Goal: Task Accomplishment & Management: Manage account settings

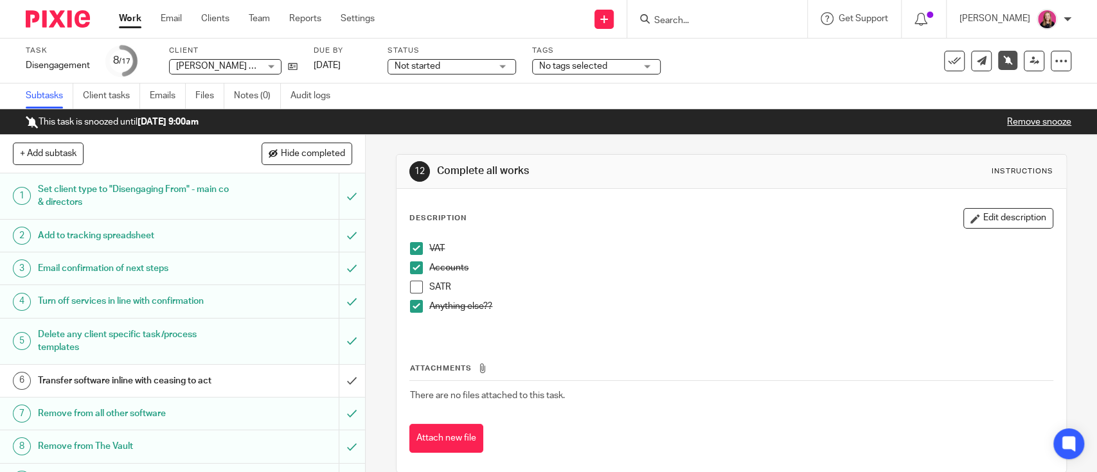
click at [159, 378] on h1 "Transfer software inline with ceasing to act" at bounding box center [134, 380] width 192 height 19
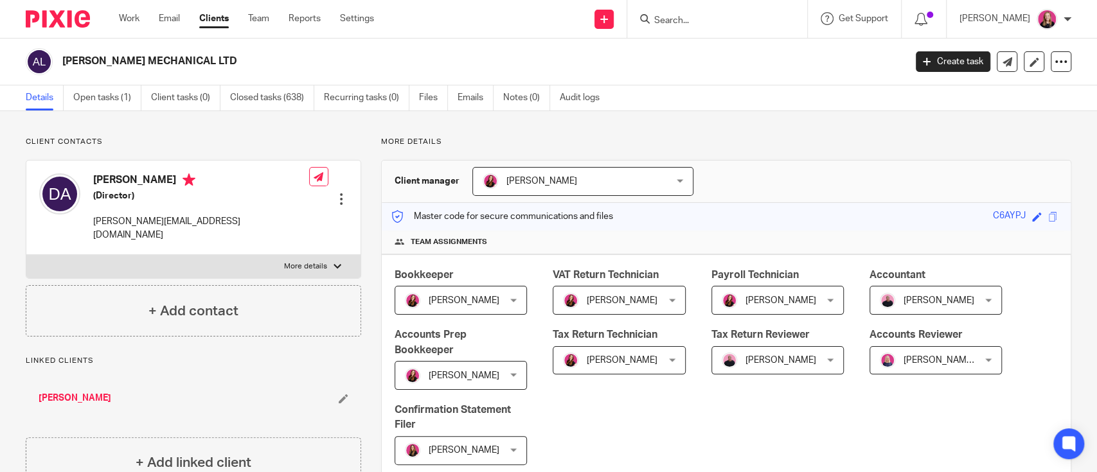
click at [58, 392] on link "[PERSON_NAME]" at bounding box center [75, 398] width 73 height 13
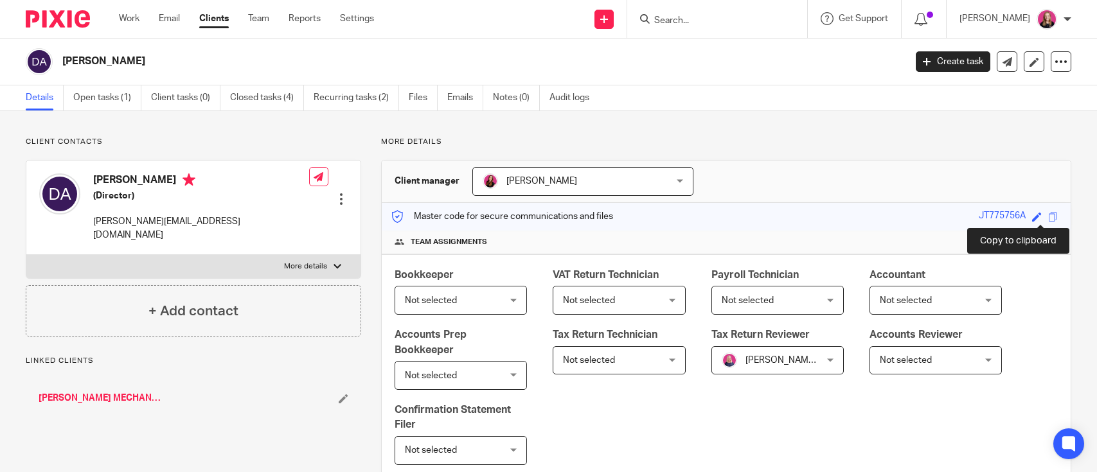
click at [1048, 219] on span at bounding box center [1053, 217] width 10 height 10
click at [1048, 216] on span at bounding box center [1053, 217] width 10 height 10
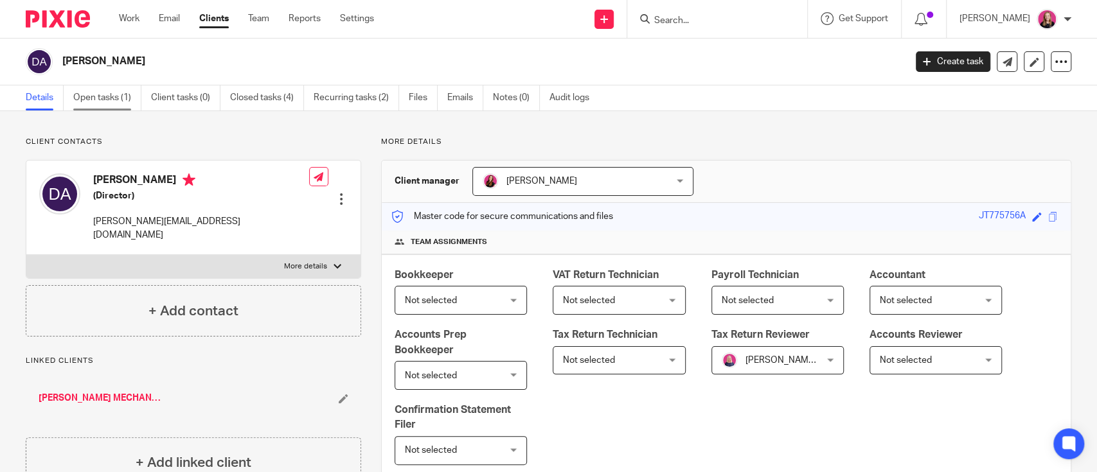
click at [93, 106] on link "Open tasks (1)" at bounding box center [107, 97] width 68 height 25
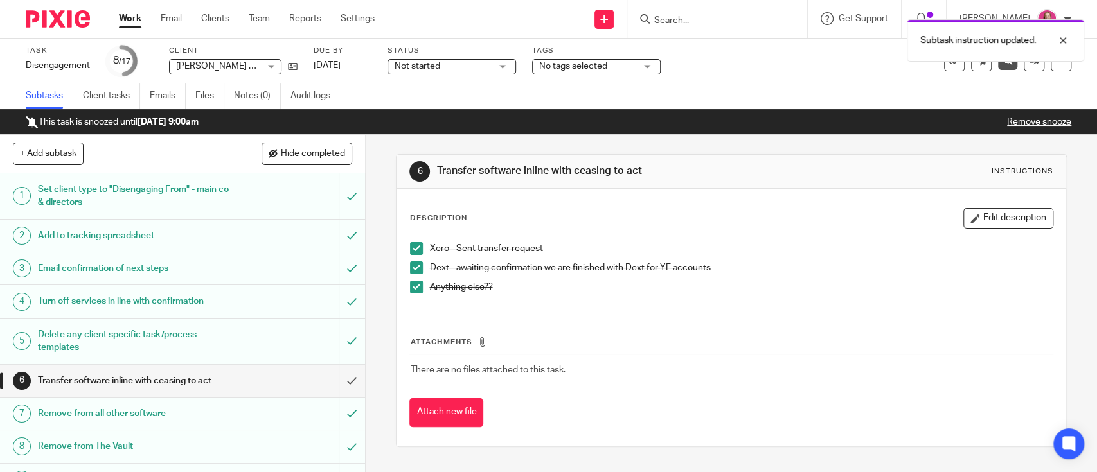
scroll to position [171, 0]
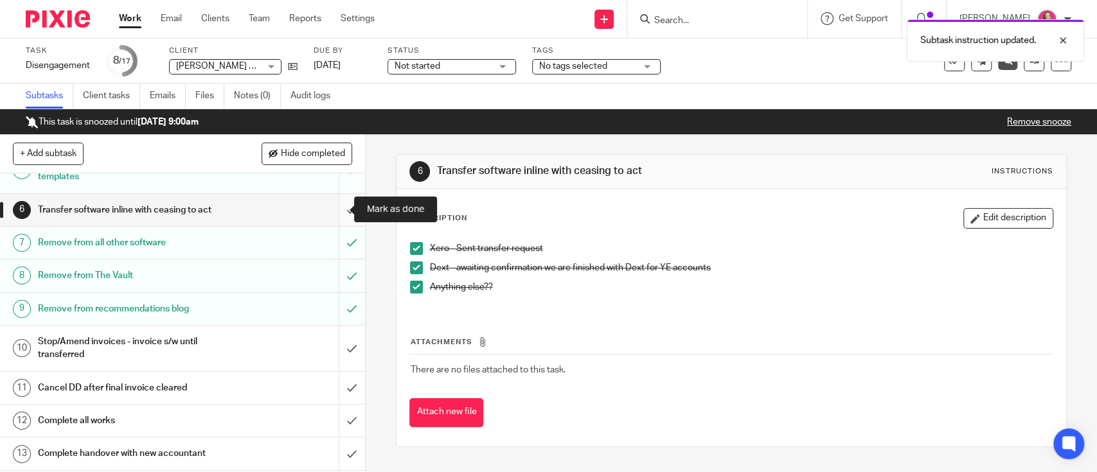
click at [335, 208] on input "submit" at bounding box center [182, 210] width 365 height 32
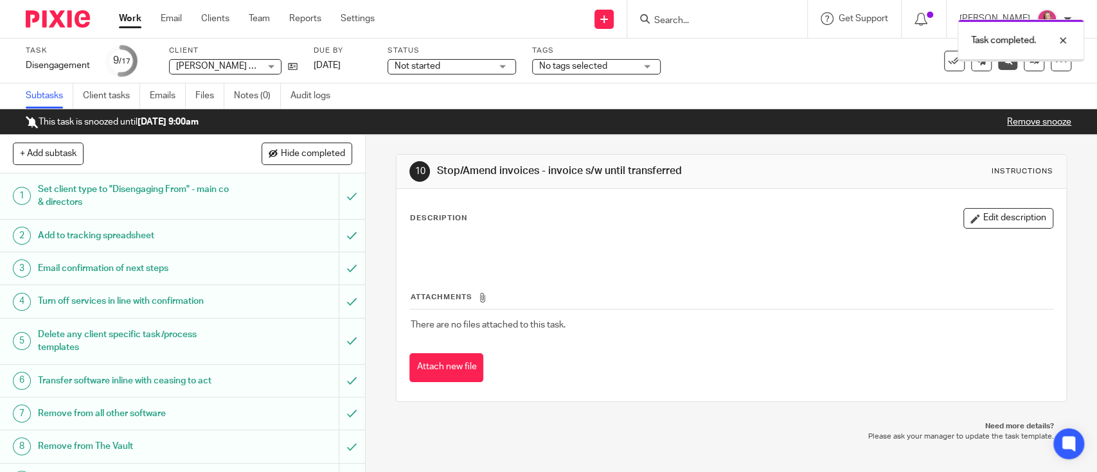
scroll to position [257, 0]
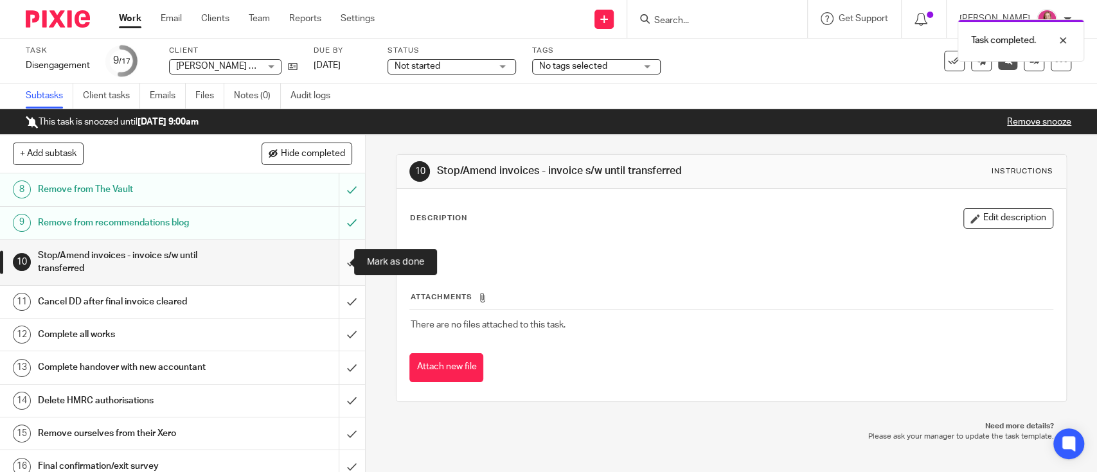
click at [331, 266] on input "submit" at bounding box center [182, 263] width 365 height 46
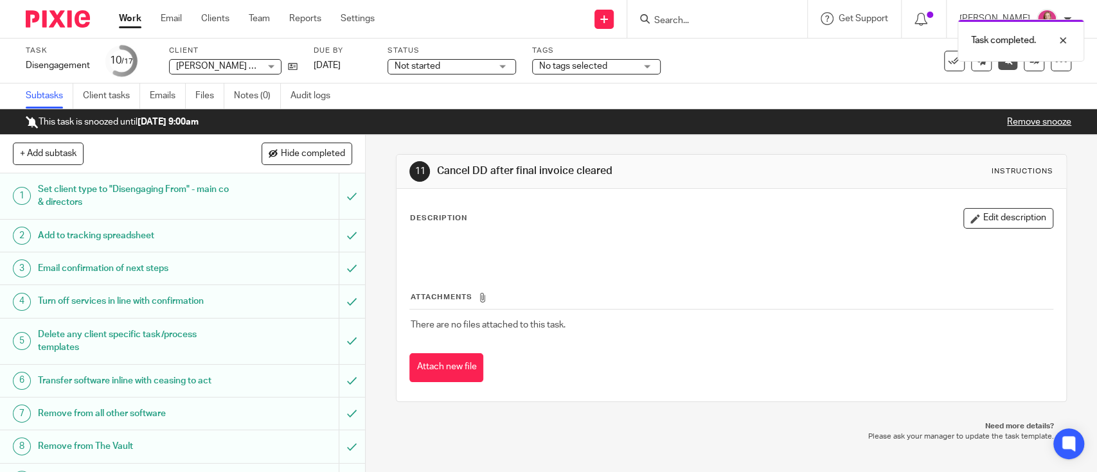
scroll to position [300, 0]
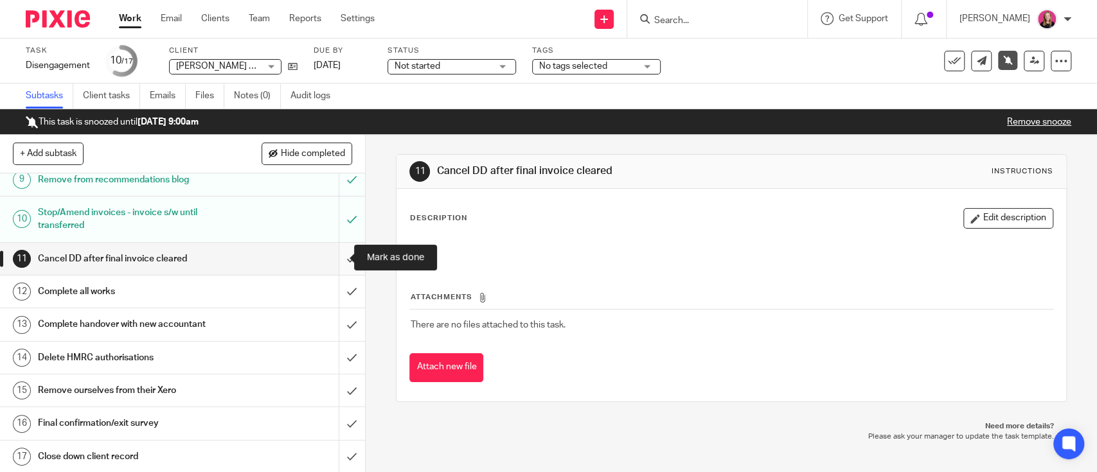
click at [325, 261] on input "submit" at bounding box center [182, 259] width 365 height 32
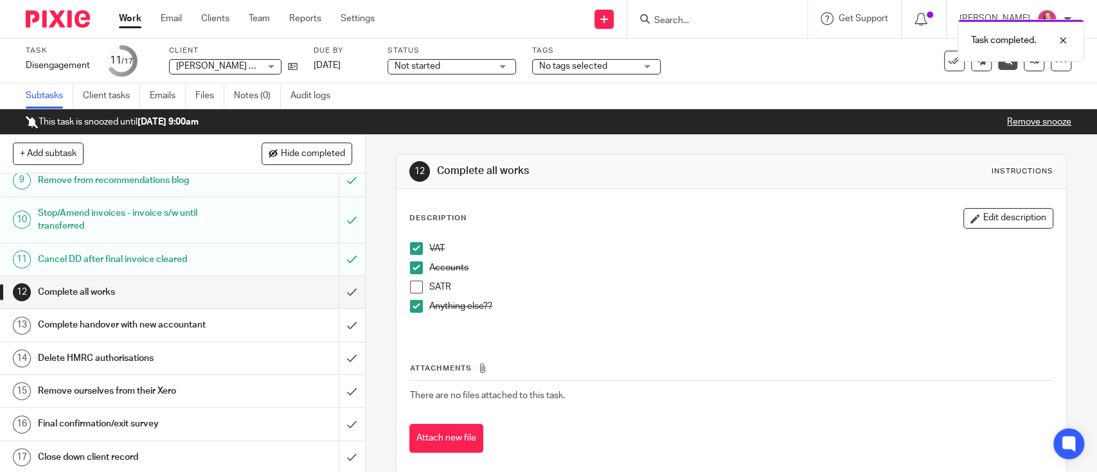
scroll to position [300, 0]
click at [247, 330] on div "Complete handover with new accountant" at bounding box center [182, 324] width 288 height 19
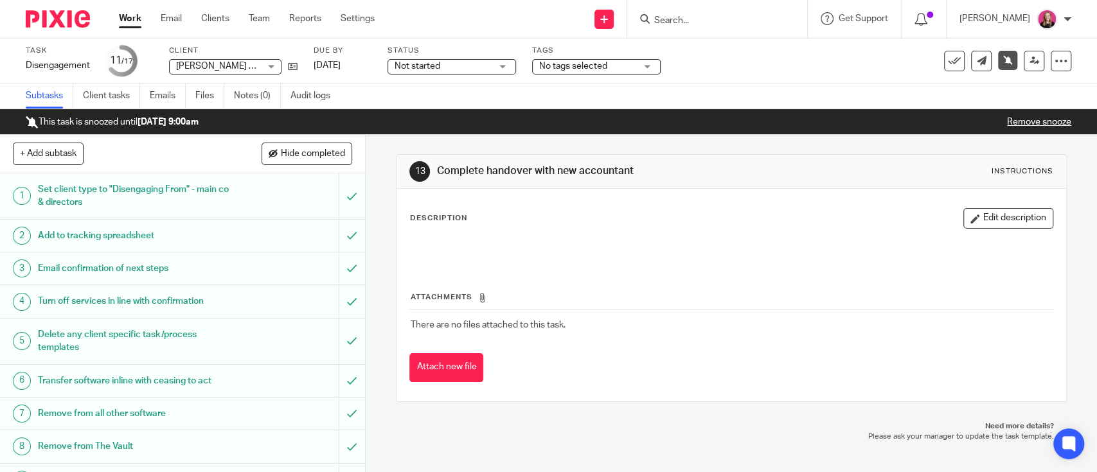
click at [1013, 116] on p "Remove snooze" at bounding box center [1039, 122] width 64 height 13
click at [1017, 121] on link "Remove snooze" at bounding box center [1039, 122] width 64 height 9
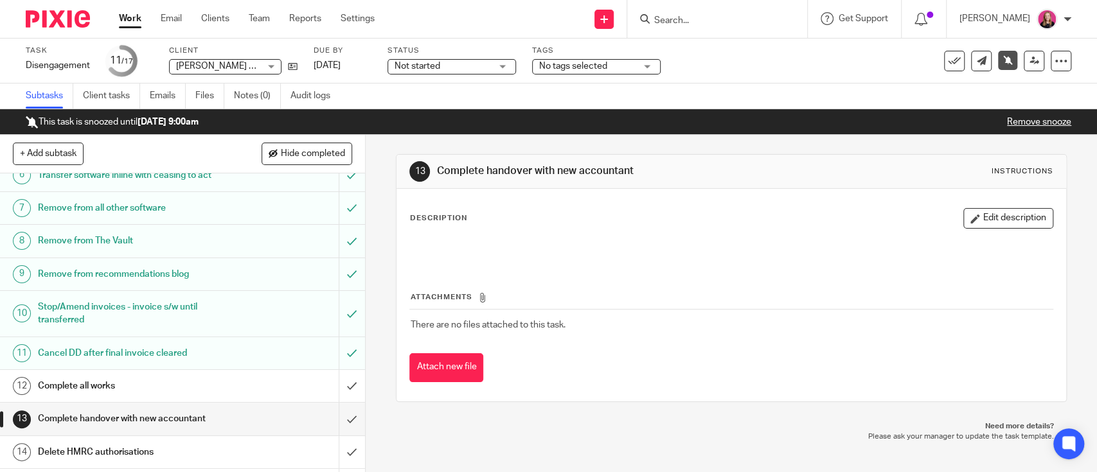
scroll to position [300, 0]
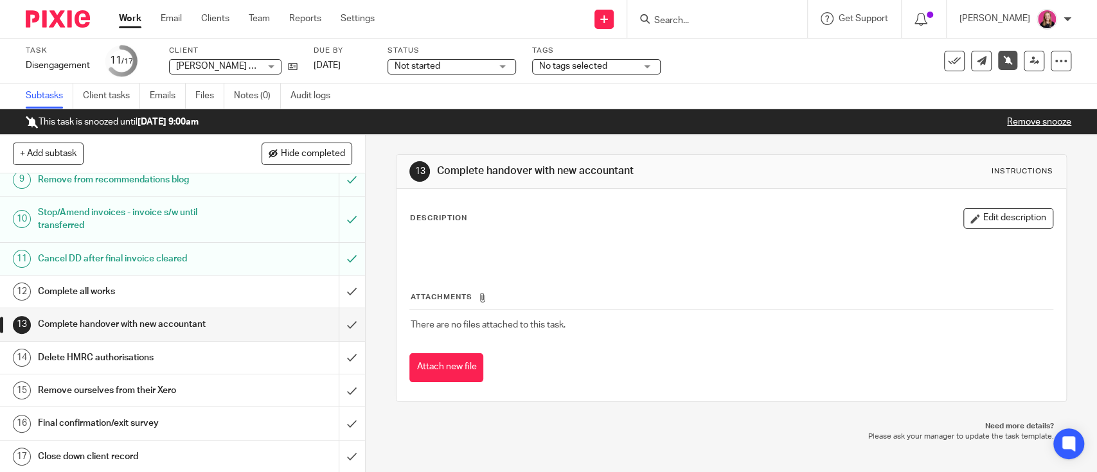
click at [146, 304] on link "12 Complete all works" at bounding box center [169, 292] width 339 height 32
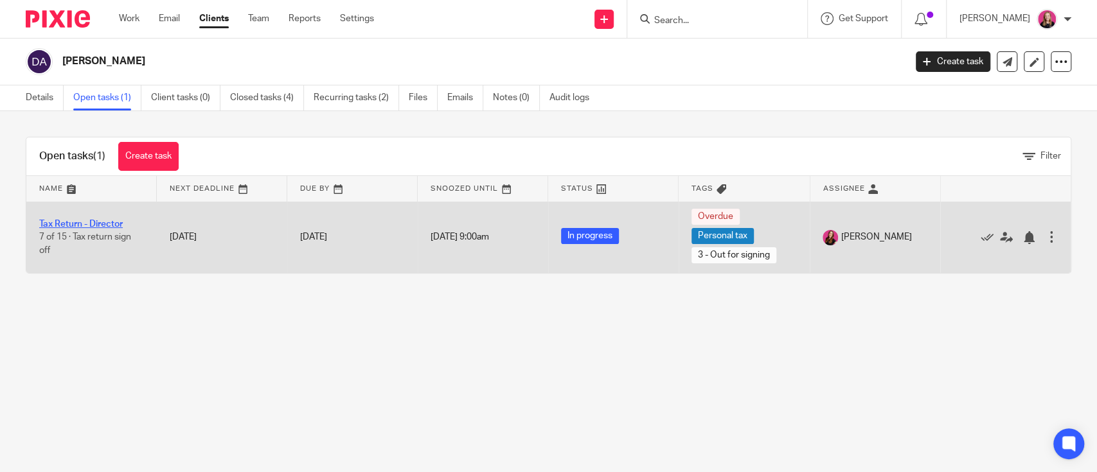
click at [98, 220] on link "Tax Return - Director" at bounding box center [81, 224] width 84 height 9
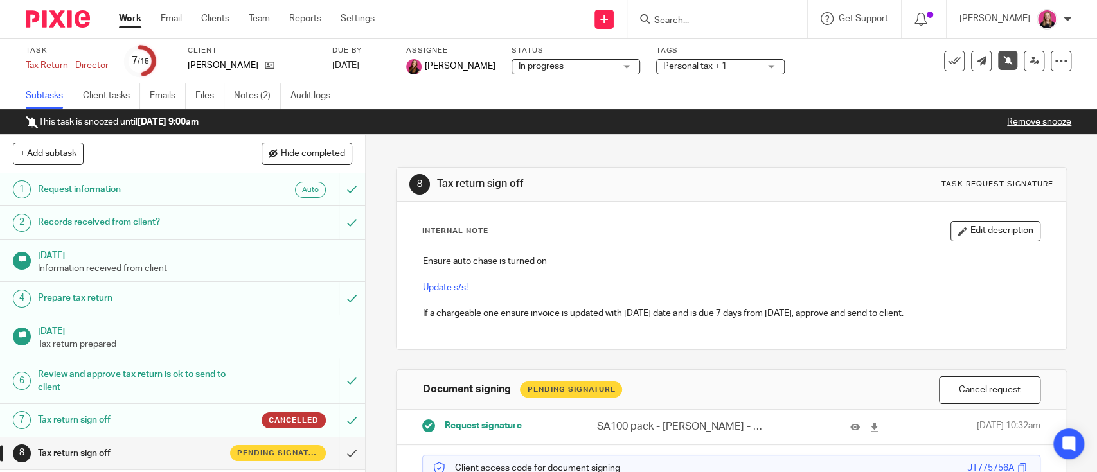
scroll to position [261, 0]
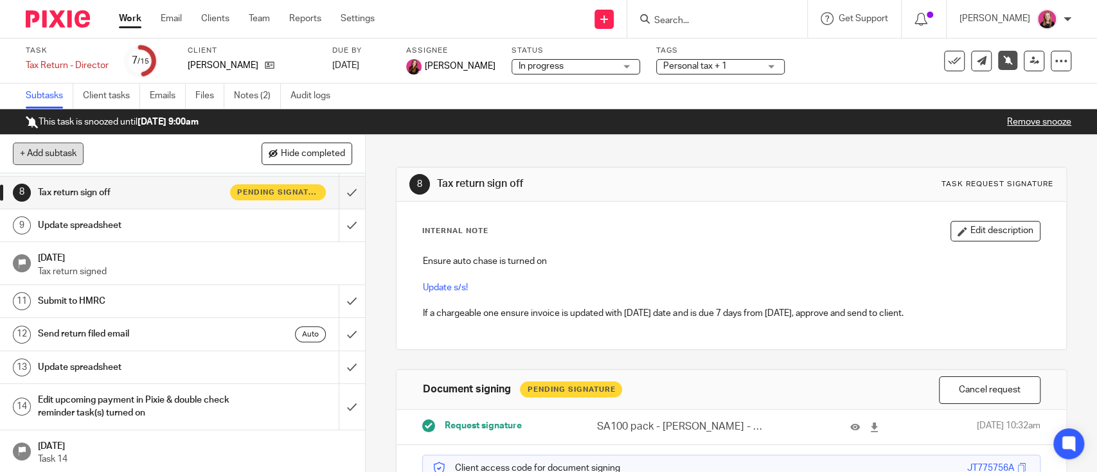
click at [72, 150] on button "+ Add subtask" at bounding box center [48, 154] width 71 height 22
type input "l"
type input "Let Madi know once completed"
click at [329, 156] on p "+ Add" at bounding box center [333, 154] width 37 height 22
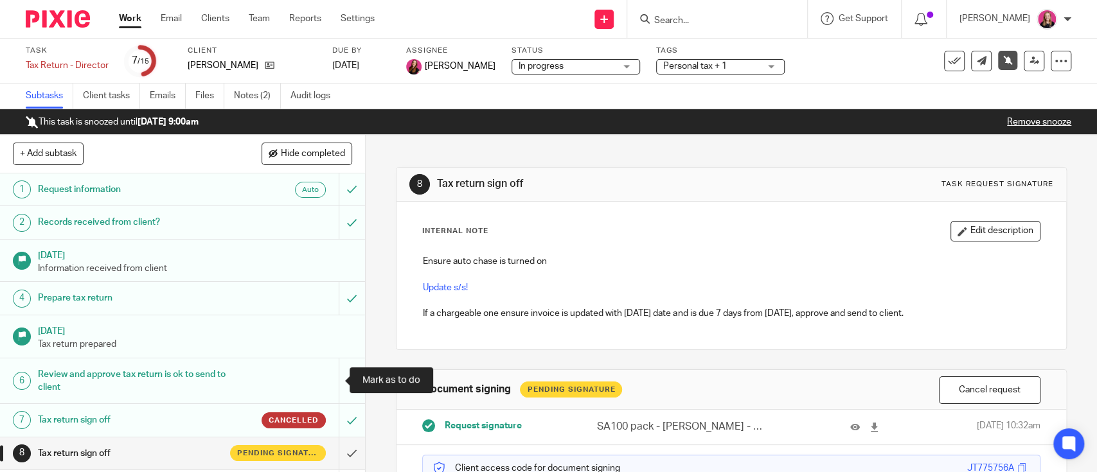
scroll to position [294, 0]
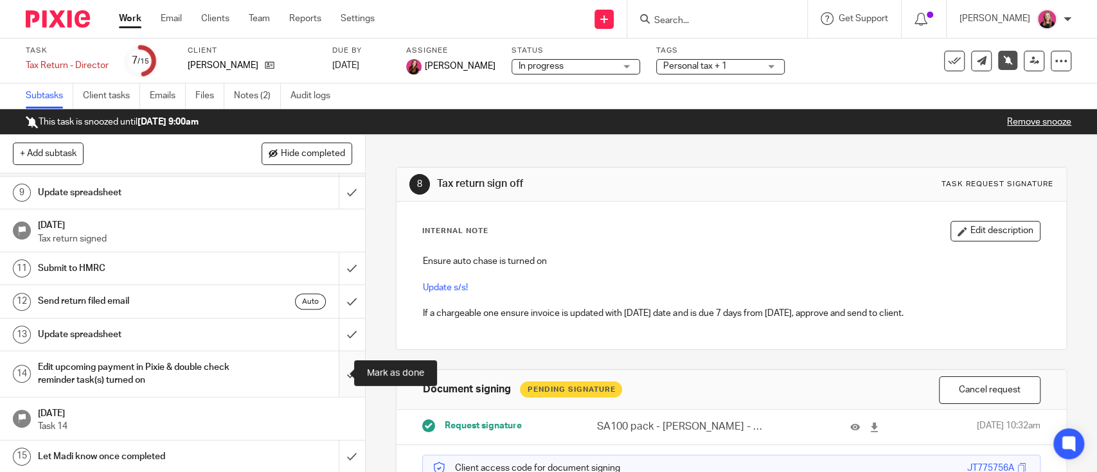
click at [339, 367] on input "submit" at bounding box center [182, 374] width 365 height 46
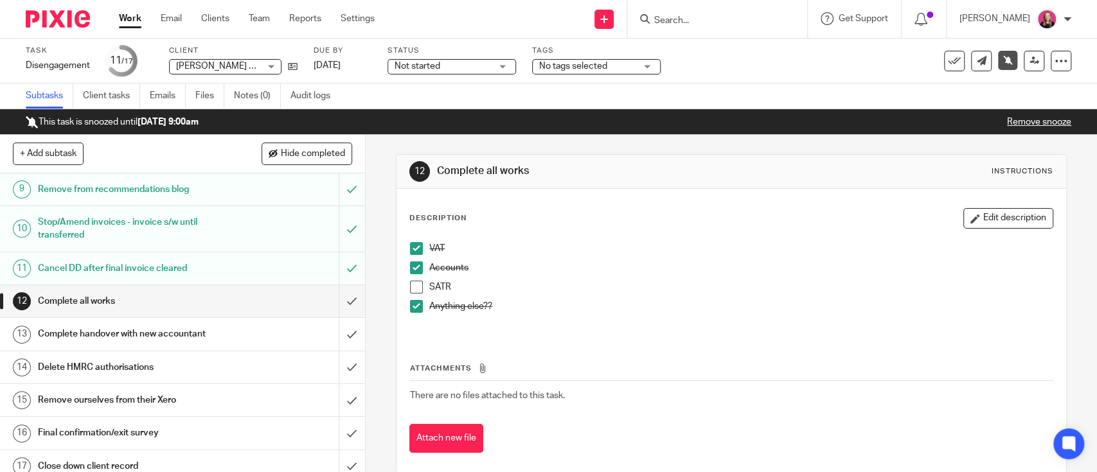
scroll to position [300, 0]
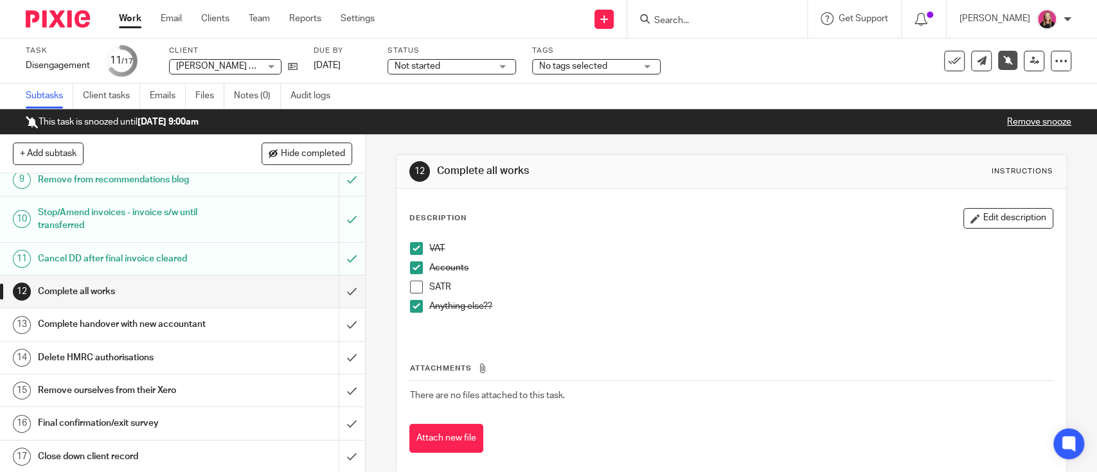
click at [136, 323] on h1 "Complete handover with new accountant" at bounding box center [134, 324] width 192 height 19
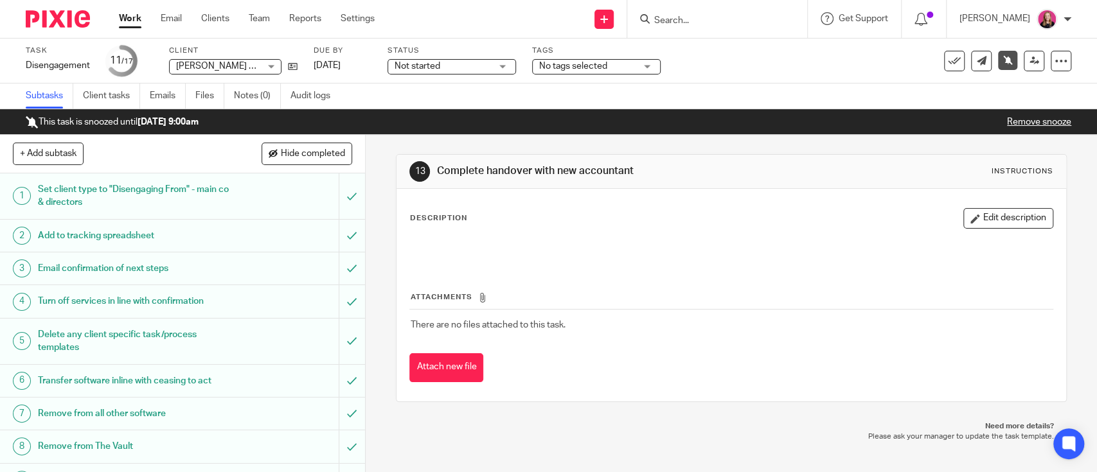
click at [995, 219] on button "Edit description" at bounding box center [1008, 218] width 90 height 21
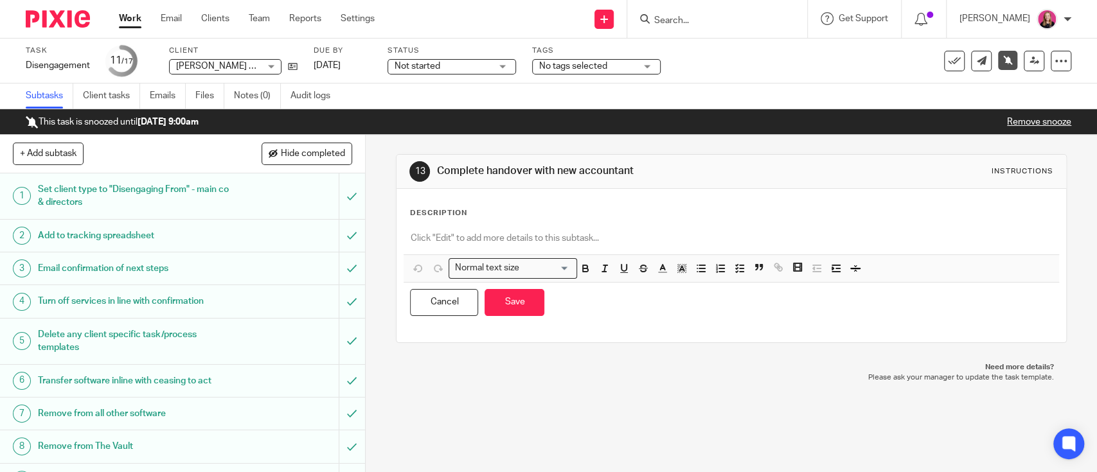
click at [594, 217] on div "Description" at bounding box center [730, 213] width 643 height 10
click at [563, 237] on p at bounding box center [731, 238] width 642 height 13
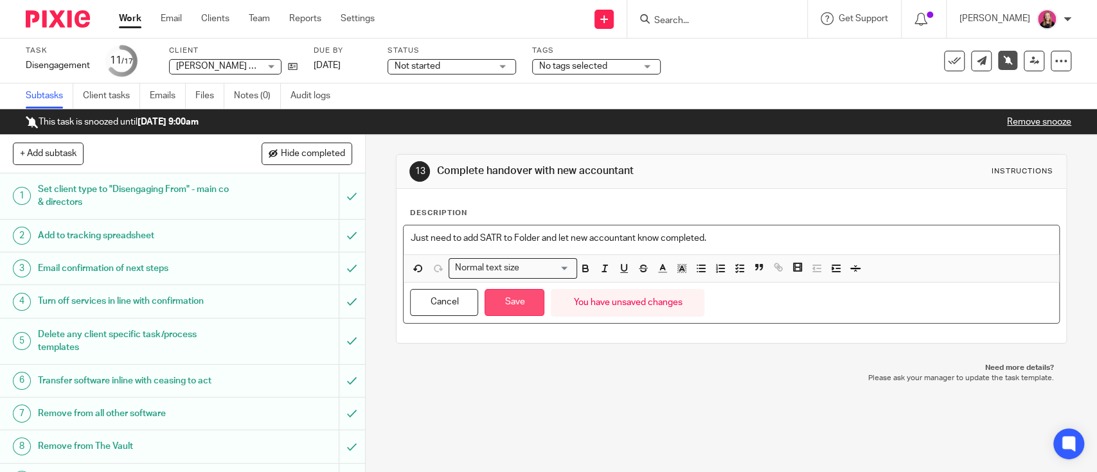
click at [509, 308] on button "Save" at bounding box center [514, 303] width 60 height 28
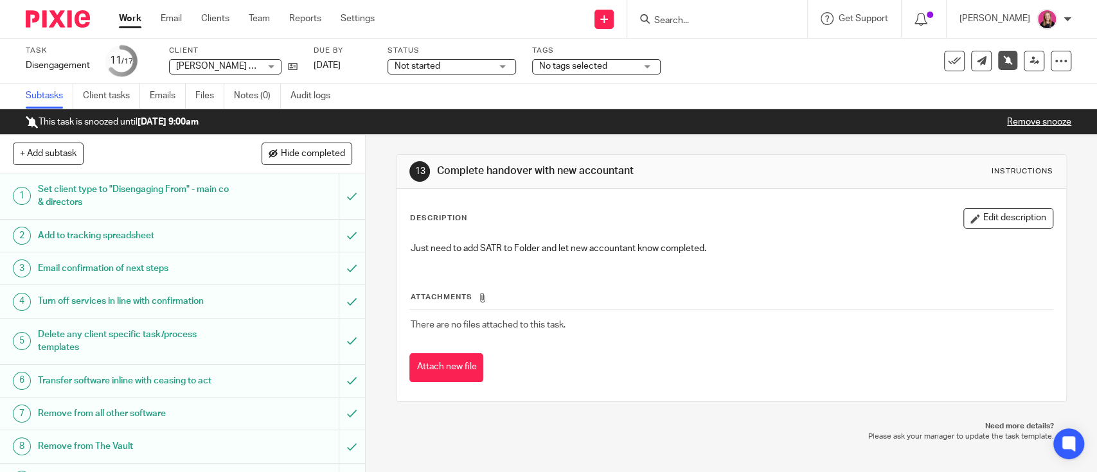
click at [134, 18] on link "Work" at bounding box center [130, 18] width 22 height 13
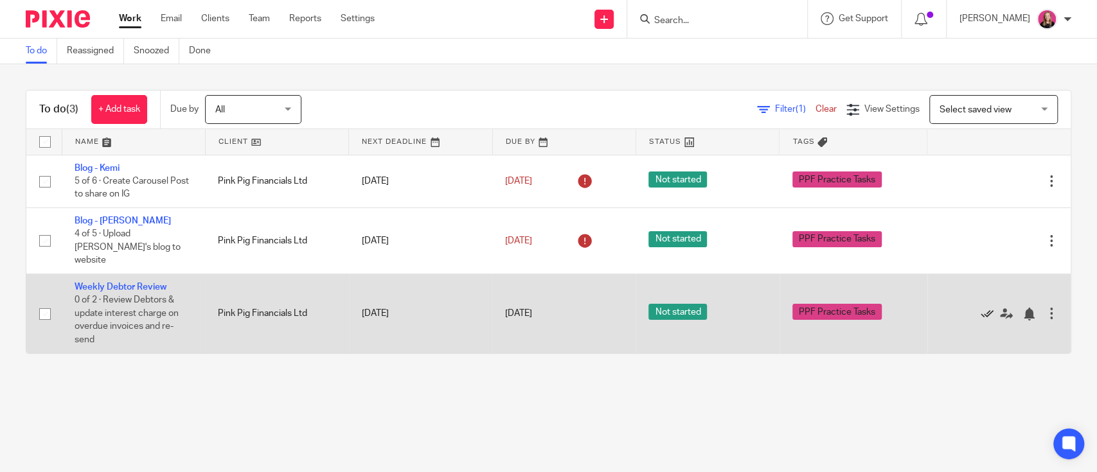
click at [980, 308] on icon at bounding box center [986, 314] width 13 height 13
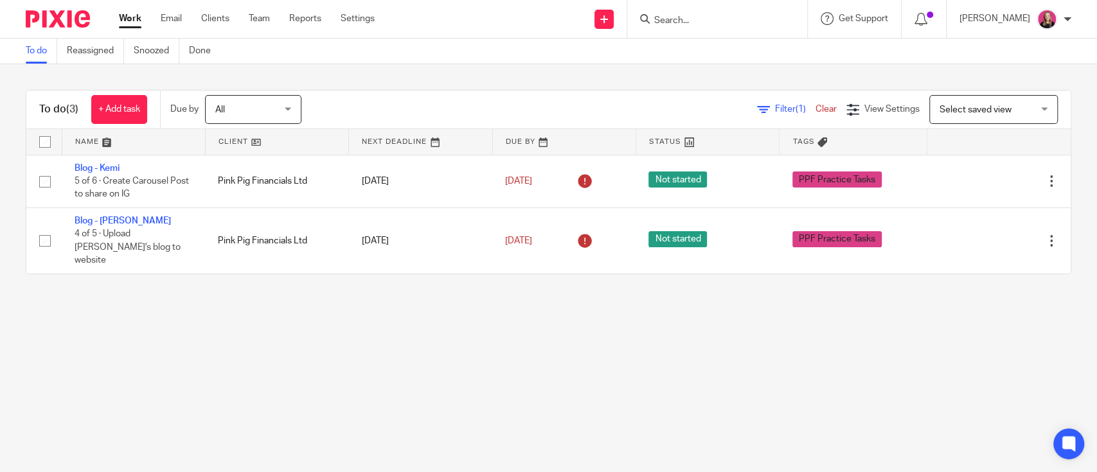
click at [673, 17] on input "Search" at bounding box center [711, 21] width 116 height 12
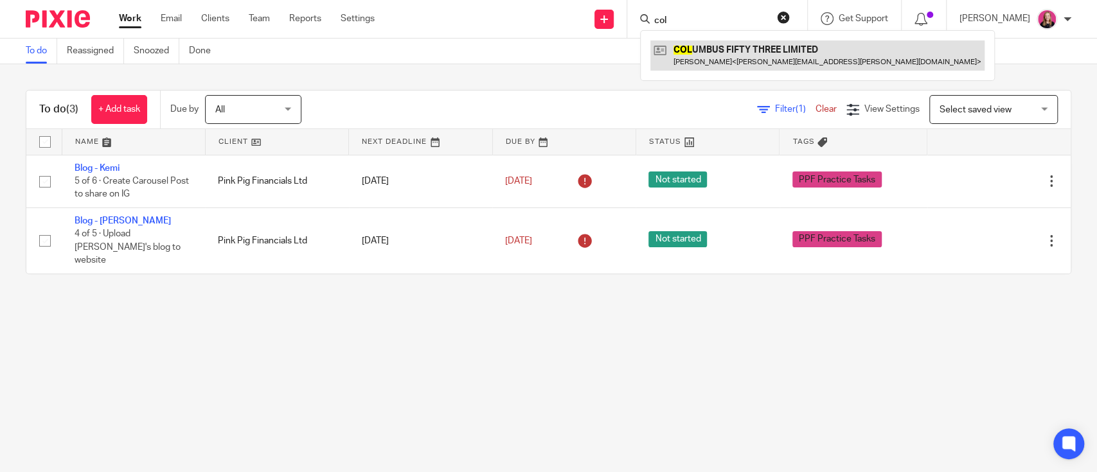
type input "col"
click at [711, 57] on link at bounding box center [817, 55] width 334 height 30
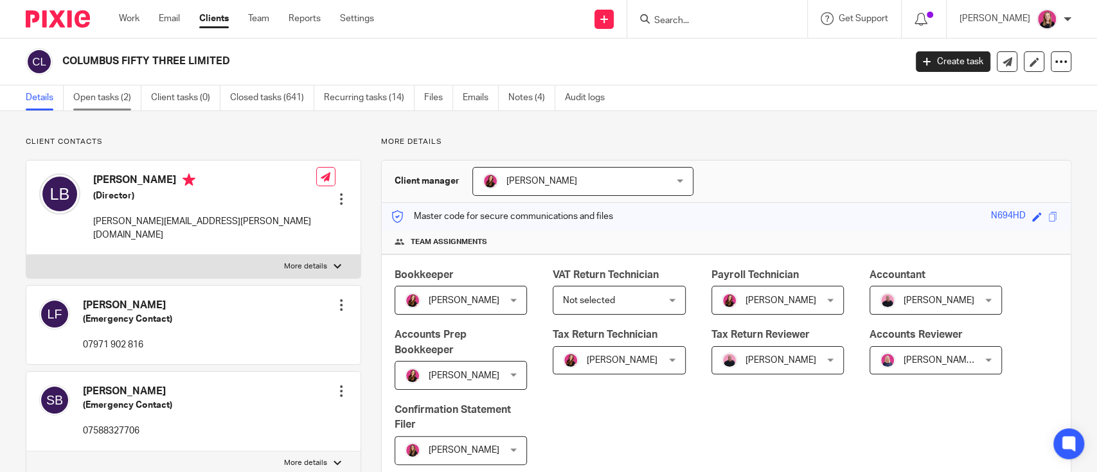
click at [108, 98] on link "Open tasks (2)" at bounding box center [107, 97] width 68 height 25
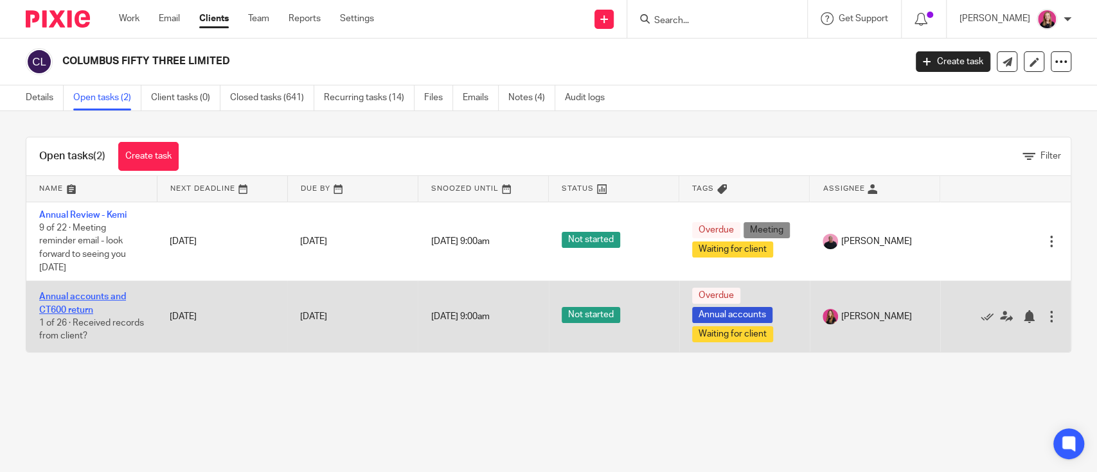
click at [99, 296] on link "Annual accounts and CT600 return" at bounding box center [82, 303] width 87 height 22
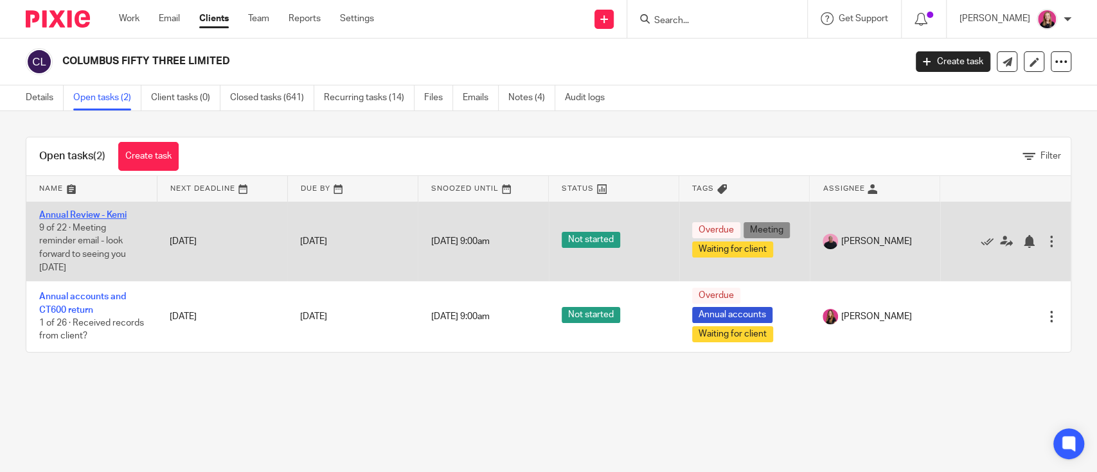
click at [91, 211] on link "Annual Review - Kemi" at bounding box center [82, 215] width 87 height 9
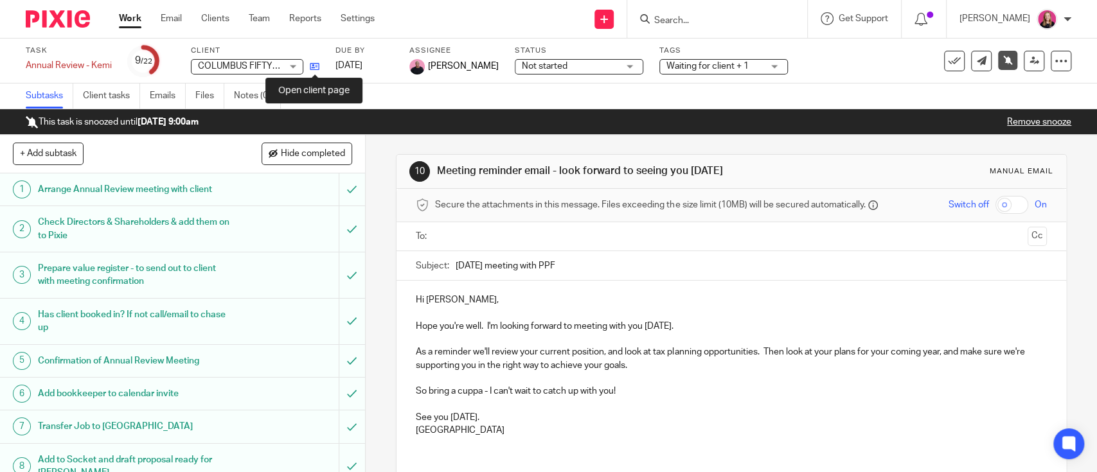
click at [317, 66] on icon at bounding box center [315, 67] width 10 height 10
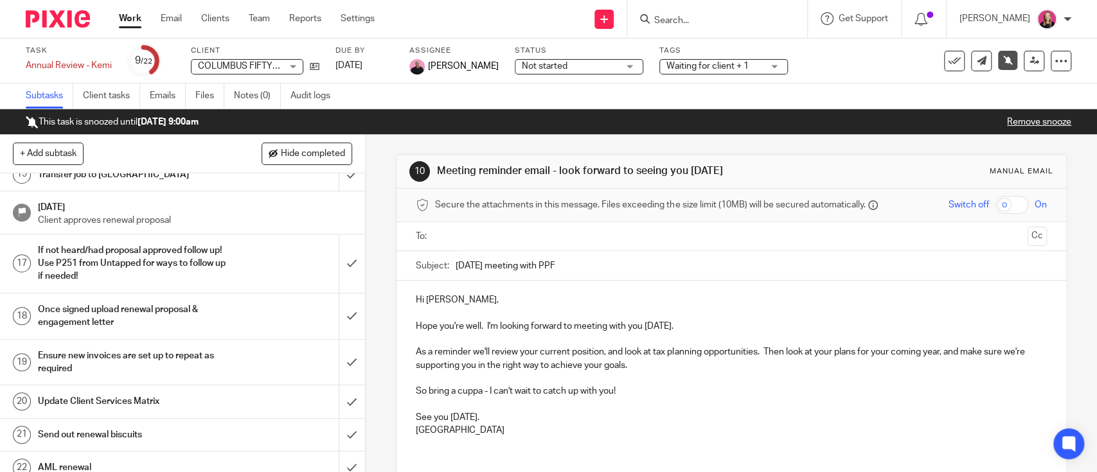
scroll to position [619, 0]
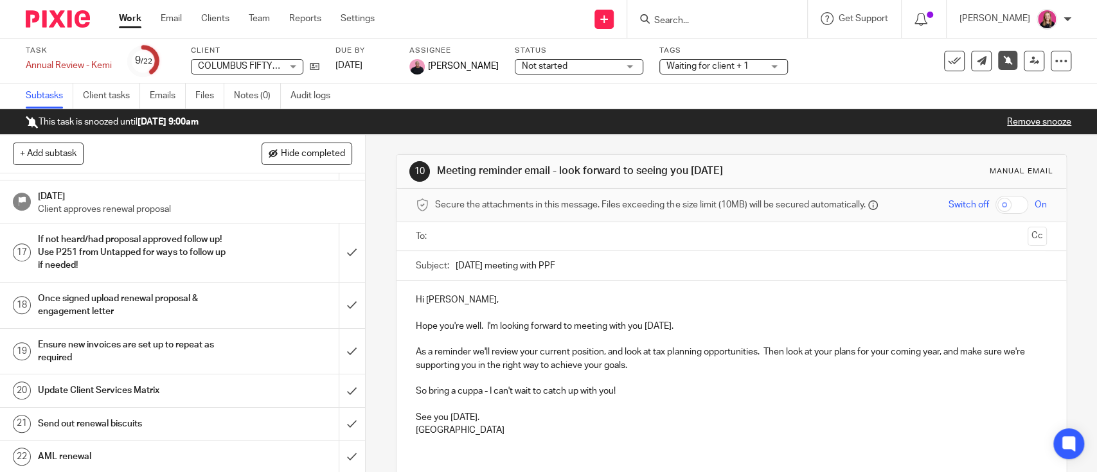
click at [129, 24] on link "Work" at bounding box center [130, 18] width 22 height 13
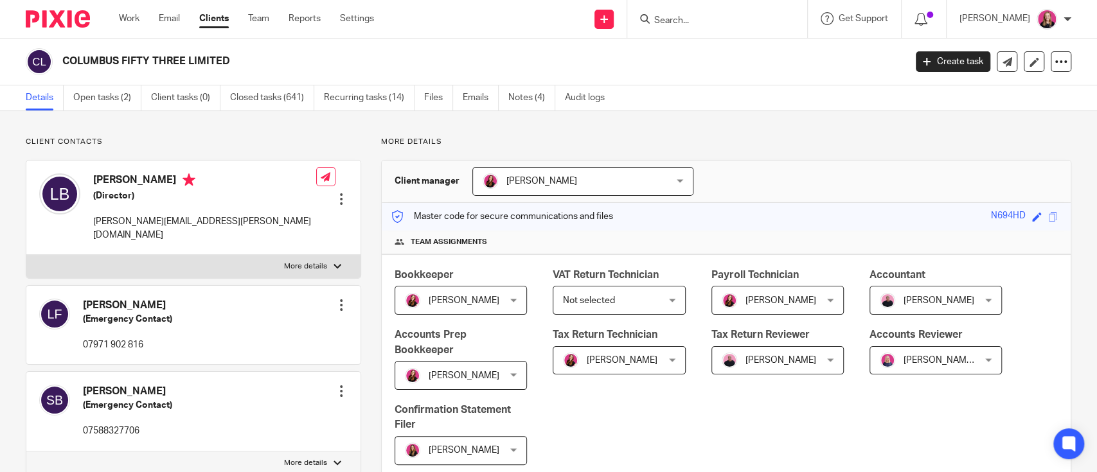
scroll to position [428, 0]
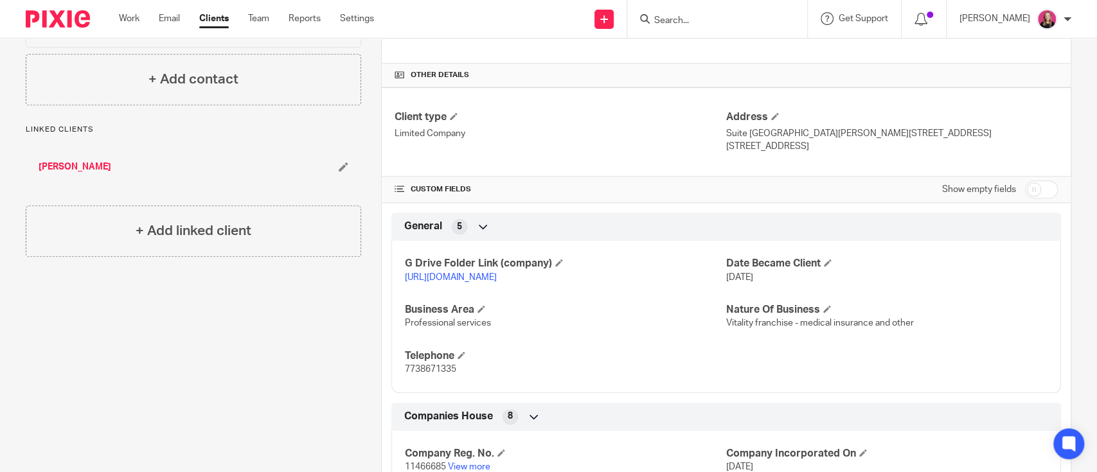
click at [453, 278] on link "[URL][DOMAIN_NAME]" at bounding box center [451, 277] width 92 height 9
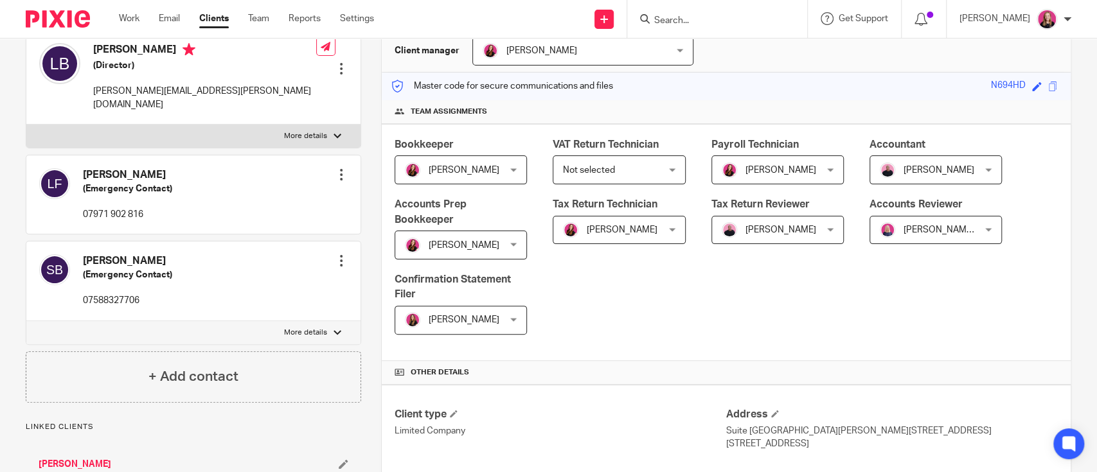
scroll to position [0, 0]
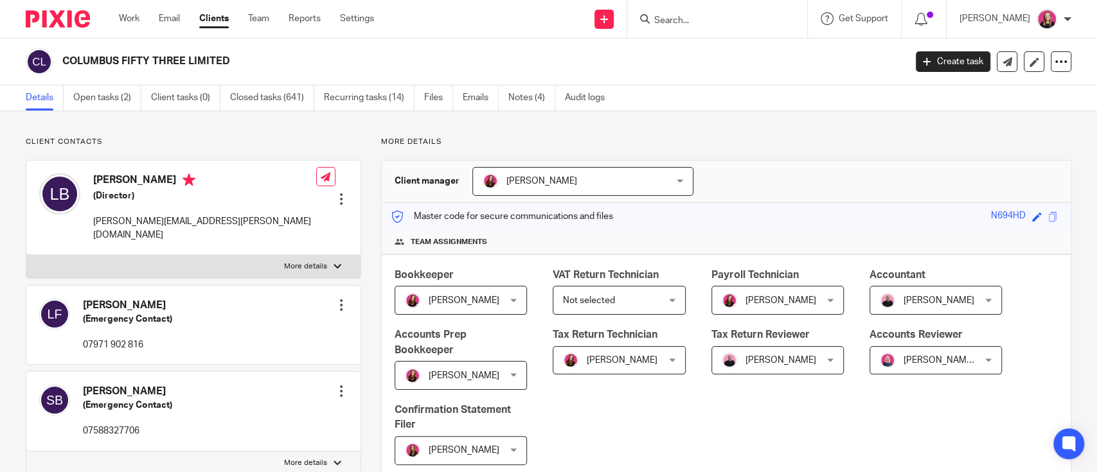
click at [135, 10] on div "Work Email Clients Team Reports Settings Work Email Clients Team Reports Settin…" at bounding box center [249, 19] width 287 height 38
click at [136, 15] on link "Work" at bounding box center [129, 18] width 21 height 13
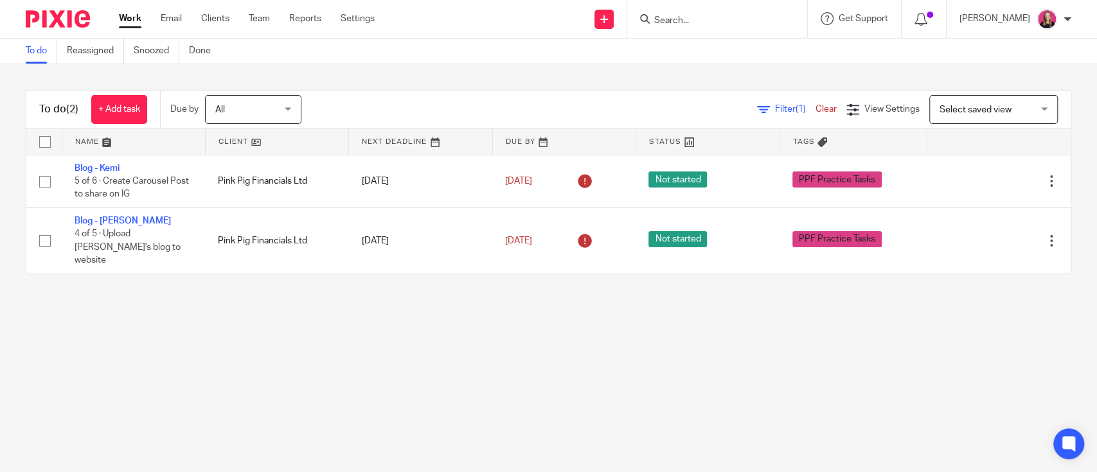
click at [709, 21] on input "Search" at bounding box center [711, 21] width 116 height 12
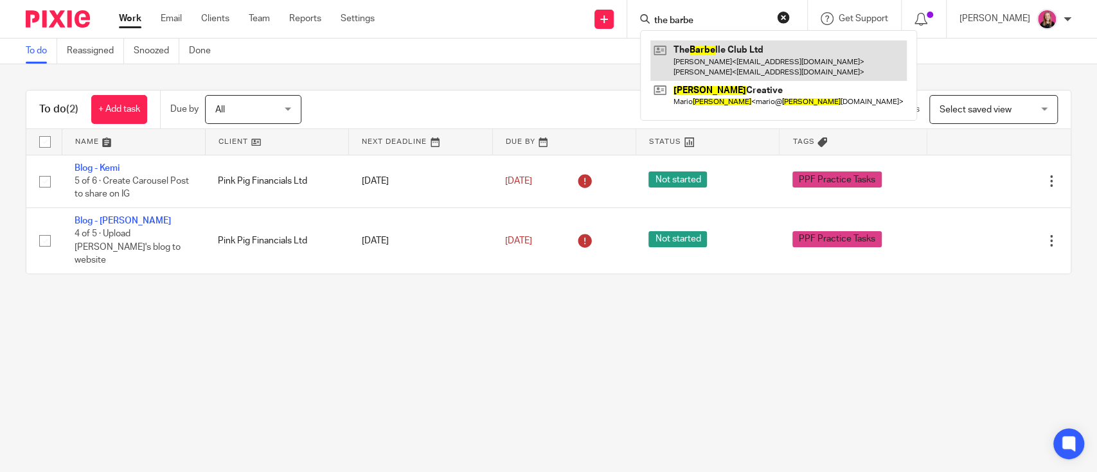
type input "the barbe"
click at [731, 49] on link at bounding box center [778, 60] width 256 height 40
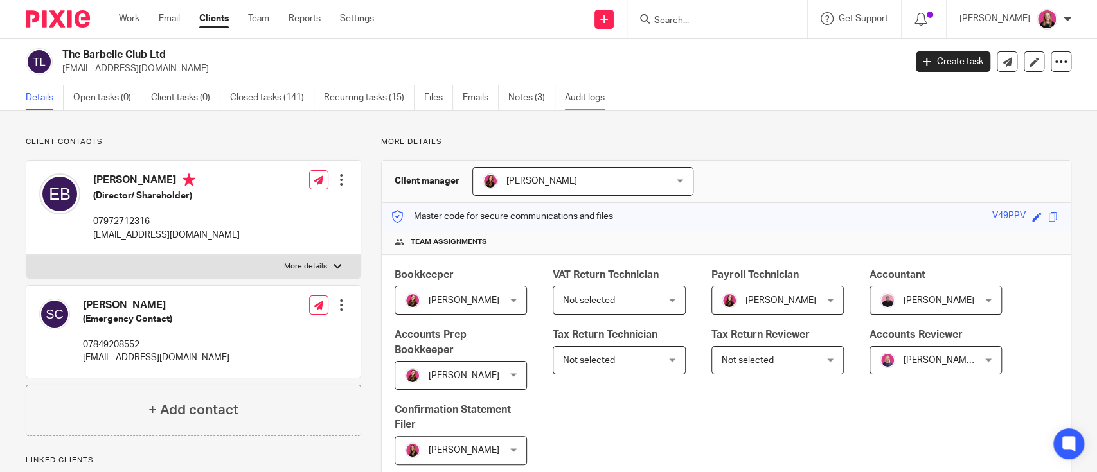
click at [565, 97] on link "Audit logs" at bounding box center [589, 97] width 49 height 25
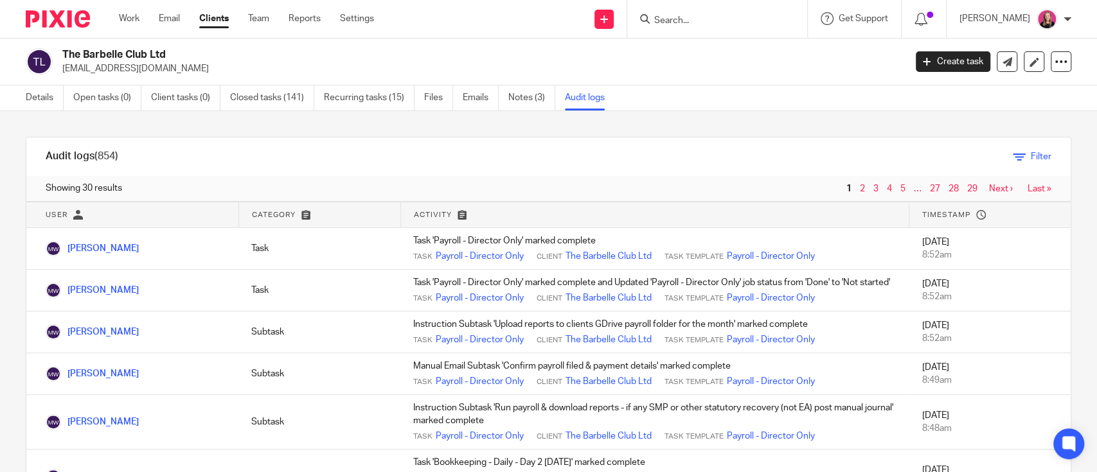
click at [1031, 160] on span "Filter" at bounding box center [1041, 156] width 21 height 9
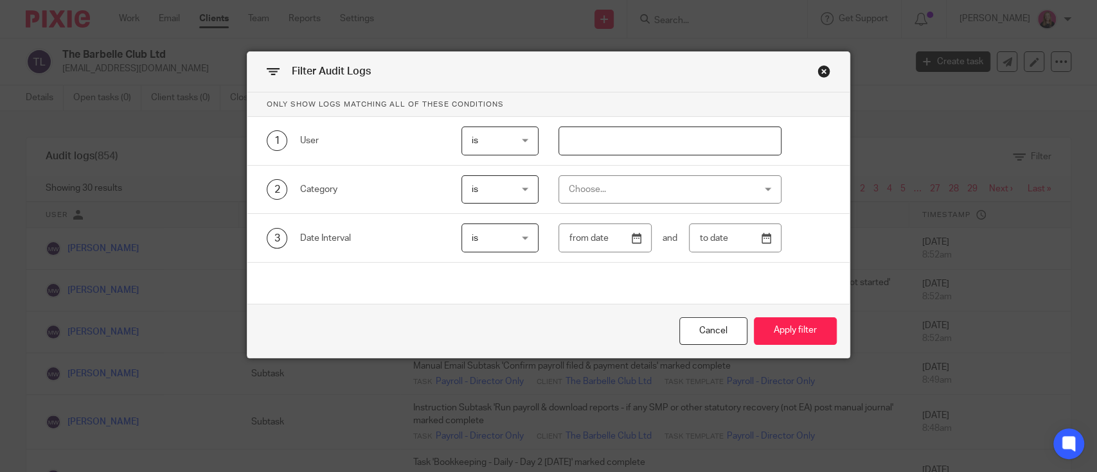
click at [617, 184] on div "Choose..." at bounding box center [654, 189] width 170 height 27
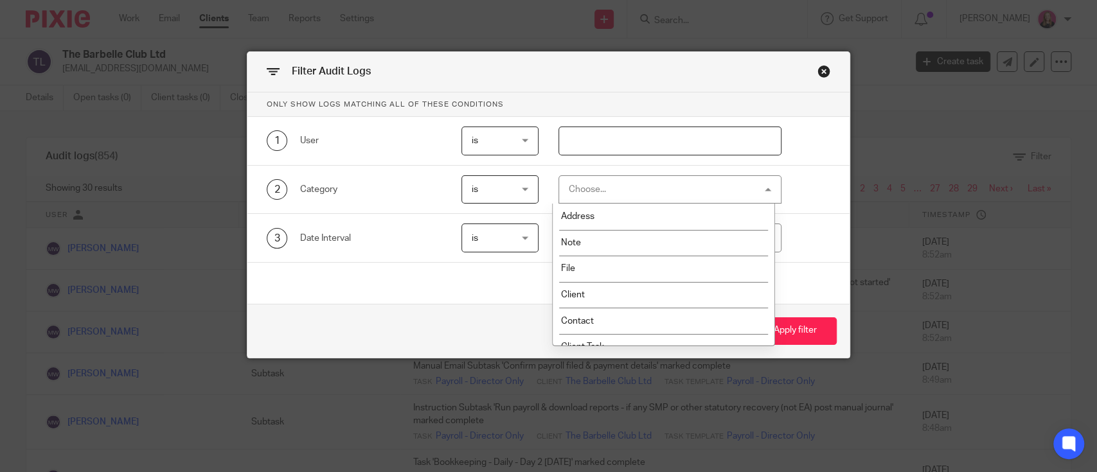
click at [411, 296] on div "Only show logs matching all of these conditions 1 User is is is is not is 2 Cat…" at bounding box center [548, 225] width 602 height 265
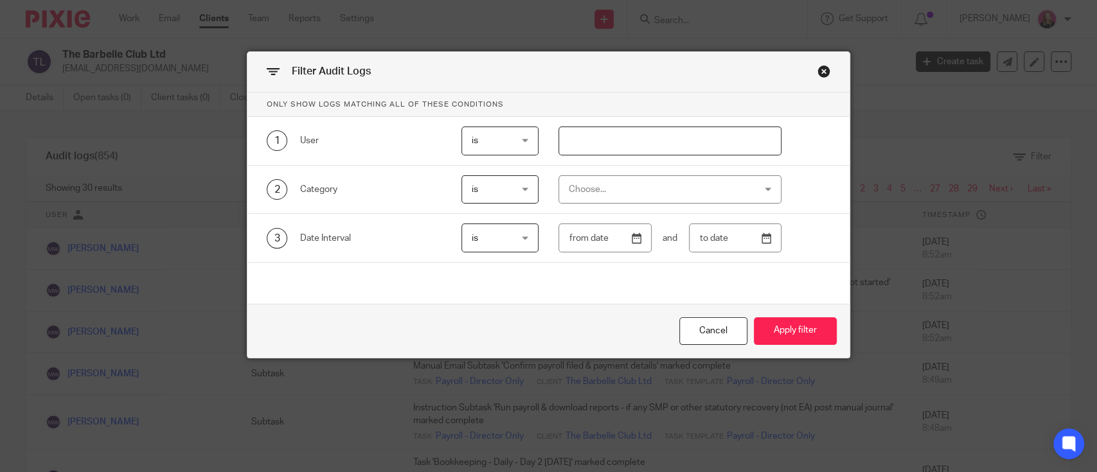
click at [484, 183] on span "is" at bounding box center [498, 189] width 53 height 27
click at [484, 183] on div "is is" at bounding box center [499, 189] width 77 height 29
click at [605, 181] on div "Choose..." at bounding box center [654, 189] width 170 height 27
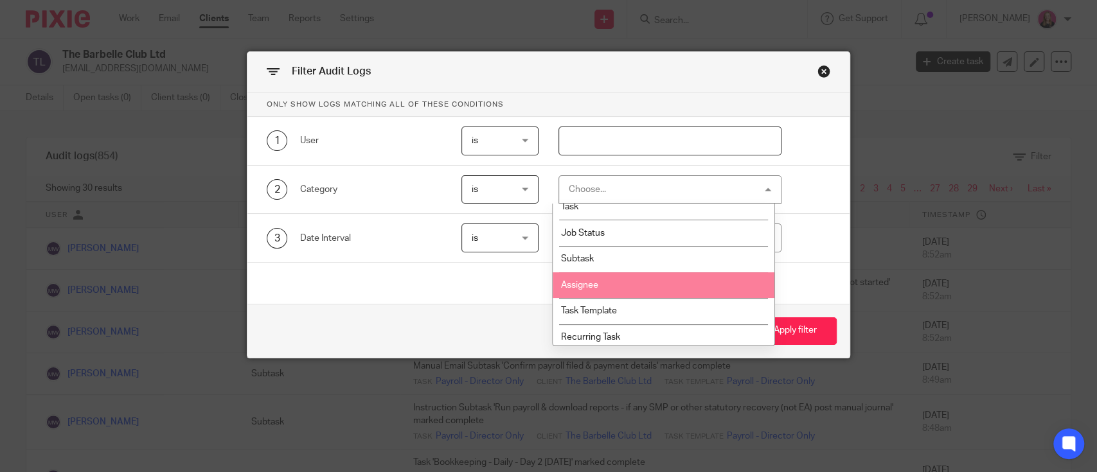
scroll to position [356, 0]
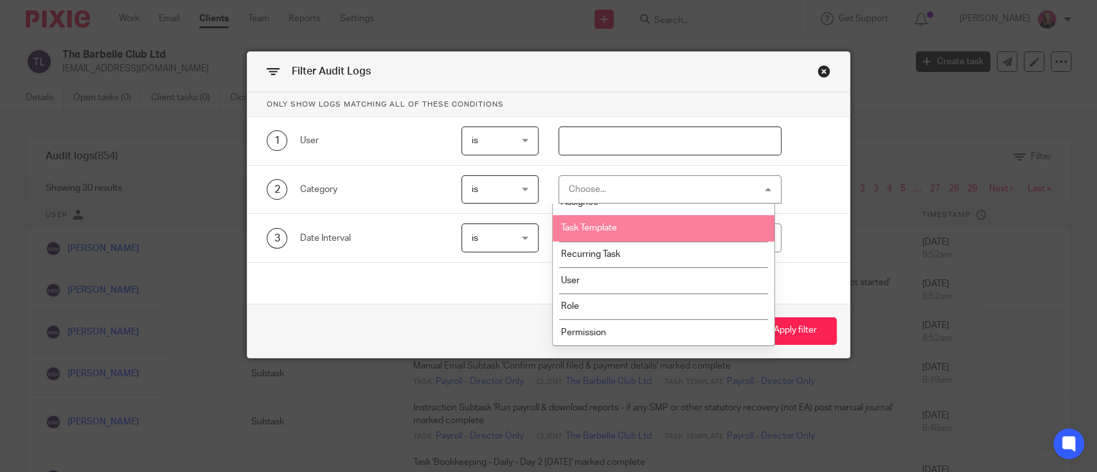
click at [610, 219] on li "Task Template" at bounding box center [664, 228] width 222 height 26
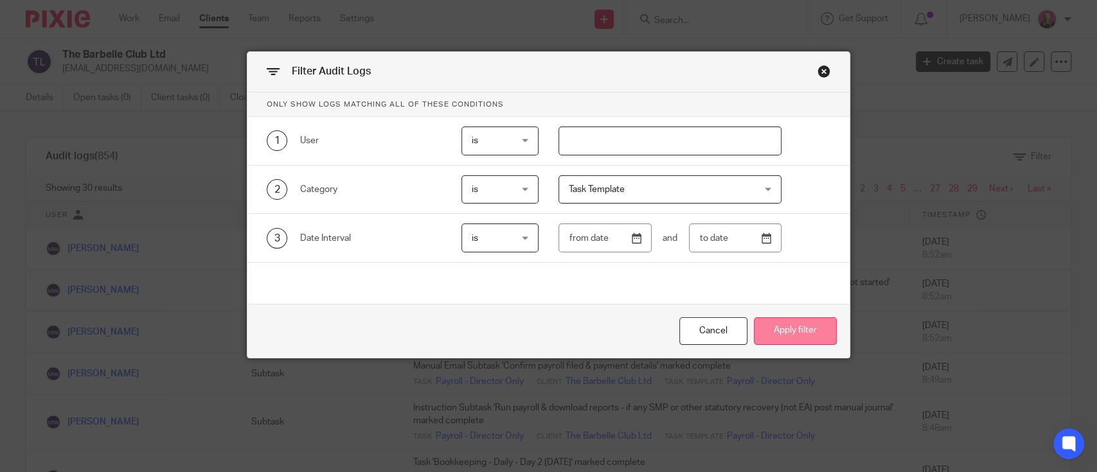
click at [779, 328] on button "Apply filter" at bounding box center [795, 331] width 83 height 28
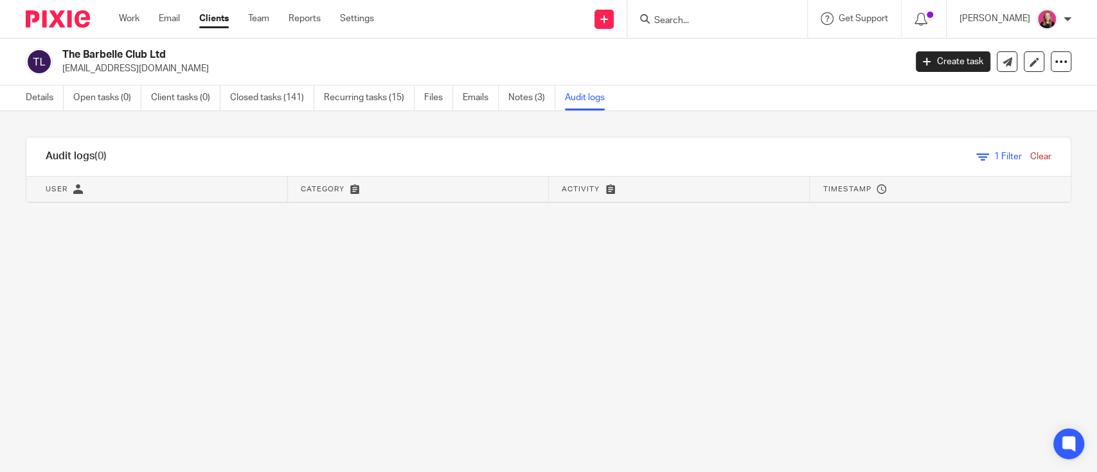
click at [1030, 154] on link "Clear" at bounding box center [1040, 156] width 21 height 9
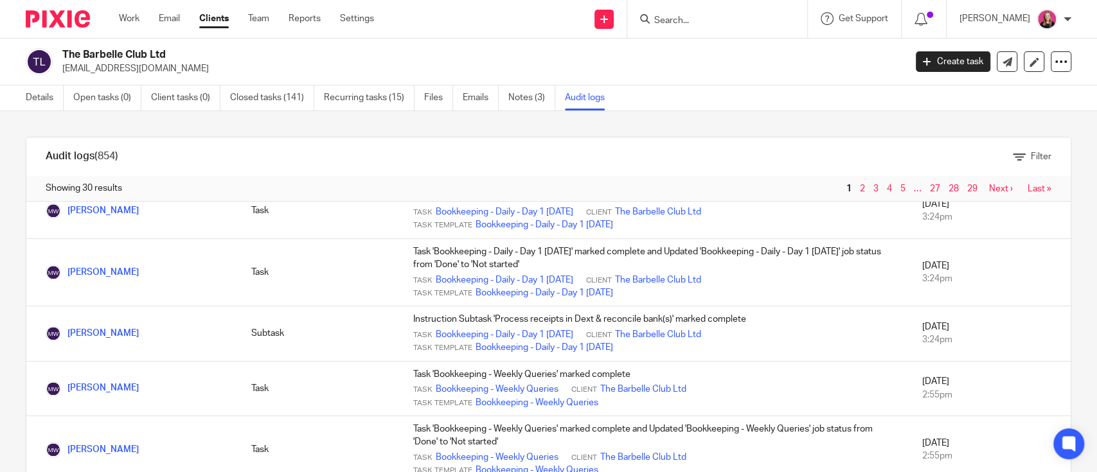
scroll to position [1113, 0]
click at [351, 100] on link "Recurring tasks (15)" at bounding box center [369, 97] width 91 height 25
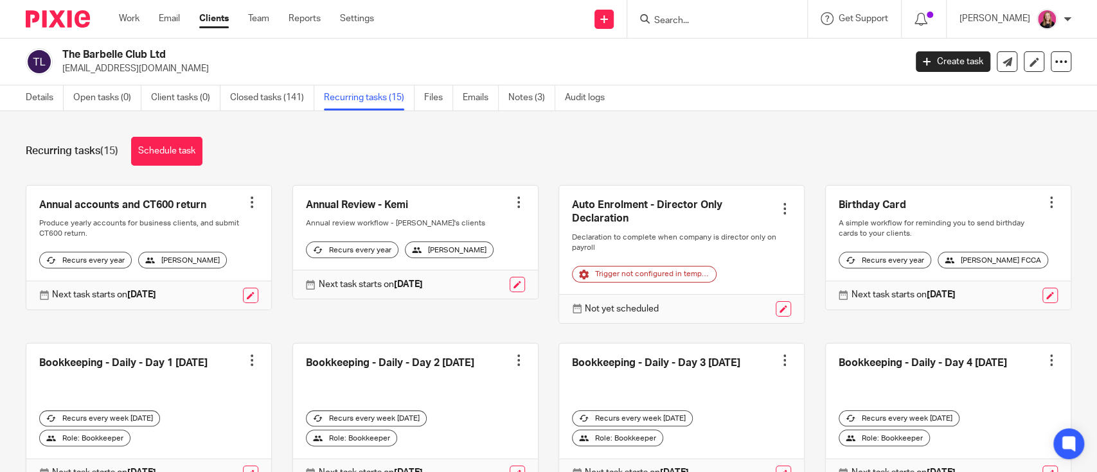
scroll to position [411, 0]
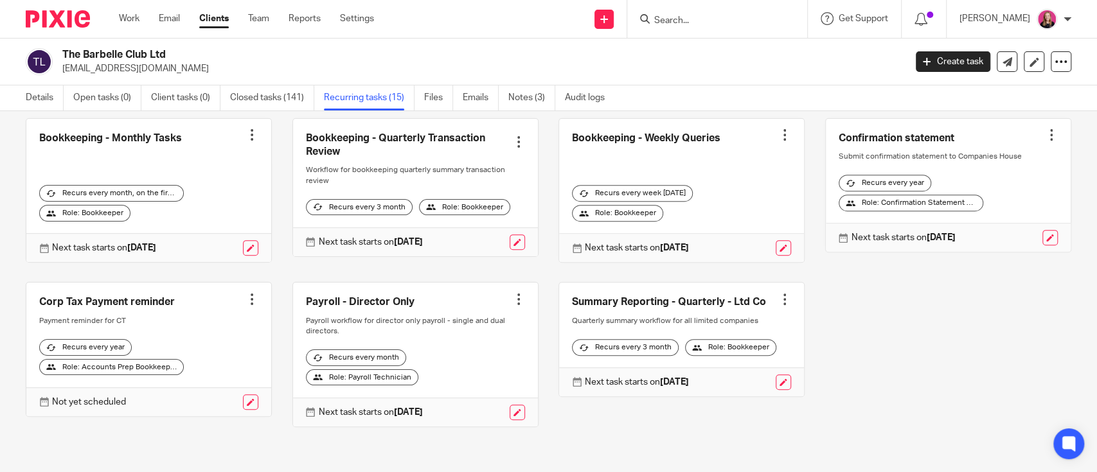
click at [778, 294] on div at bounding box center [784, 299] width 13 height 13
click at [869, 321] on div "Annual accounts and CT600 return Create task Clone template Recalculate schedul…" at bounding box center [538, 121] width 1065 height 651
click at [653, 286] on link at bounding box center [681, 340] width 245 height 114
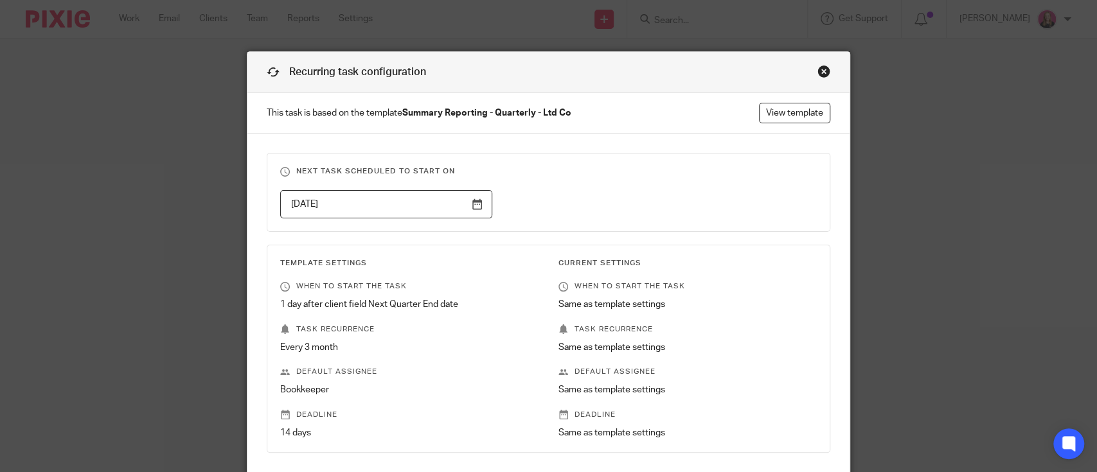
click at [819, 74] on div "Close this dialog window" at bounding box center [823, 71] width 13 height 13
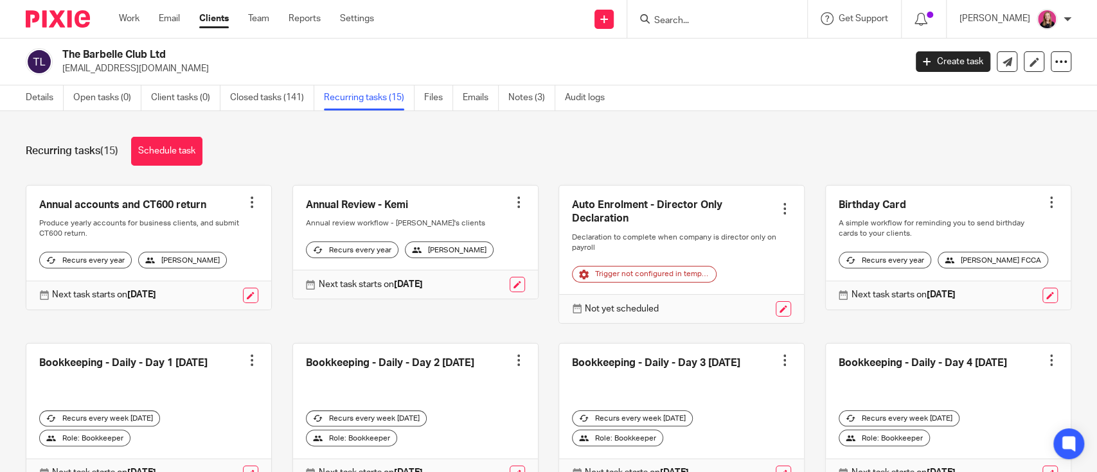
click at [565, 96] on ul "Details Open tasks (0) Client tasks (0) Closed tasks (141) Recurring tasks (15)…" at bounding box center [325, 97] width 598 height 25
click at [596, 105] on link "Audit logs" at bounding box center [589, 97] width 49 height 25
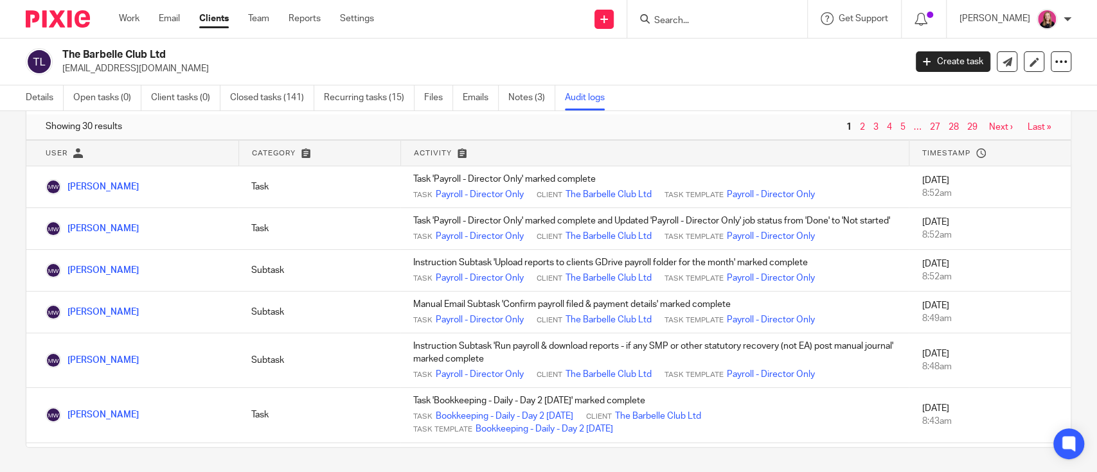
click at [989, 123] on link "Next ›" at bounding box center [1001, 127] width 24 height 9
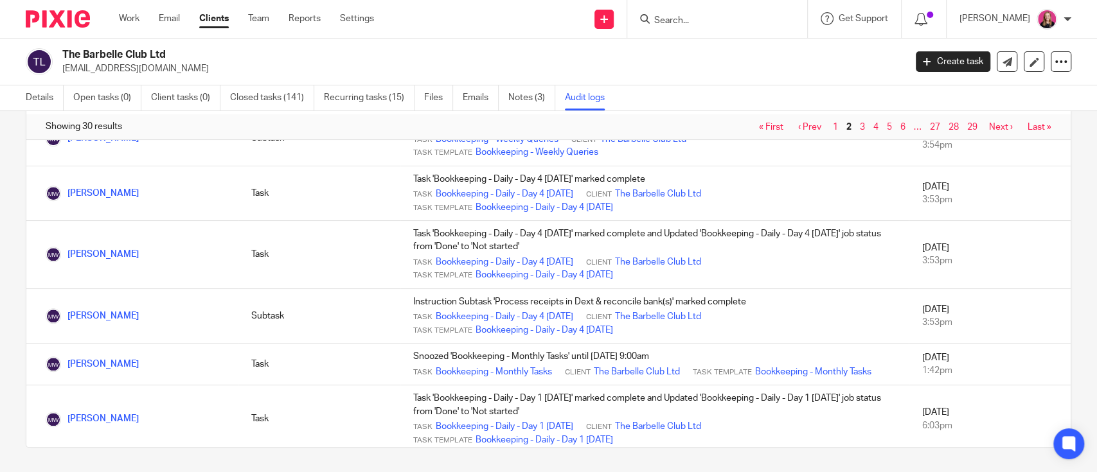
scroll to position [208, 0]
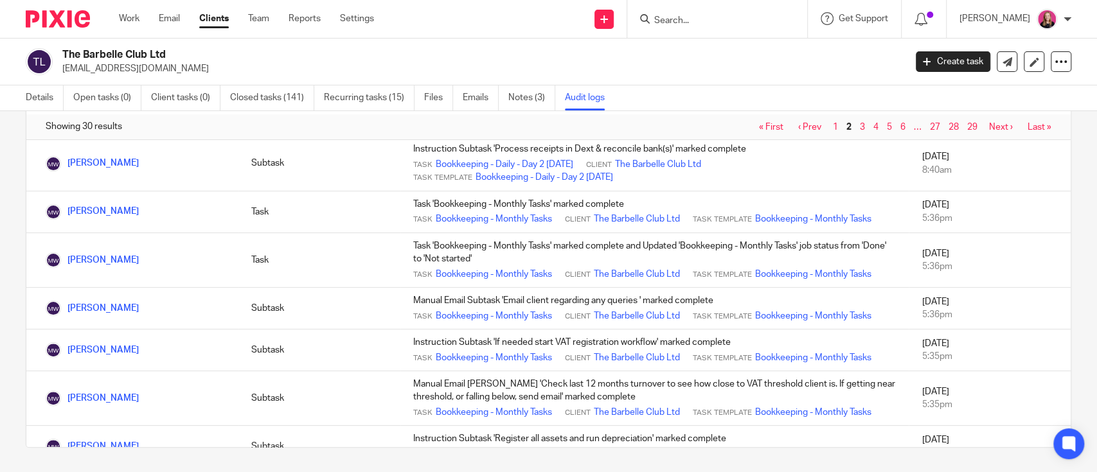
click at [856, 125] on span "3" at bounding box center [862, 127] width 13 height 15
click at [860, 127] on link "3" at bounding box center [862, 127] width 5 height 9
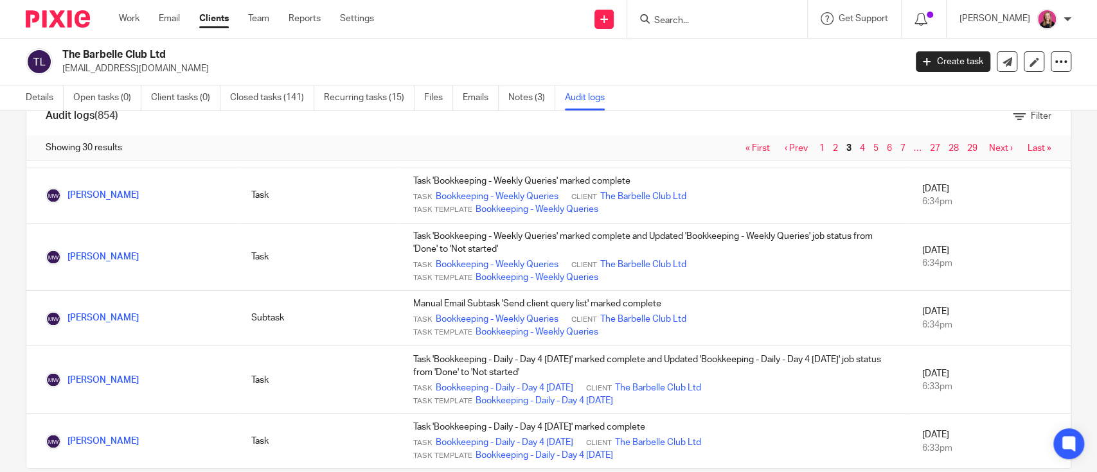
scroll to position [62, 0]
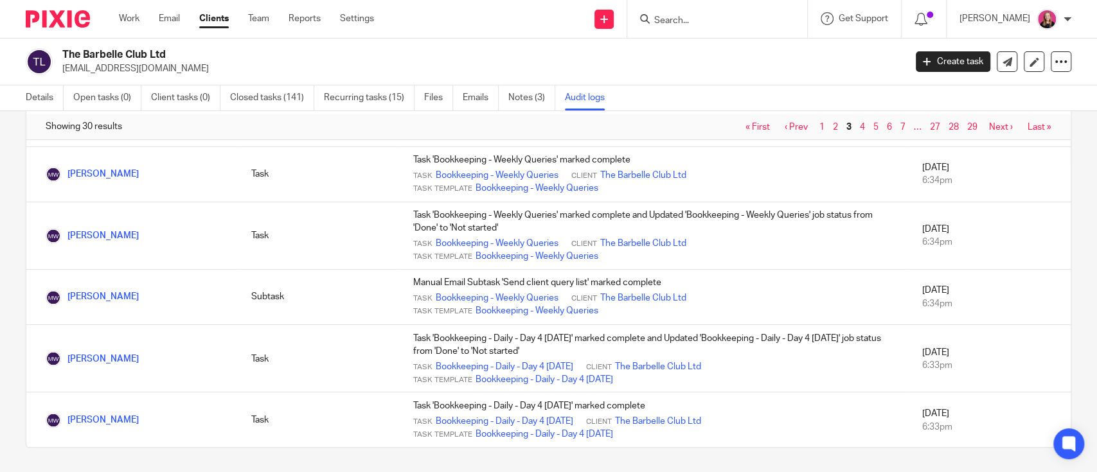
click at [873, 127] on link "5" at bounding box center [875, 127] width 5 height 9
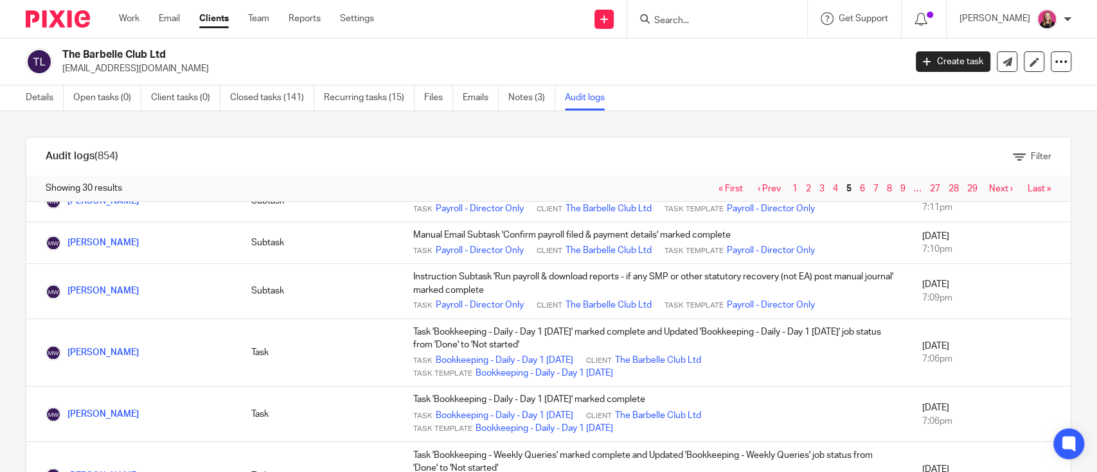
scroll to position [62, 0]
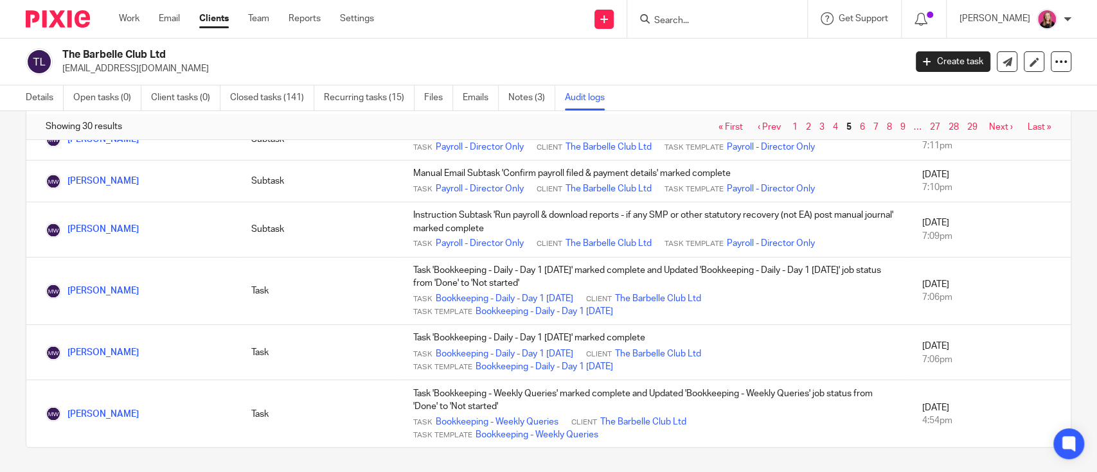
click at [989, 127] on link "Next ›" at bounding box center [1001, 127] width 24 height 9
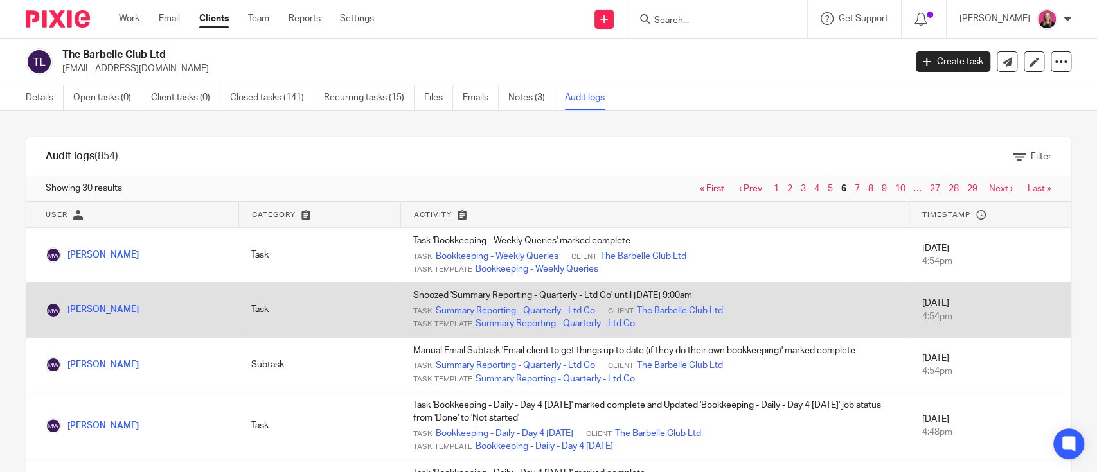
click at [287, 297] on td "Task" at bounding box center [319, 310] width 162 height 55
click at [517, 315] on link "Summary Reporting - Quarterly - Ltd Co" at bounding box center [515, 311] width 159 height 13
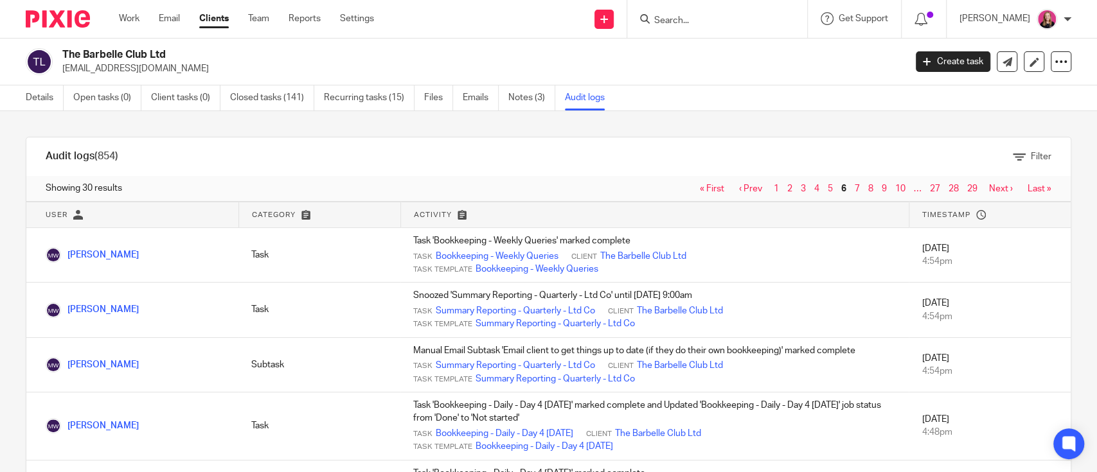
click at [739, 189] on link "‹ Prev" at bounding box center [750, 188] width 23 height 9
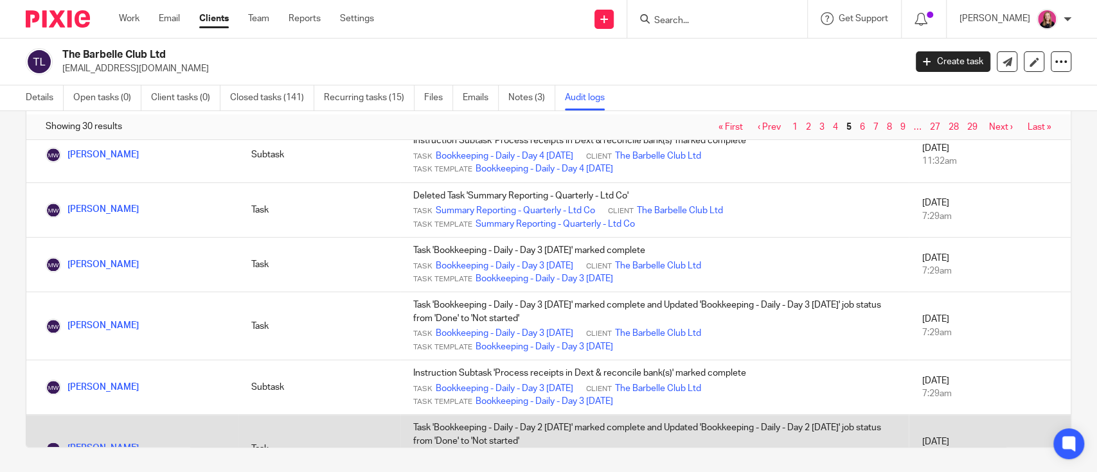
scroll to position [853, 0]
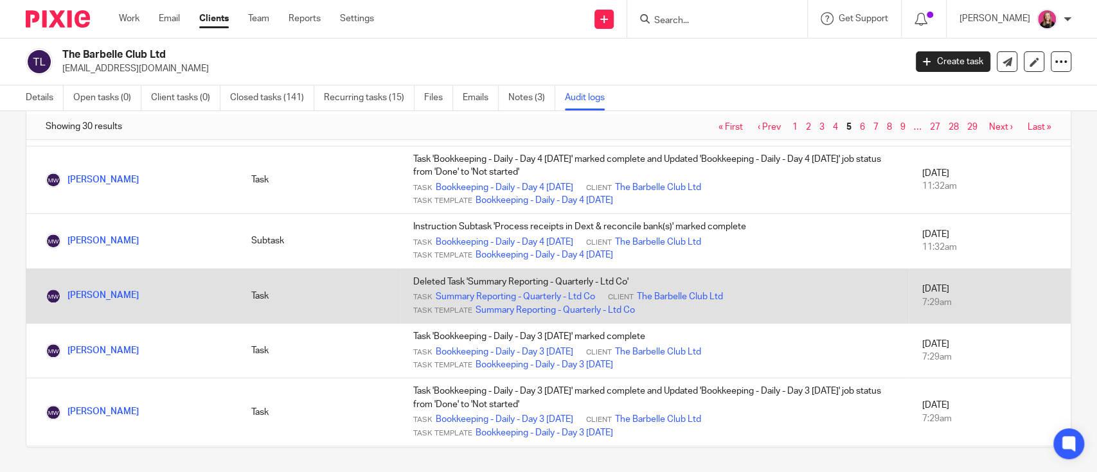
click at [351, 301] on td "Task" at bounding box center [319, 296] width 162 height 55
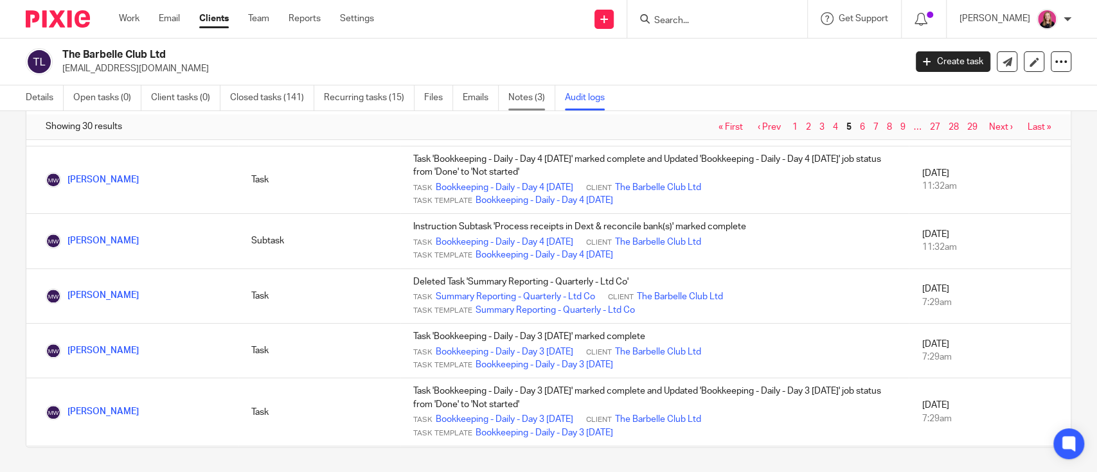
click at [514, 102] on link "Notes (3)" at bounding box center [531, 97] width 47 height 25
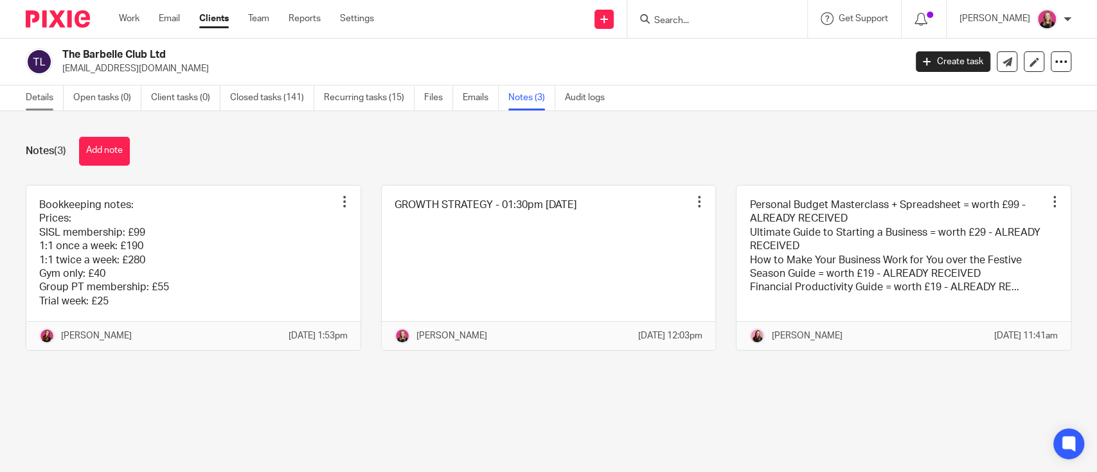
click at [42, 100] on link "Details" at bounding box center [45, 97] width 38 height 25
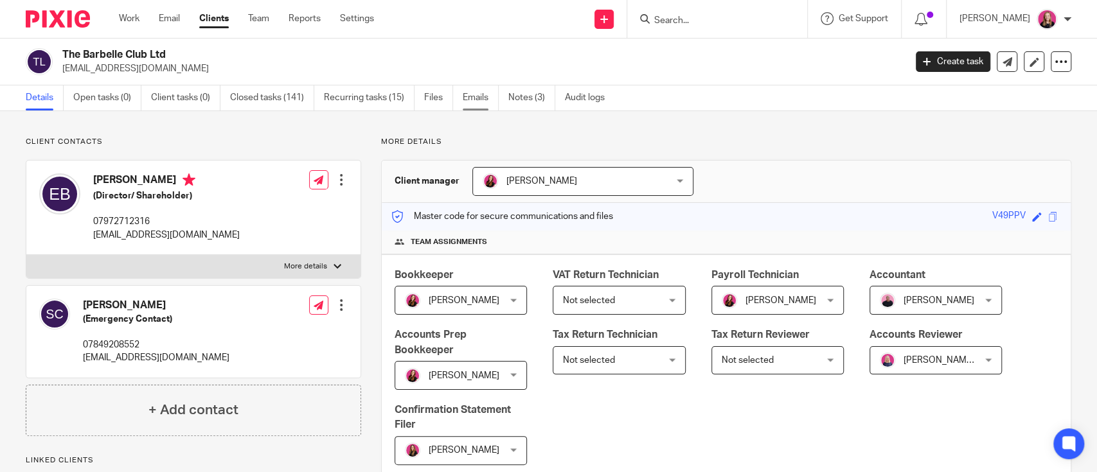
click at [482, 94] on link "Emails" at bounding box center [481, 97] width 36 height 25
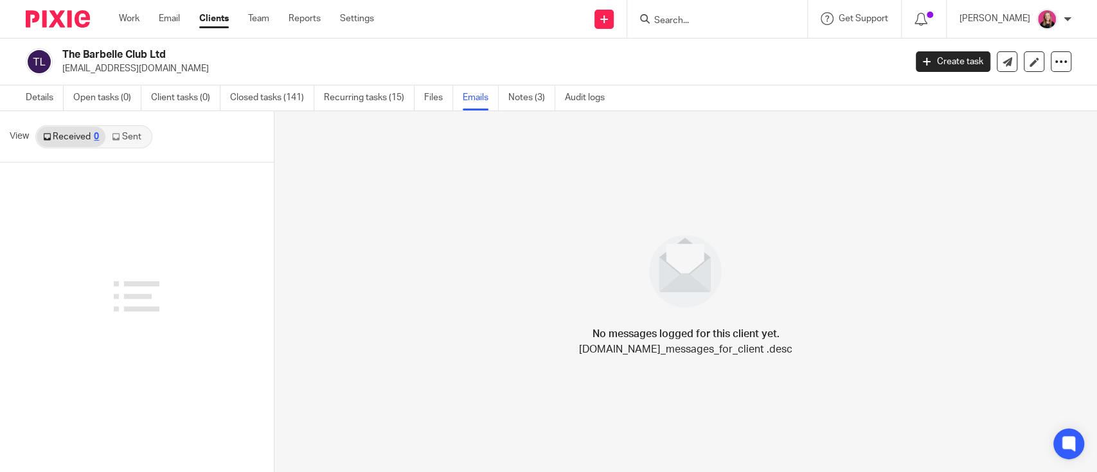
click at [128, 136] on link "Sent" at bounding box center [127, 137] width 45 height 21
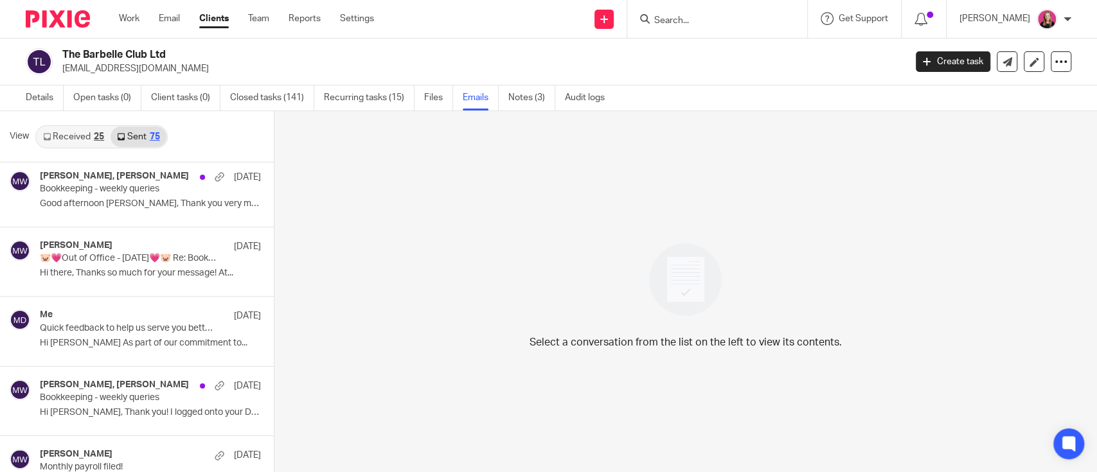
scroll to position [3293, 0]
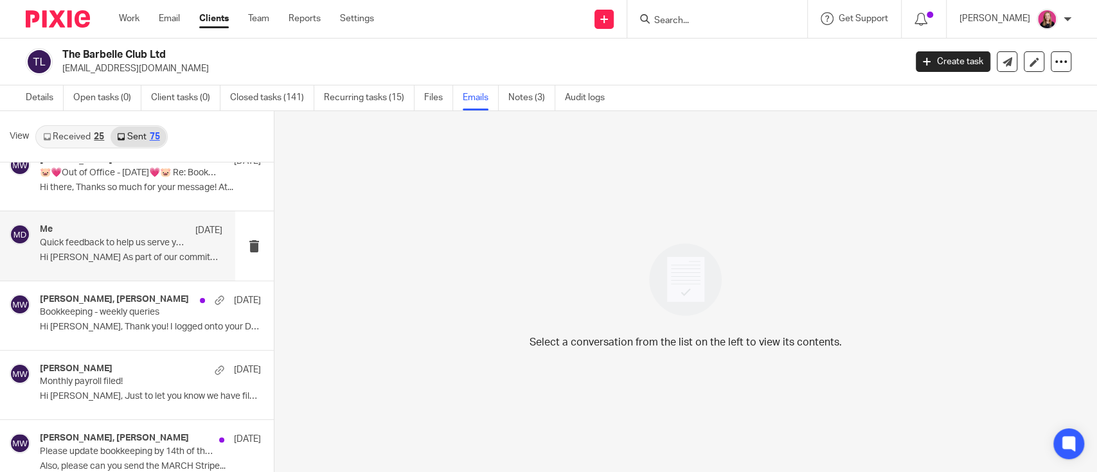
click at [90, 255] on p "Hi Erin As part of our commitment to..." at bounding box center [131, 257] width 182 height 11
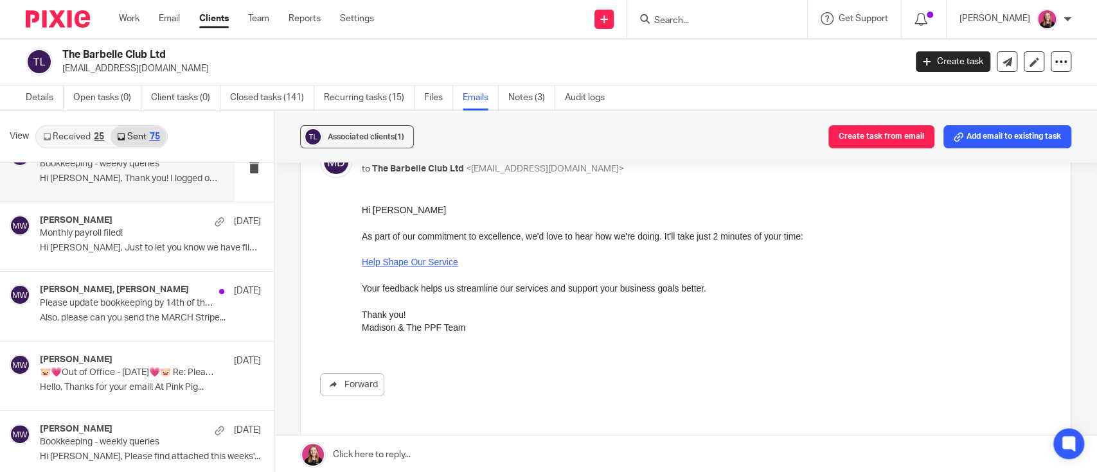
scroll to position [3464, 0]
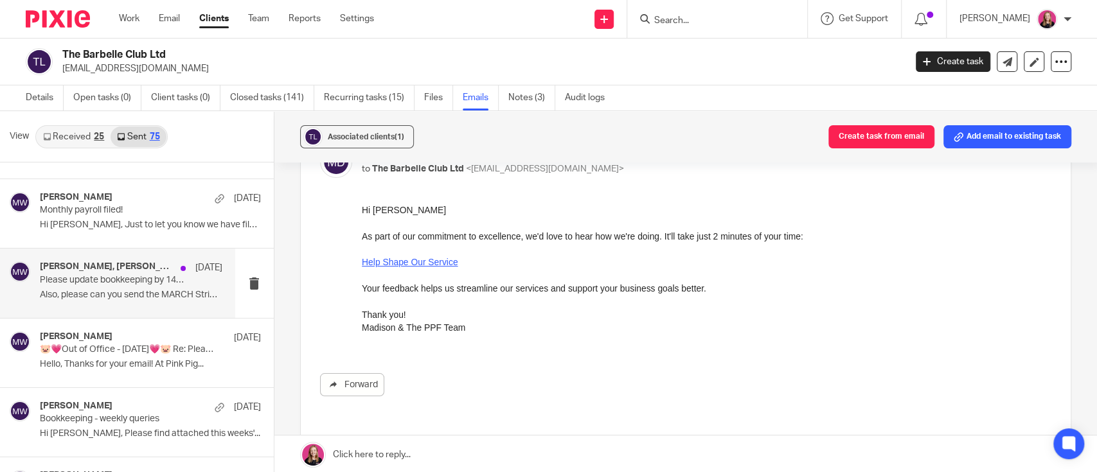
click at [109, 275] on p "Please update bookkeeping by 14th of the month so we can give you valuable insi…" at bounding box center [113, 280] width 146 height 11
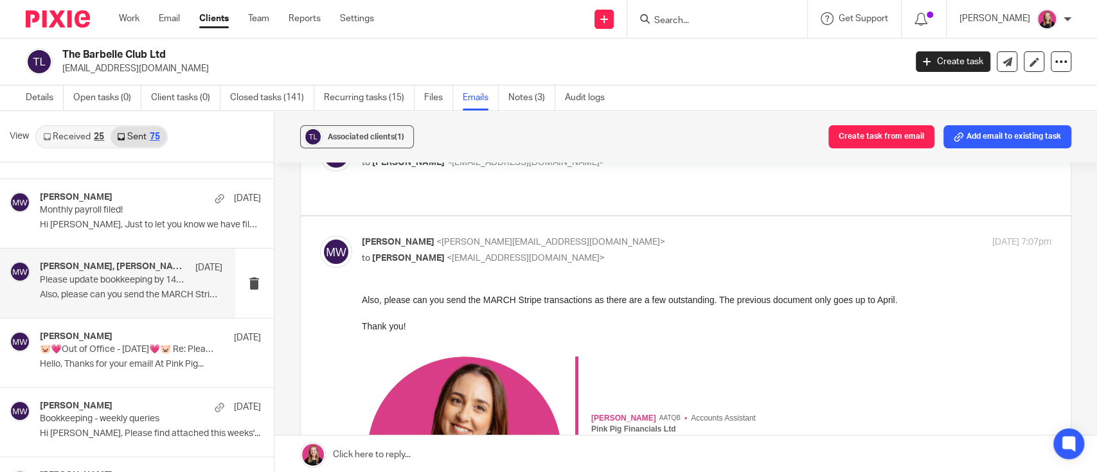
scroll to position [0, 0]
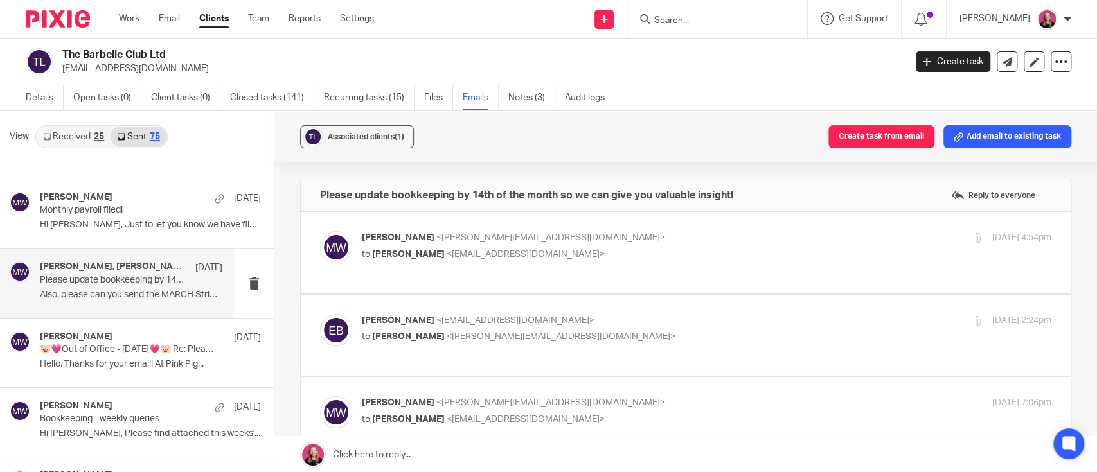
click at [655, 258] on p "to Erin Burbidge <burbidgefitness@gmail.com>" at bounding box center [592, 254] width 460 height 13
checkbox input "true"
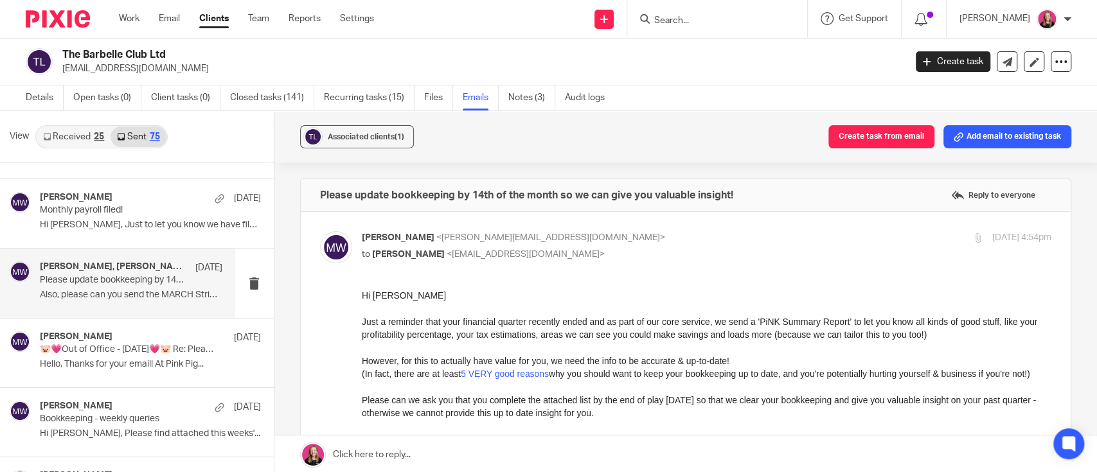
scroll to position [85, 0]
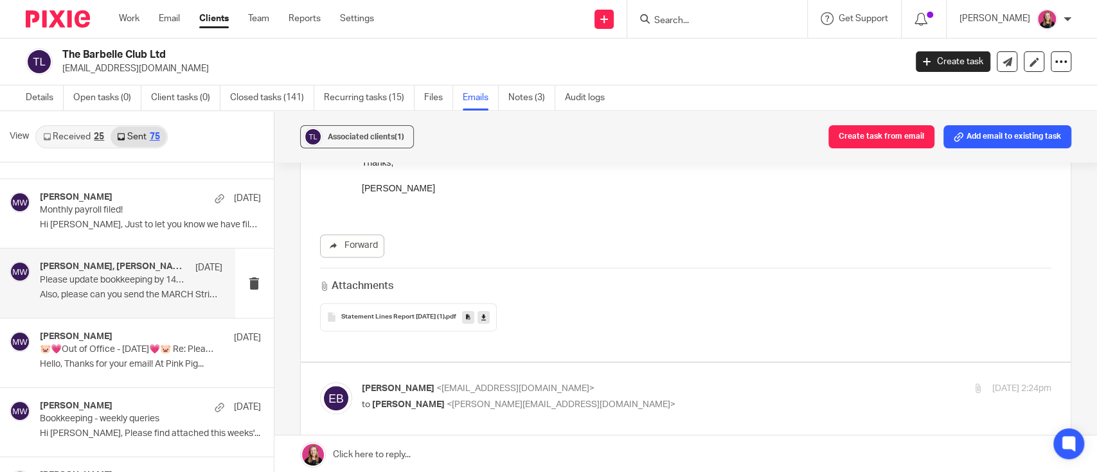
click at [595, 308] on div "Statement Lines Report 2025-07-17 (1) .pdf" at bounding box center [685, 317] width 731 height 28
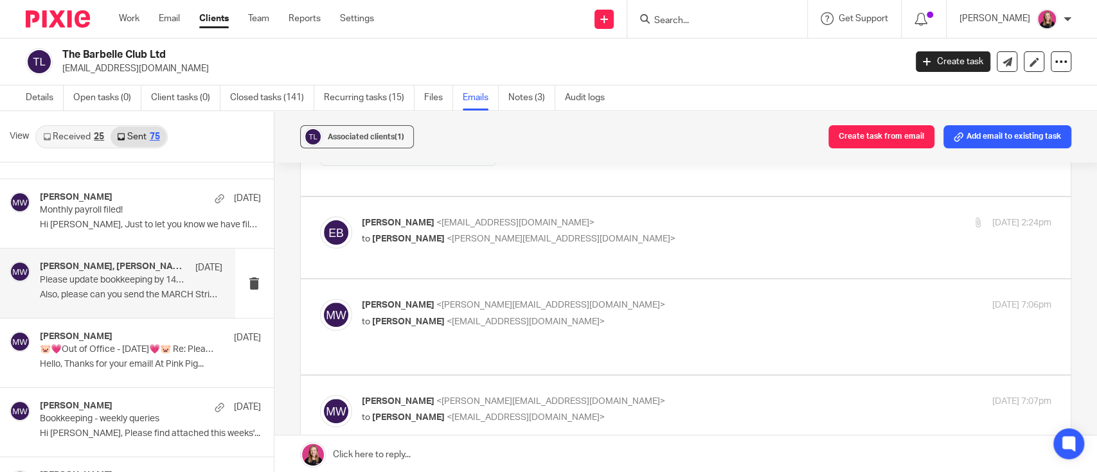
scroll to position [514, 0]
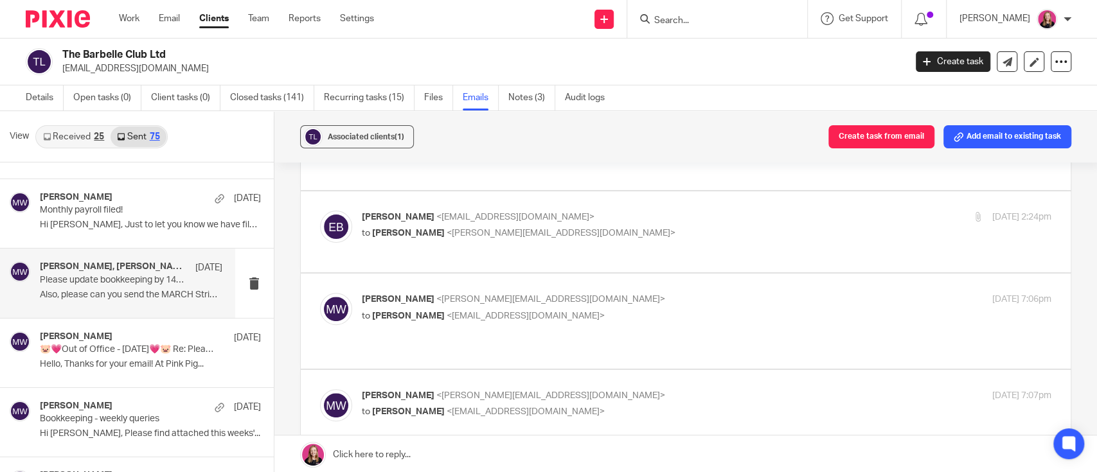
click at [619, 236] on p "to Michaela White <michaela@pinkpigfinancials.co.uk>" at bounding box center [592, 233] width 460 height 13
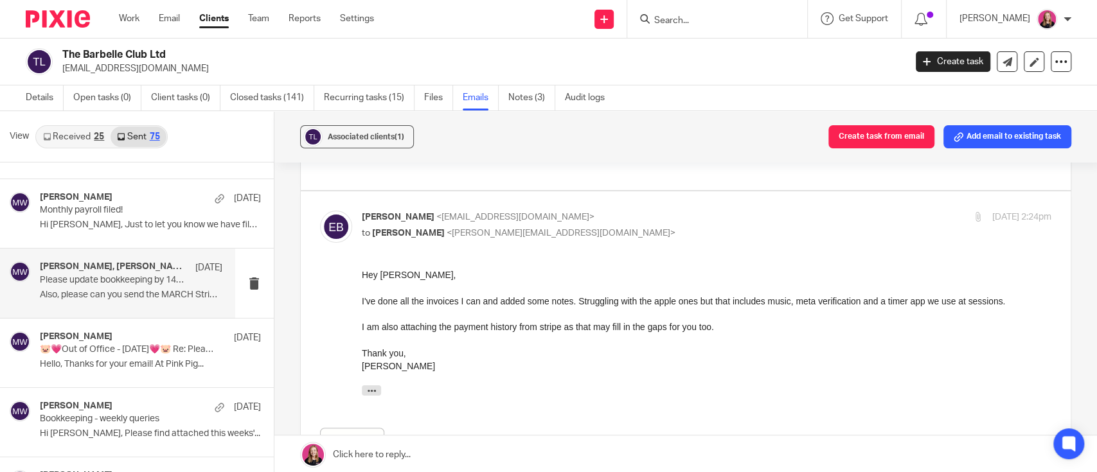
scroll to position [0, 0]
click at [619, 236] on p "to Michaela White <michaela@pinkpigfinancials.co.uk>" at bounding box center [592, 233] width 460 height 13
checkbox input "false"
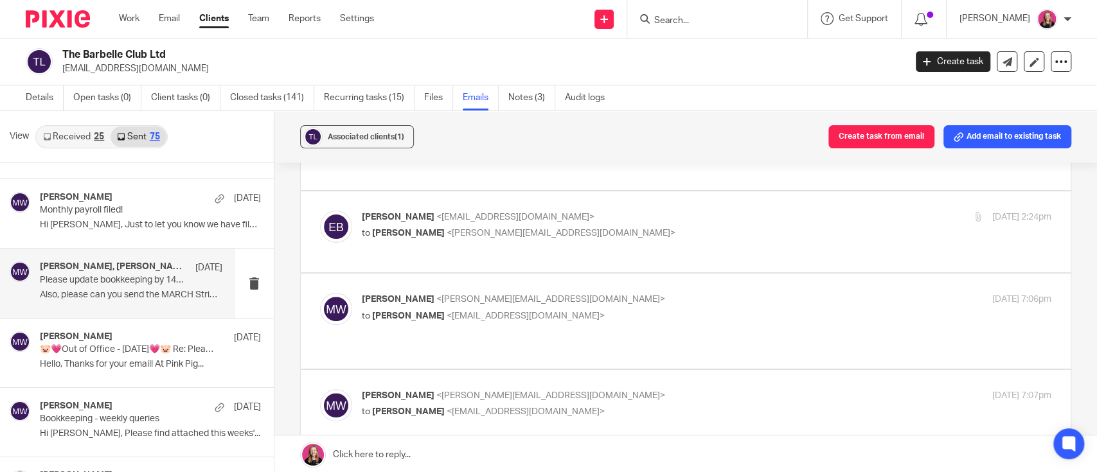
scroll to position [599, 0]
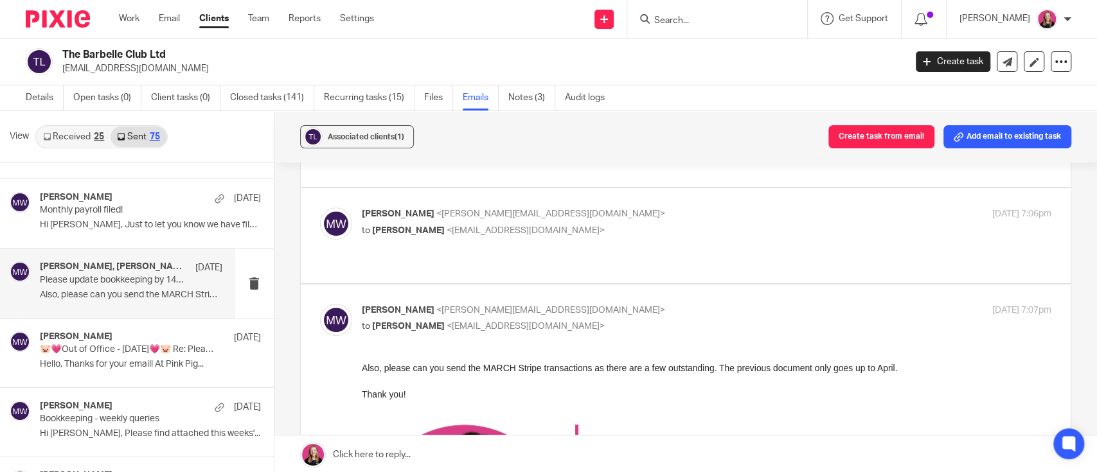
click at [619, 236] on p "to Erin Burbidge <burbidgefitness@gmail.com>" at bounding box center [592, 230] width 460 height 13
checkbox input "true"
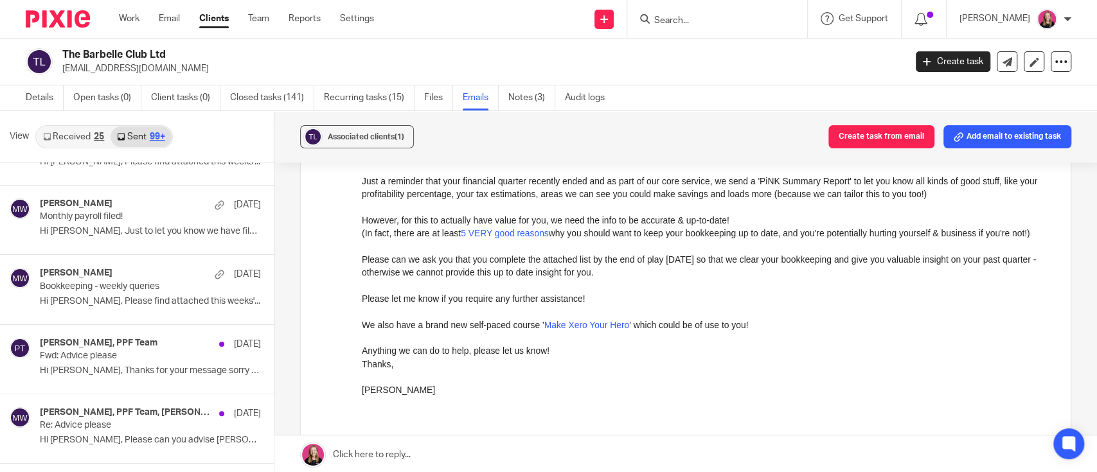
scroll to position [342, 0]
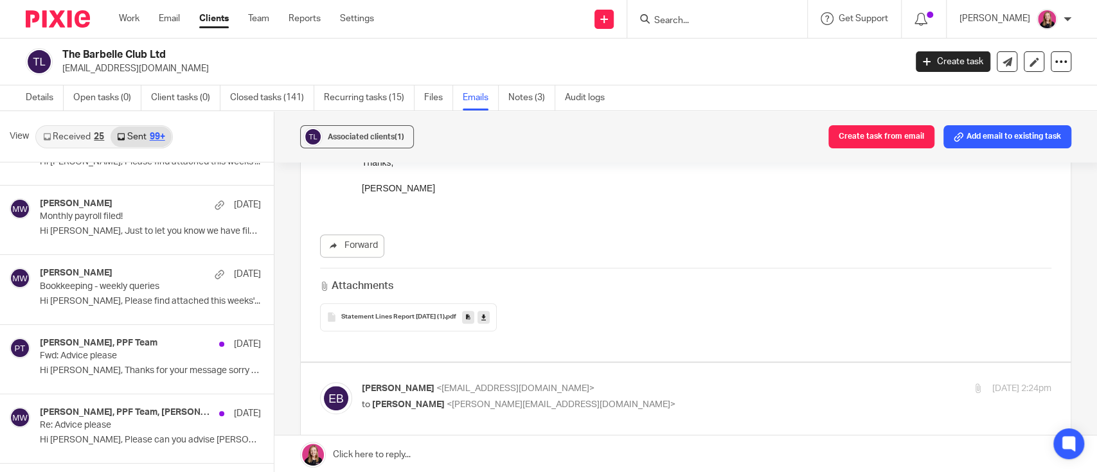
click at [356, 315] on span "Statement Lines Report 2025-07-17 (1)" at bounding box center [392, 318] width 103 height 8
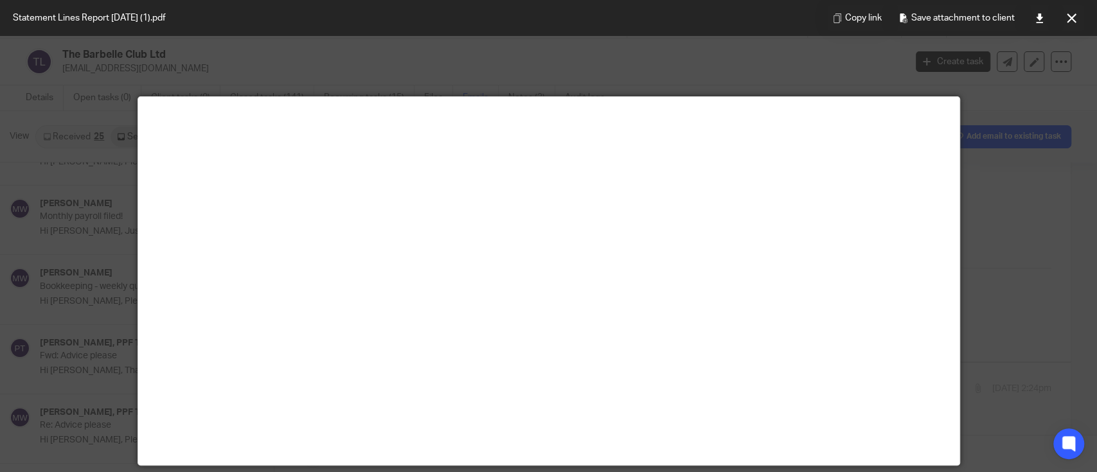
click at [357, 69] on div at bounding box center [548, 236] width 1097 height 472
click at [1059, 21] on button at bounding box center [1071, 18] width 26 height 26
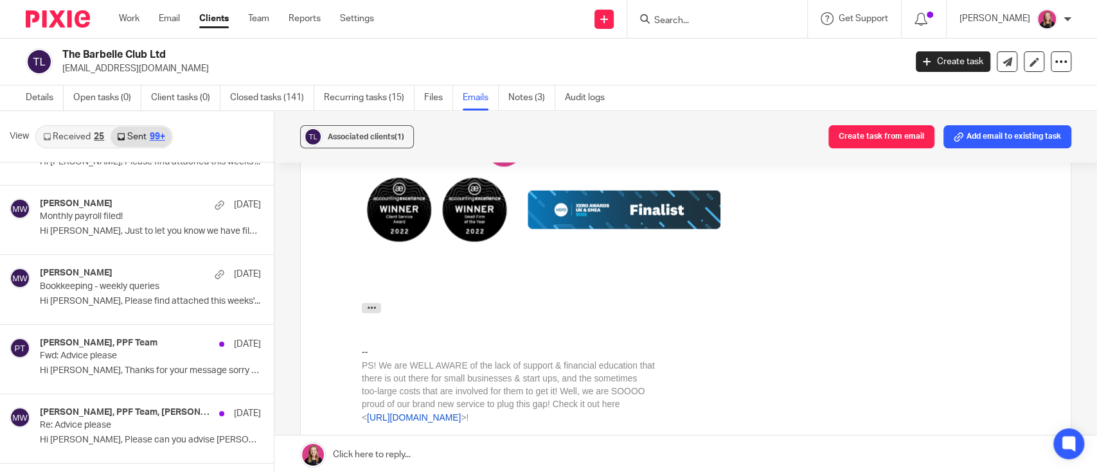
scroll to position [2197, 0]
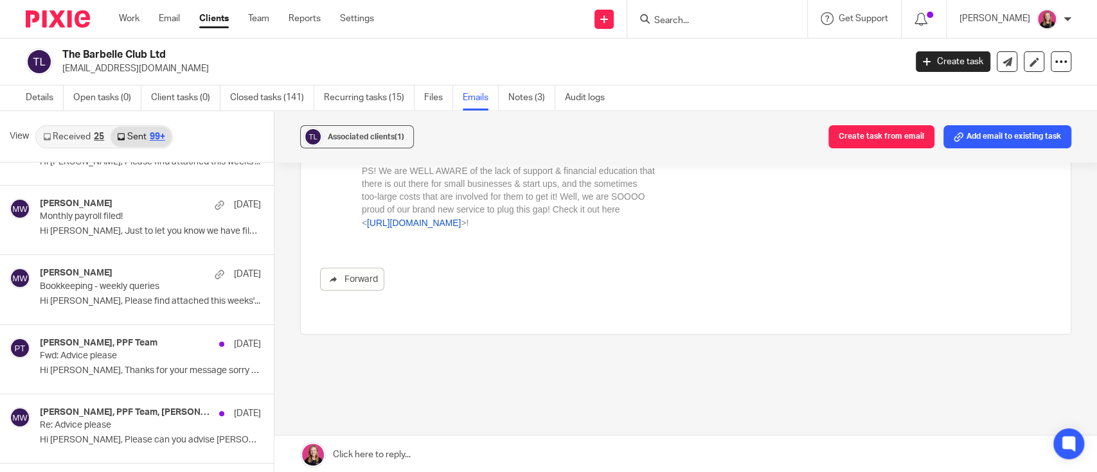
click at [125, 8] on div "Work Email Clients Team Reports Settings Work Email Clients Team Reports Settin…" at bounding box center [249, 19] width 287 height 38
click at [118, 20] on div "Work Email Clients Team Reports Settings Work Email Clients Team Reports Settin…" at bounding box center [249, 19] width 287 height 38
click at [127, 21] on link "Work" at bounding box center [129, 18] width 21 height 13
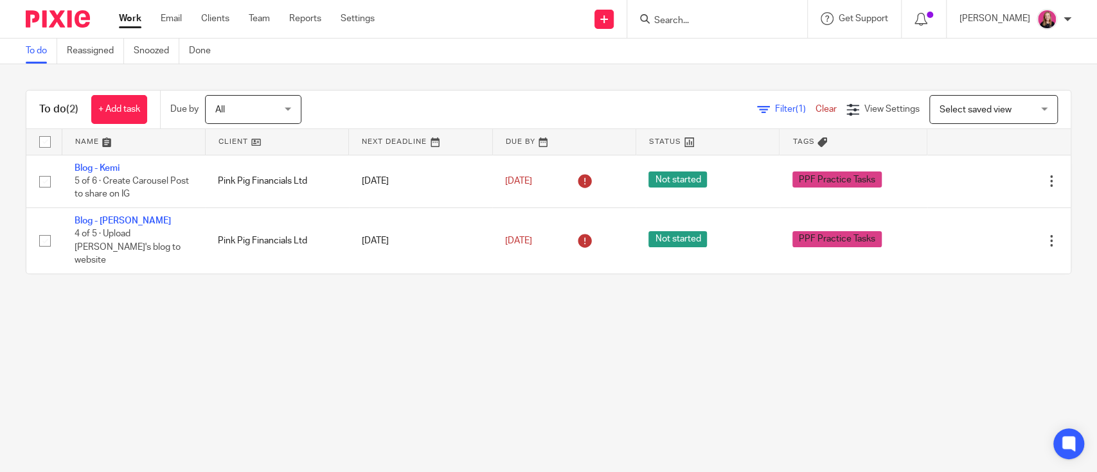
click at [720, 22] on input "Search" at bounding box center [711, 21] width 116 height 12
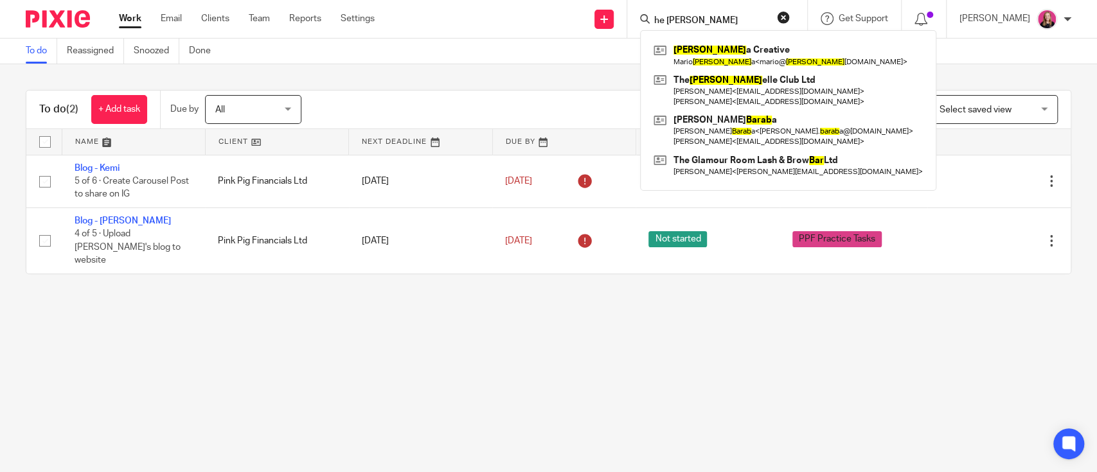
click at [658, 18] on input "he [PERSON_NAME]" at bounding box center [711, 21] width 116 height 12
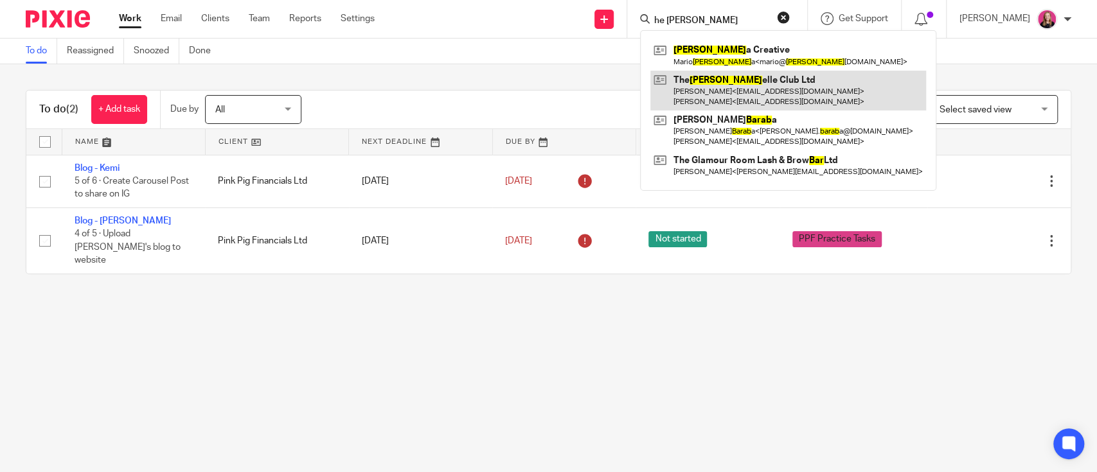
type input "he [PERSON_NAME]"
click at [735, 95] on link at bounding box center [788, 91] width 276 height 40
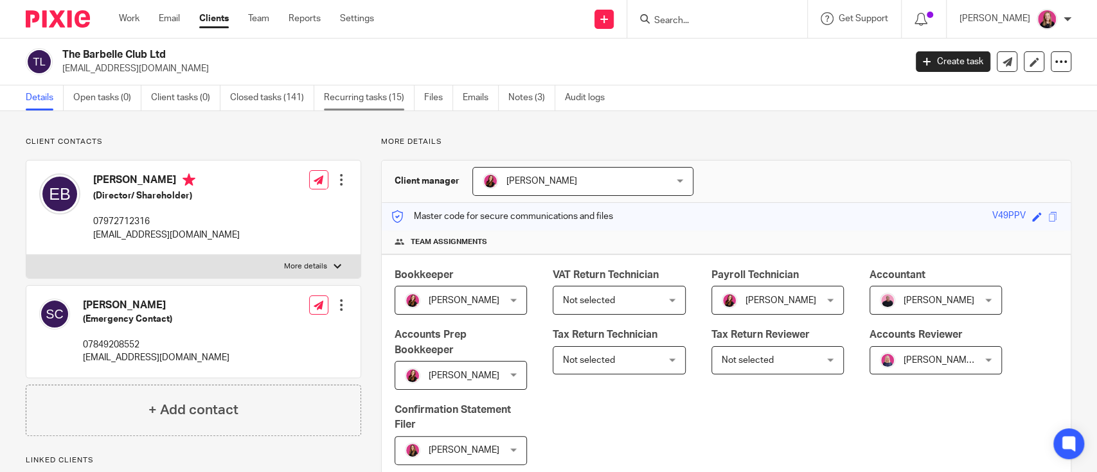
click at [378, 100] on link "Recurring tasks (15)" at bounding box center [369, 97] width 91 height 25
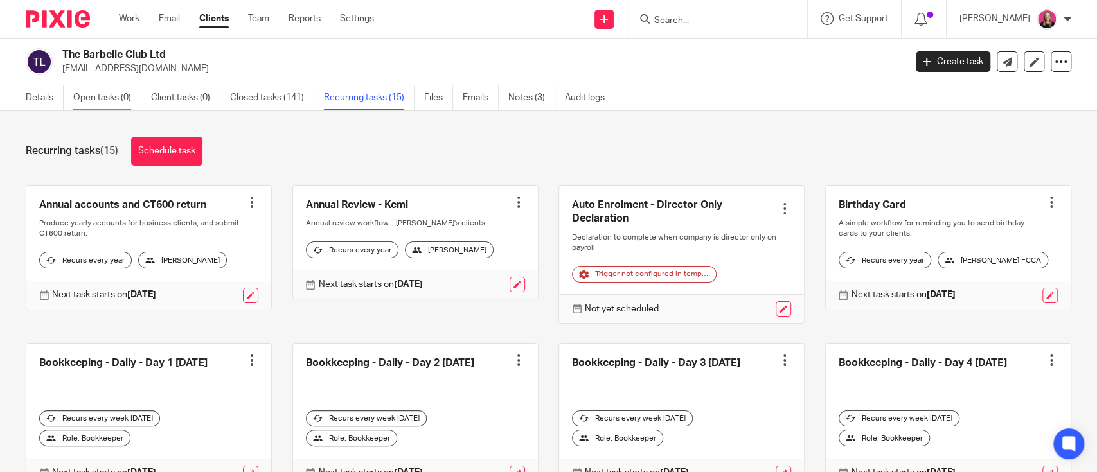
click at [76, 94] on link "Open tasks (0)" at bounding box center [107, 97] width 68 height 25
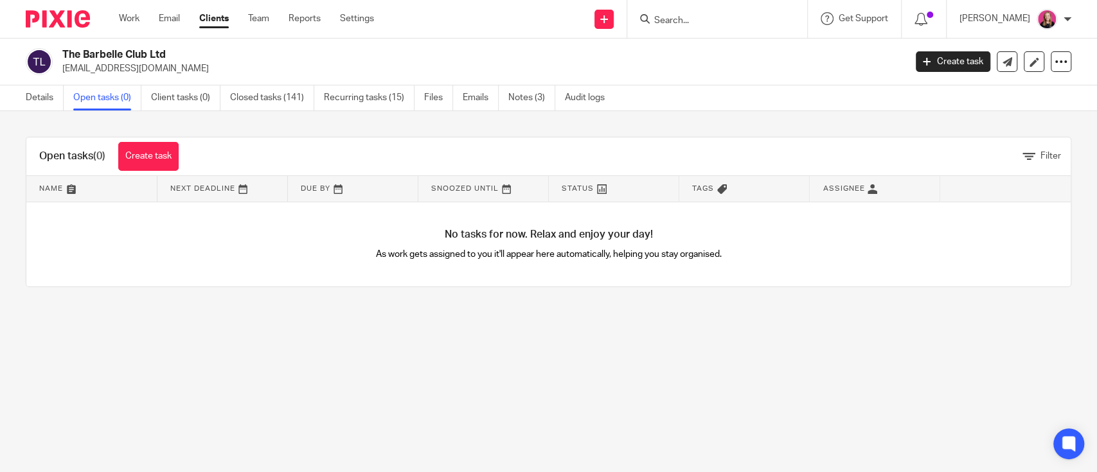
click at [154, 155] on link "Create task" at bounding box center [148, 156] width 60 height 29
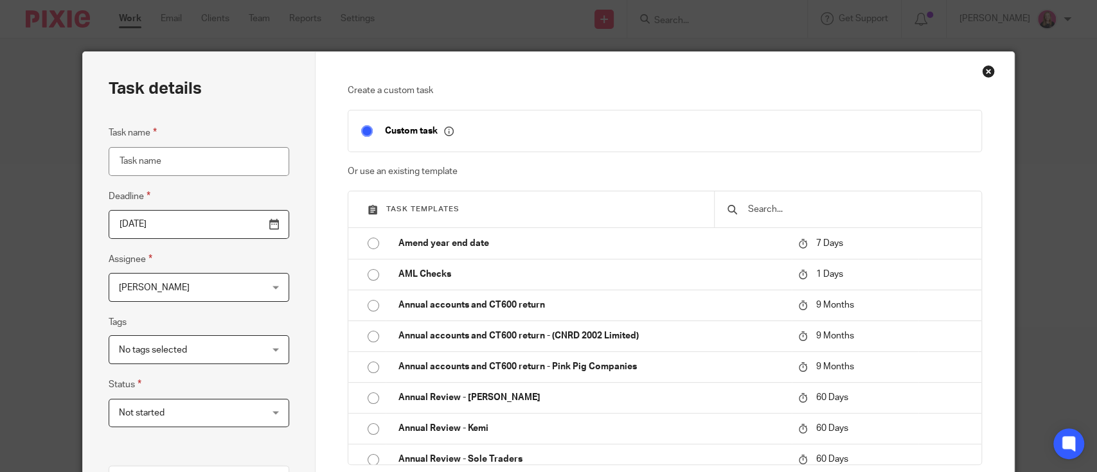
click at [801, 217] on div at bounding box center [847, 209] width 267 height 36
click at [789, 208] on input "text" at bounding box center [858, 209] width 222 height 14
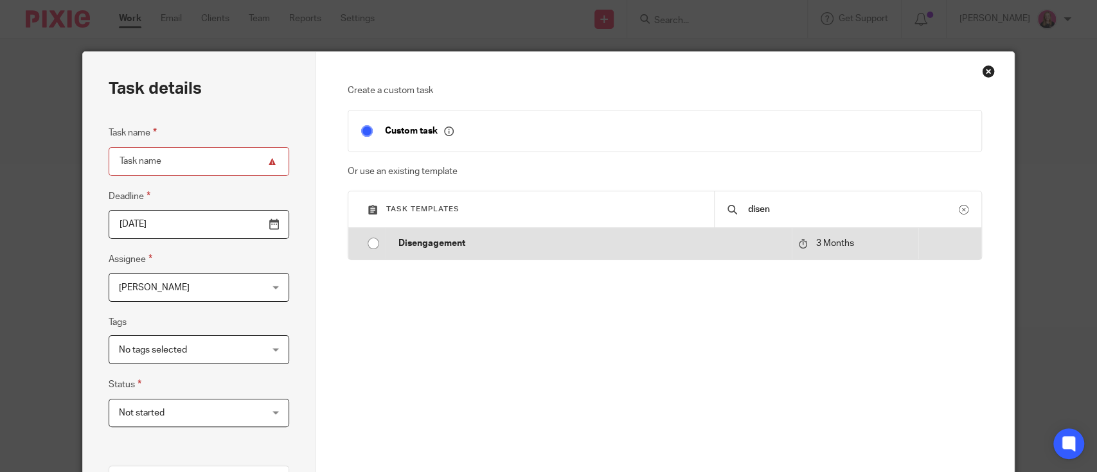
type input "disen"
click at [538, 247] on p "Disengagement" at bounding box center [591, 243] width 386 height 13
type input "2025-12-23"
type input "Disengagement"
checkbox input "false"
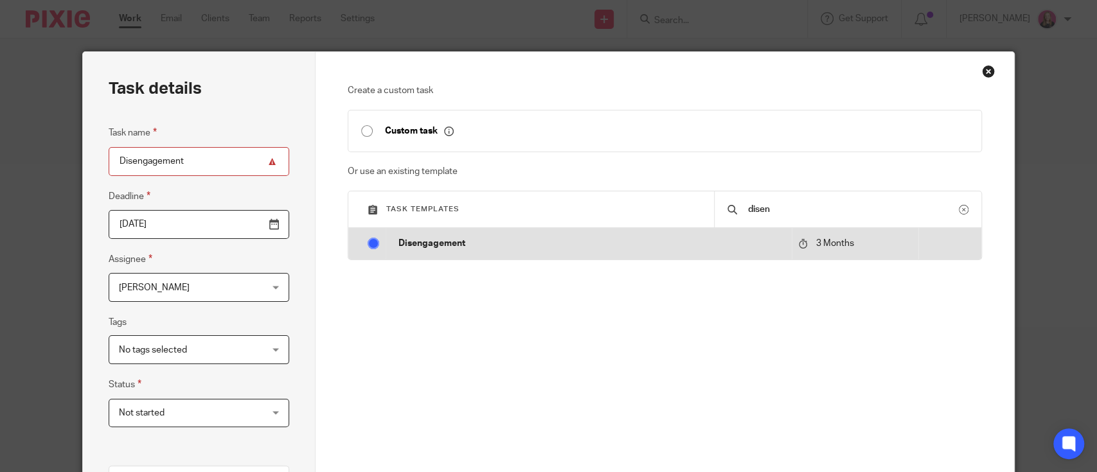
radio input "true"
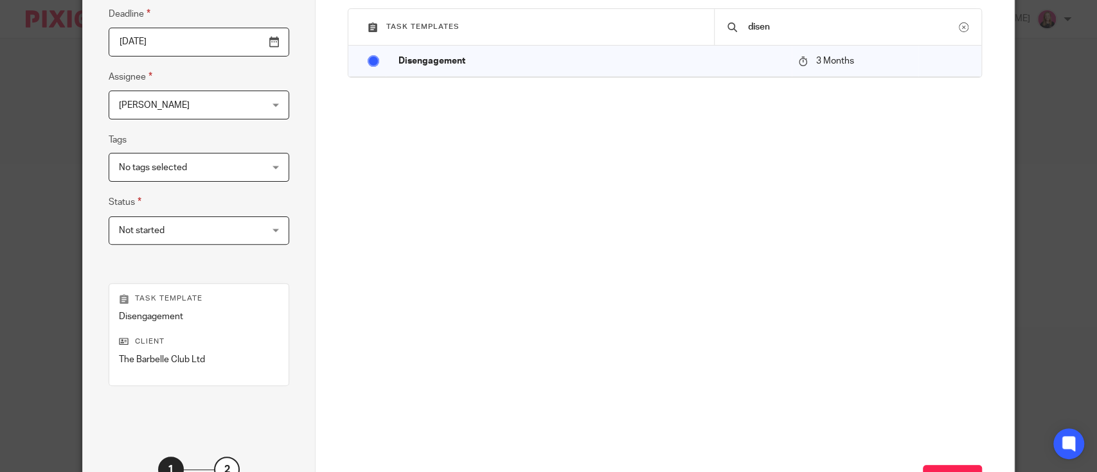
scroll to position [287, 0]
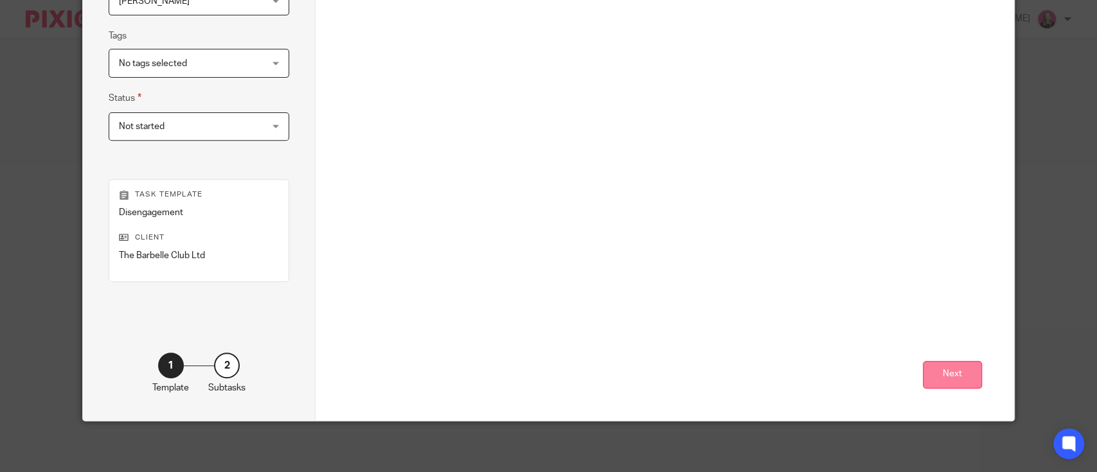
click at [944, 361] on button "Next" at bounding box center [952, 375] width 59 height 28
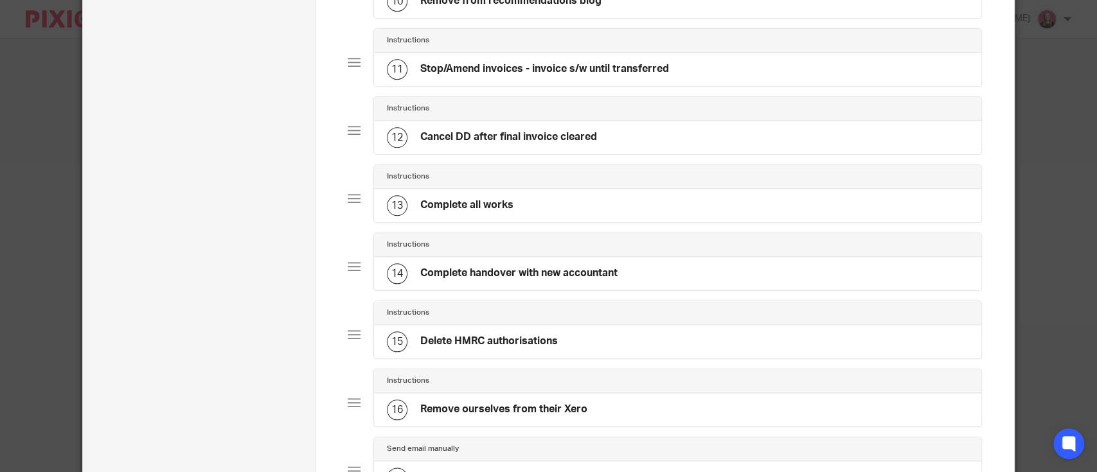
scroll to position [1063, 0]
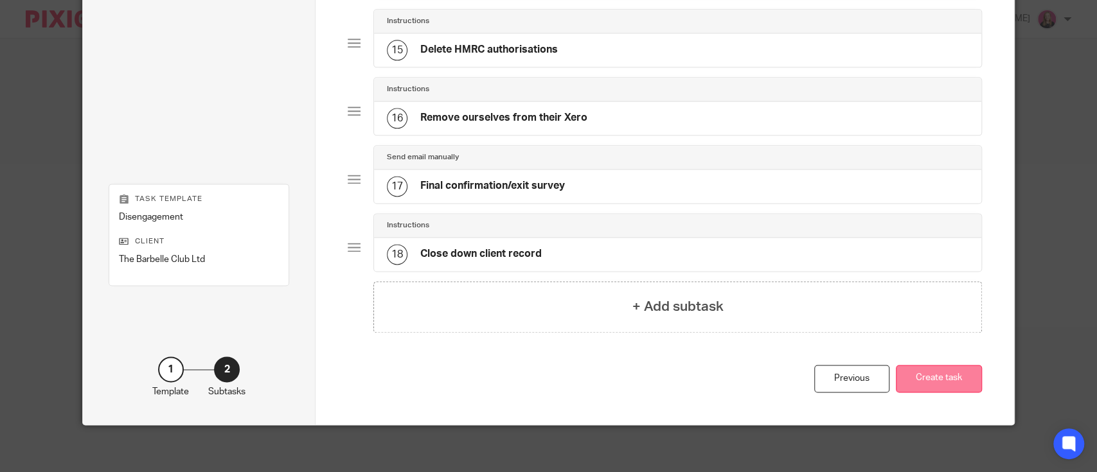
click at [935, 371] on button "Create task" at bounding box center [939, 379] width 86 height 28
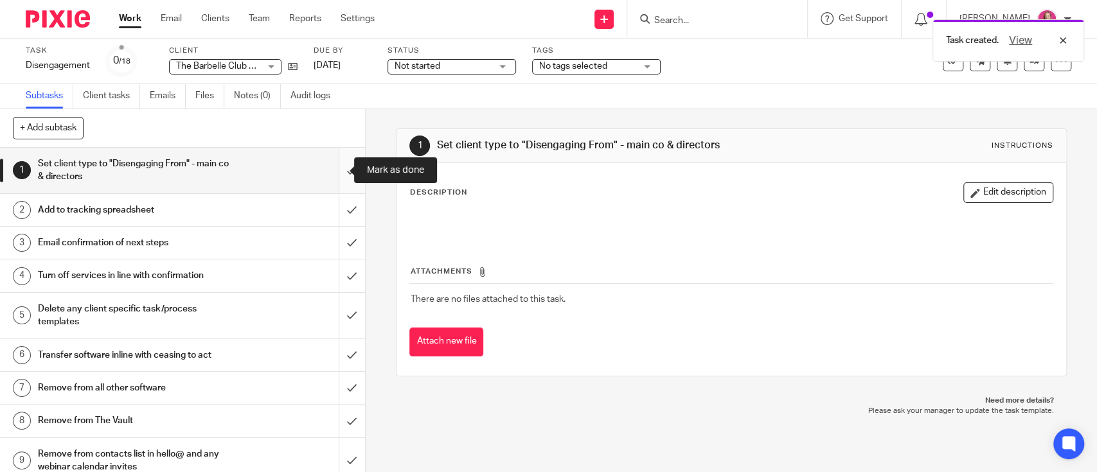
click at [333, 166] on input "submit" at bounding box center [182, 171] width 365 height 46
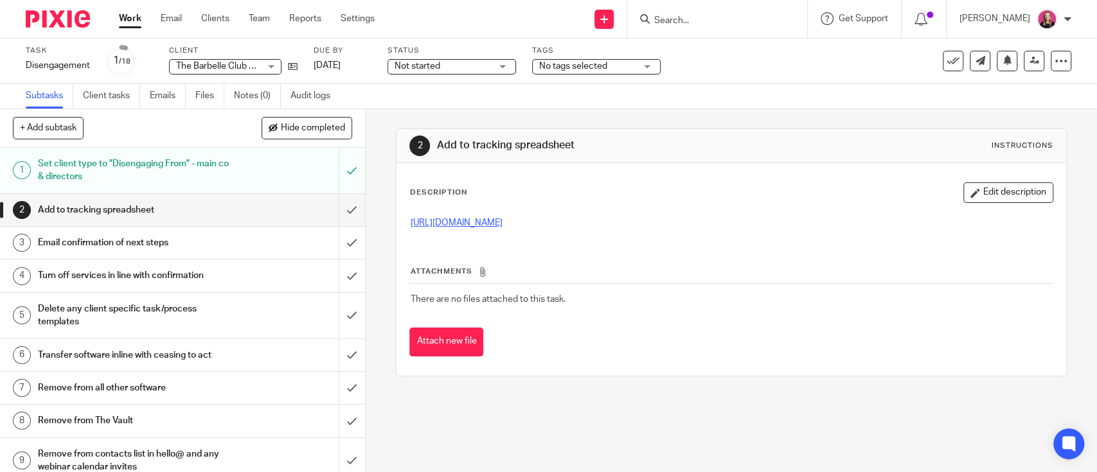
click at [502, 224] on link "[URL][DOMAIN_NAME]" at bounding box center [456, 222] width 92 height 9
click at [326, 213] on input "submit" at bounding box center [182, 210] width 365 height 32
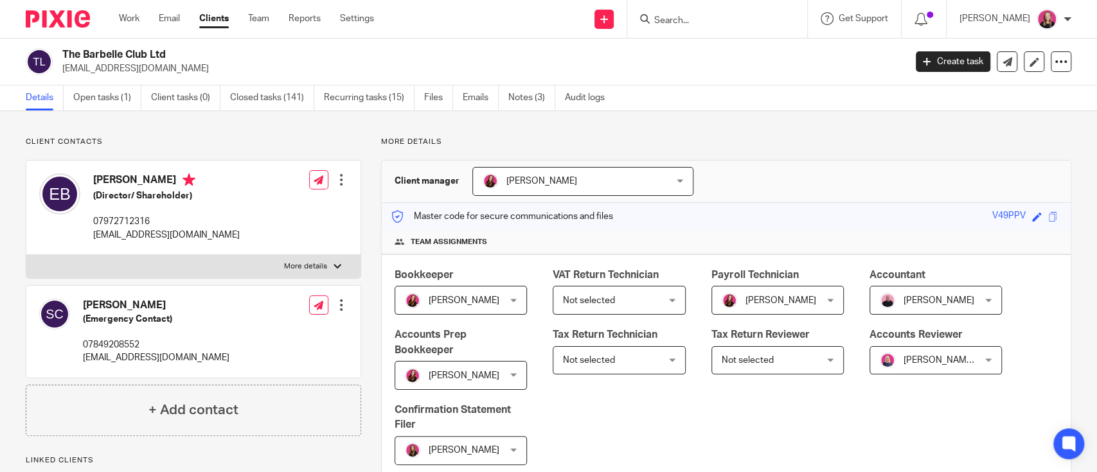
scroll to position [428, 0]
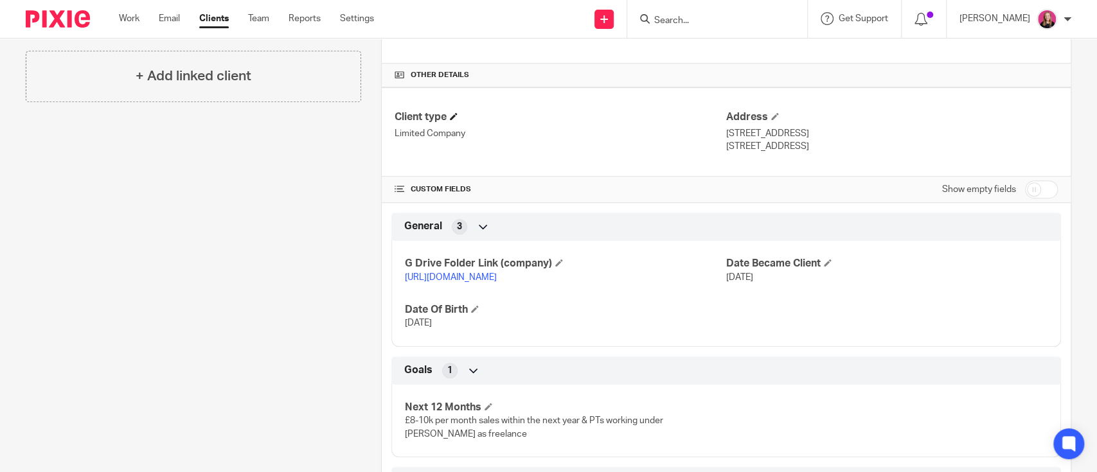
click at [457, 115] on h4 "Client type" at bounding box center [560, 117] width 332 height 13
click at [450, 112] on span at bounding box center [454, 116] width 8 height 8
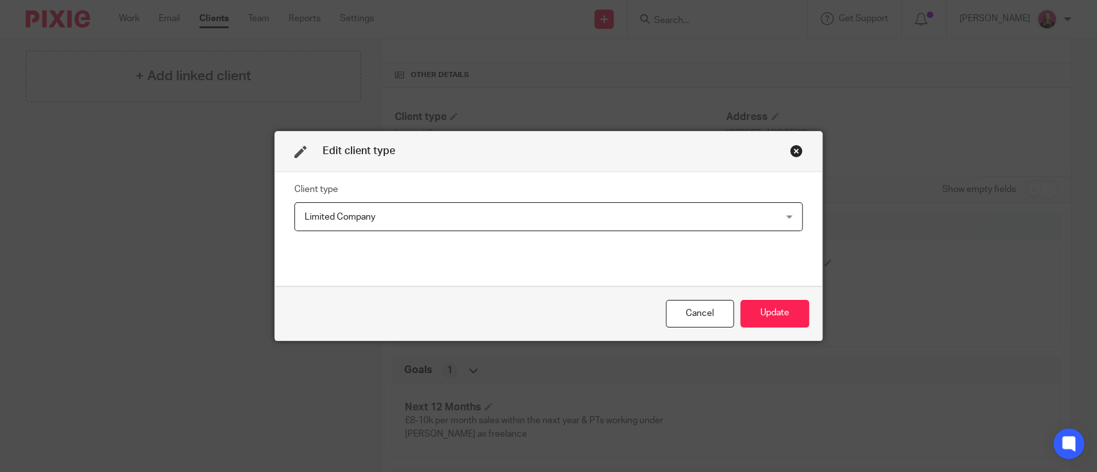
click at [393, 220] on span "Limited Company" at bounding box center [504, 216] width 398 height 27
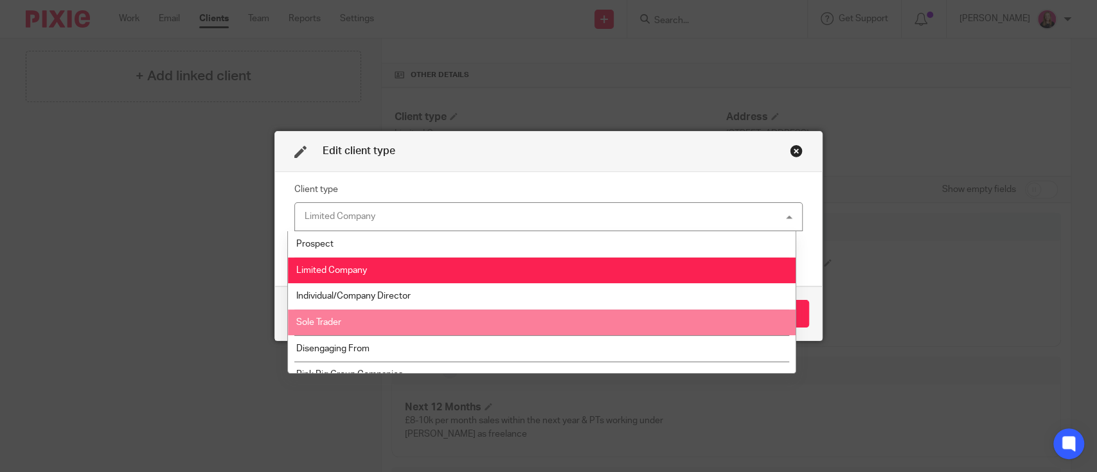
click at [348, 335] on li "Sole Trader" at bounding box center [542, 323] width 508 height 26
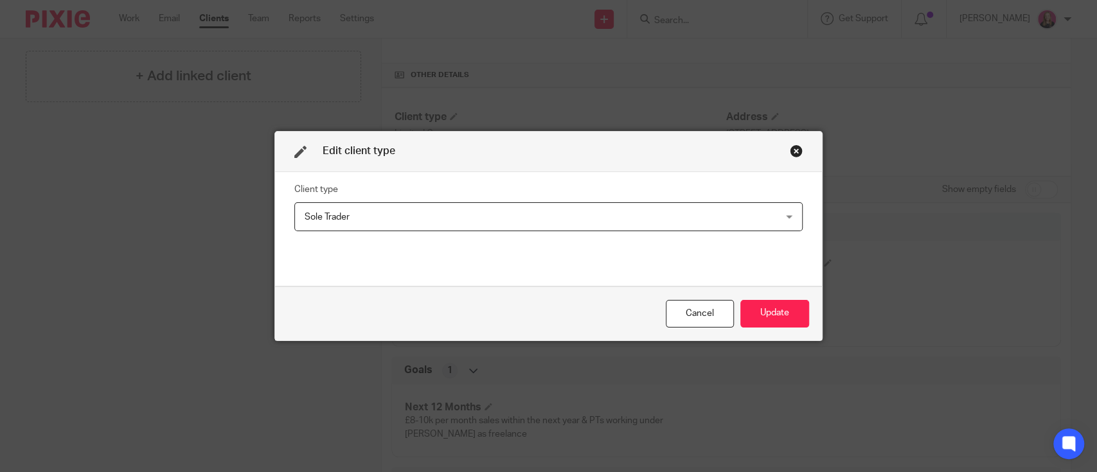
click at [343, 215] on span "Sole Trader" at bounding box center [327, 217] width 45 height 9
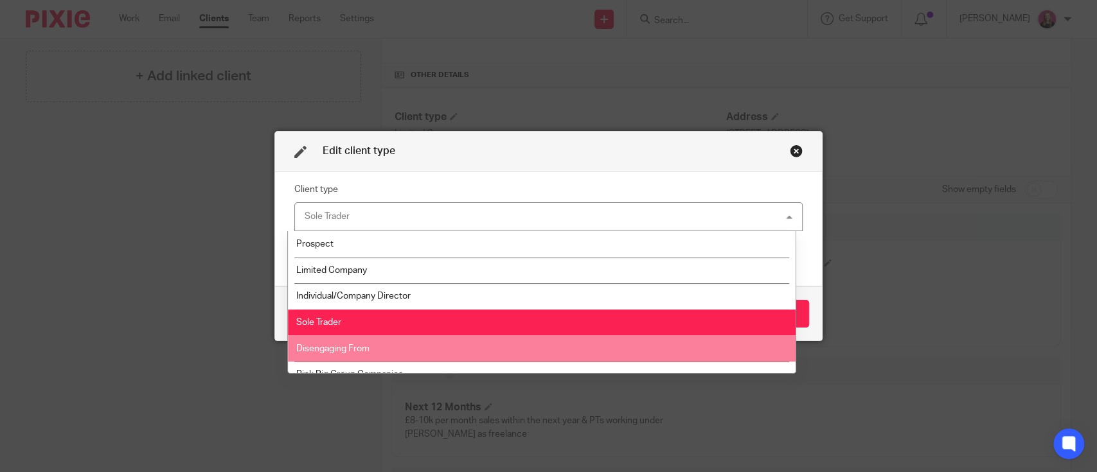
click at [340, 339] on li "Disengaging From" at bounding box center [542, 348] width 508 height 26
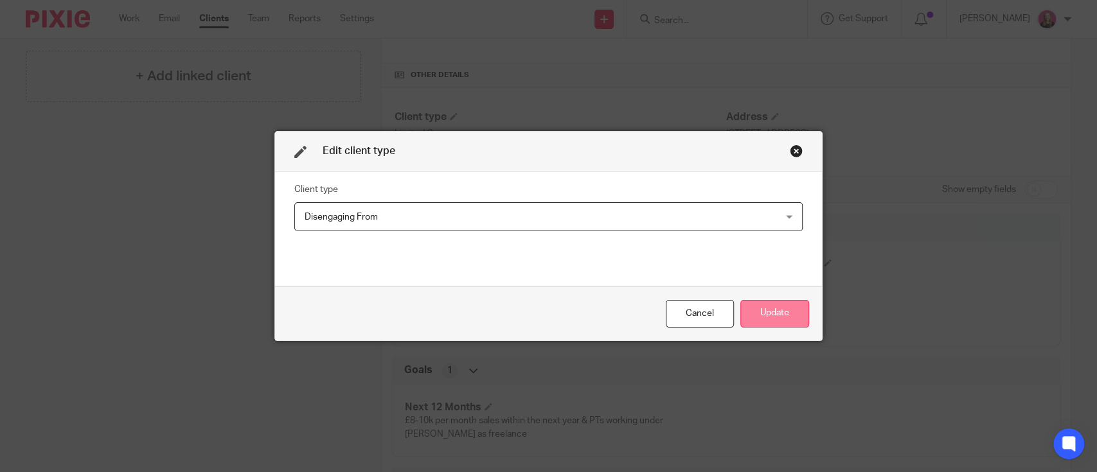
click at [776, 306] on button "Update" at bounding box center [774, 314] width 69 height 28
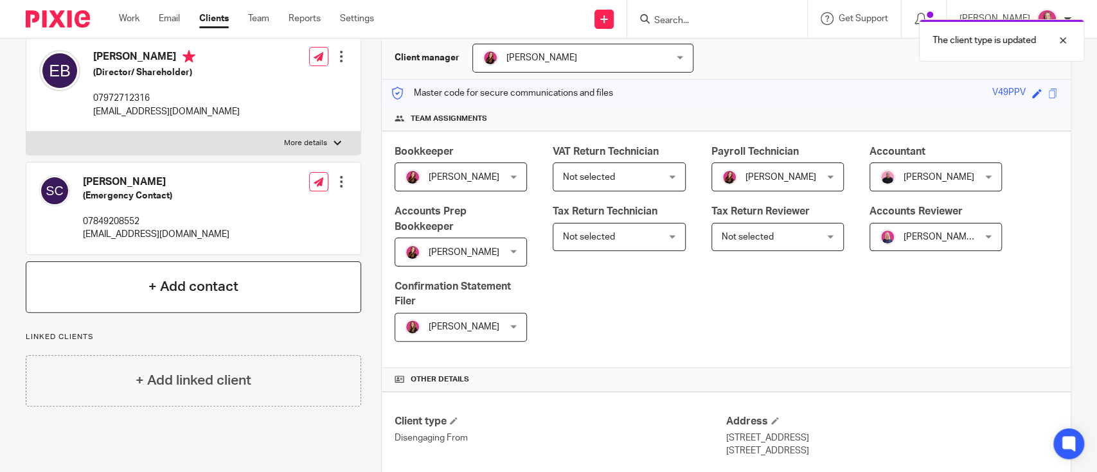
scroll to position [0, 0]
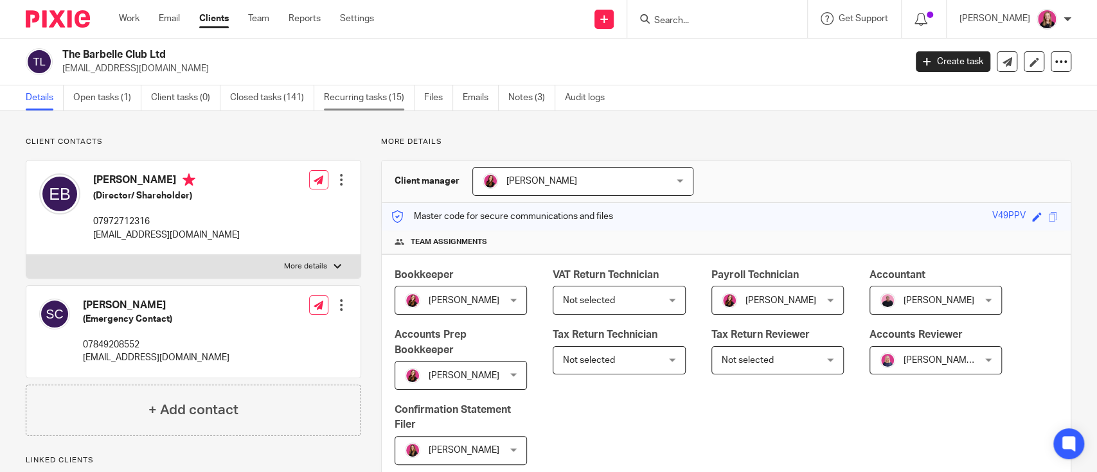
click at [371, 100] on link "Recurring tasks (15)" at bounding box center [369, 97] width 91 height 25
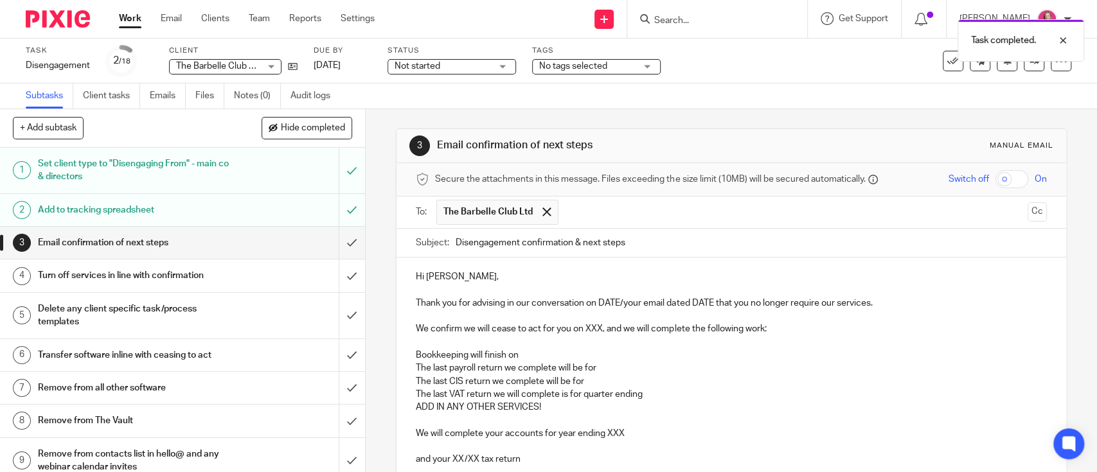
click at [514, 303] on p "Thank you for advising in our conversation on DATE/your email dated DATE that y…" at bounding box center [731, 303] width 630 height 13
drag, startPoint x: 622, startPoint y: 301, endPoint x: 513, endPoint y: 308, distance: 108.8
click at [513, 308] on p "Thank you for advising in our conversation on DATE/your email dated DATE that y…" at bounding box center [731, 303] width 630 height 13
click at [587, 302] on p "Thank you for advising in your email dated DATE that you no longer require our …" at bounding box center [731, 303] width 630 height 13
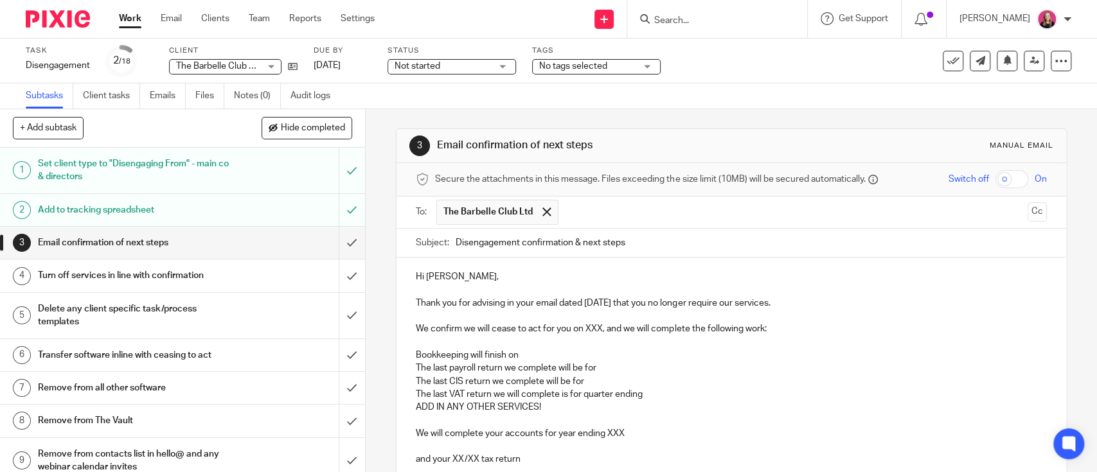
click at [590, 328] on p "We confirm we will cease to act for you on XXX, and we will complete the follow…" at bounding box center [731, 329] width 630 height 13
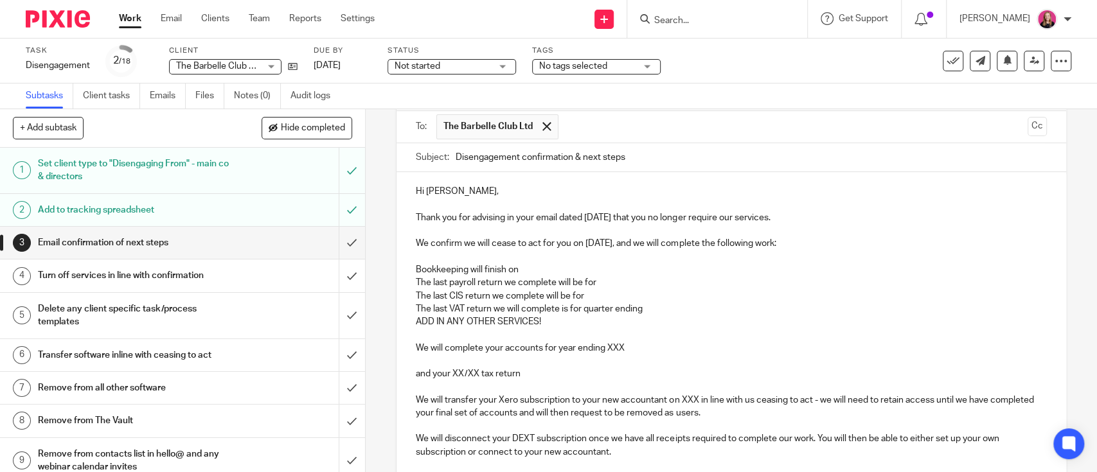
click at [539, 258] on p at bounding box center [731, 257] width 630 height 13
click at [570, 272] on p "Bookkeeping will finish on" at bounding box center [731, 269] width 630 height 13
click at [601, 283] on p "The last payroll return we complete will be for" at bounding box center [731, 282] width 630 height 13
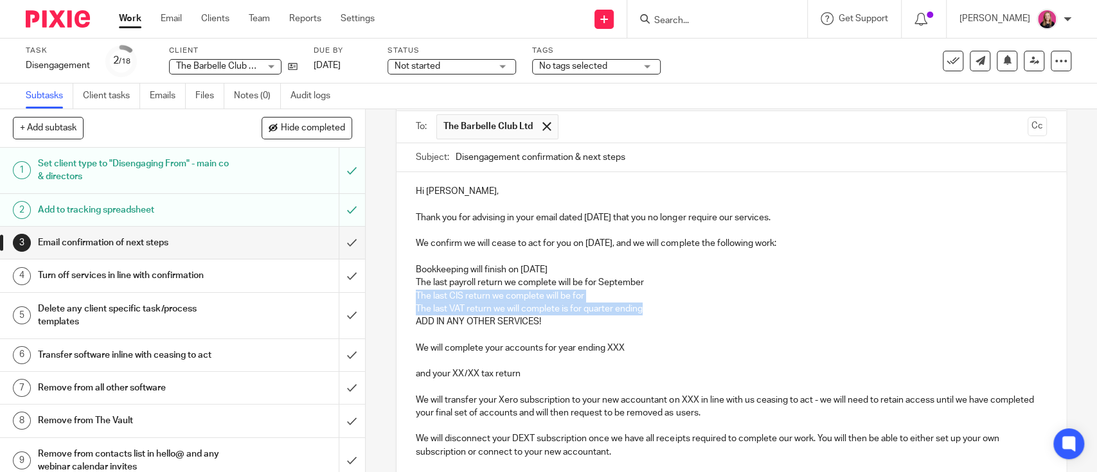
drag, startPoint x: 648, startPoint y: 307, endPoint x: 384, endPoint y: 299, distance: 263.5
click at [384, 299] on div "3 Email confirmation of next steps Manual email Secure the attachments in this …" at bounding box center [731, 290] width 731 height 363
click at [570, 324] on p "ADD IN ANY OTHER SERVICES!" at bounding box center [731, 321] width 630 height 13
drag, startPoint x: 557, startPoint y: 325, endPoint x: 408, endPoint y: 296, distance: 151.8
click at [408, 296] on div "Hi Erin, Thank you for advising in your email dated Monday 15th September that …" at bounding box center [730, 476] width 669 height 608
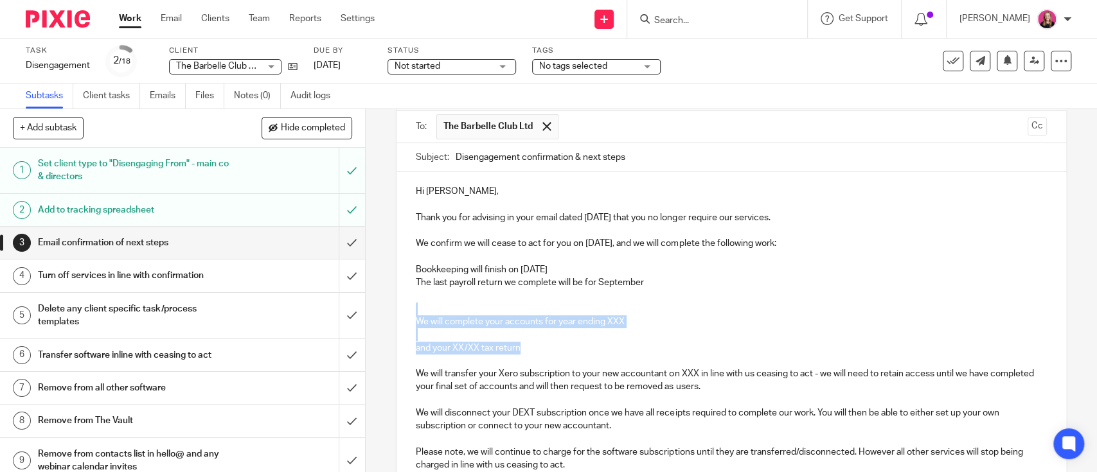
drag, startPoint x: 538, startPoint y: 351, endPoint x: 375, endPoint y: 306, distance: 168.7
click at [375, 306] on div "3 Email confirmation of next steps Manual email Secure the attachments in this …" at bounding box center [731, 290] width 731 height 363
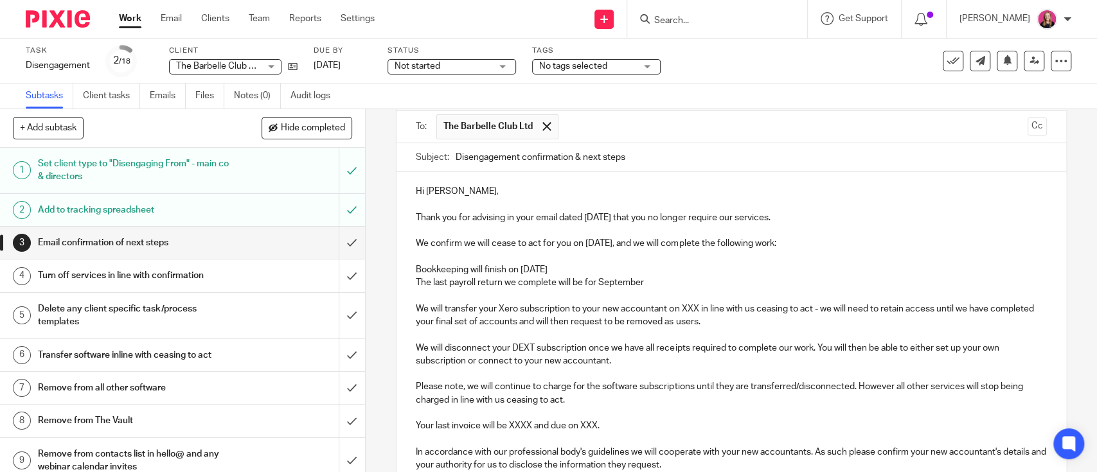
click at [592, 310] on p "We will transfer your Xero subscription to your new accountant on XXX in line w…" at bounding box center [731, 316] width 630 height 26
drag, startPoint x: 595, startPoint y: 305, endPoint x: 693, endPoint y: 306, distance: 97.7
click at [693, 306] on p "We will transfer your Xero subscription to you new accountant on XXX in line wi…" at bounding box center [731, 316] width 630 height 26
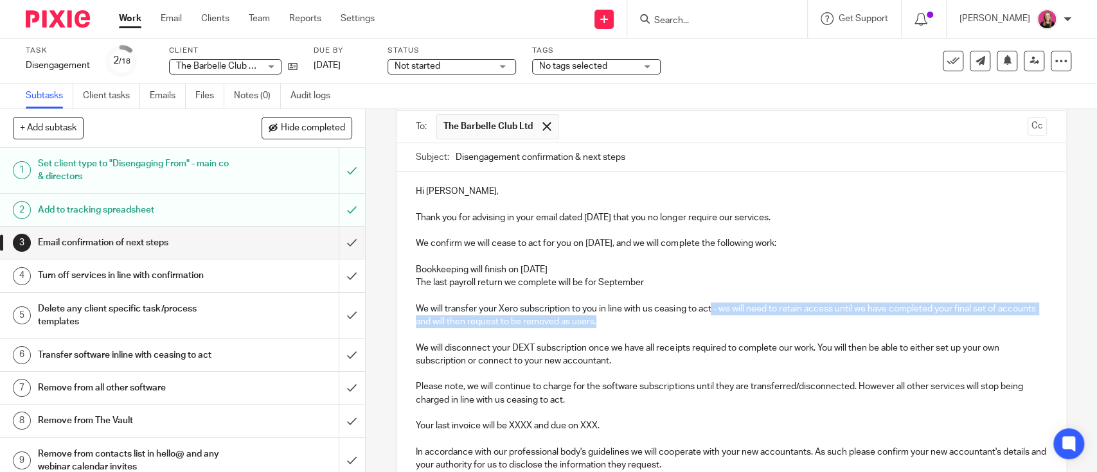
drag, startPoint x: 716, startPoint y: 324, endPoint x: 707, endPoint y: 308, distance: 18.4
click at [707, 308] on p "We will transfer your Xero subscription to you in line with us ceasing to act -…" at bounding box center [731, 316] width 630 height 26
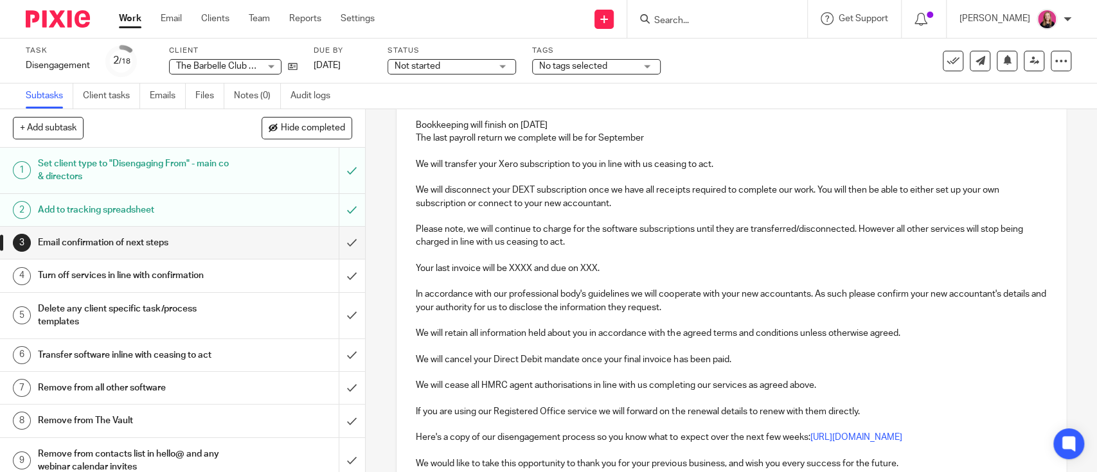
scroll to position [257, 0]
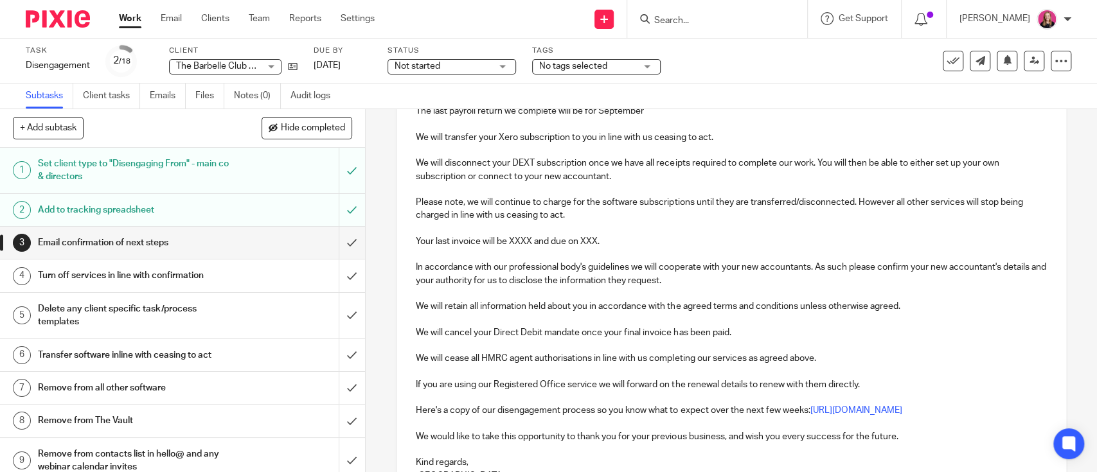
click at [510, 244] on p "Your last invoice will be XXXX and due on XXX." at bounding box center [731, 241] width 630 height 13
click at [589, 241] on p "Your last invoice will be XXXX and due on XXX." at bounding box center [731, 241] width 630 height 13
click at [516, 238] on p "Your last invoice will be XXXX and due on XXX." at bounding box center [731, 241] width 630 height 13
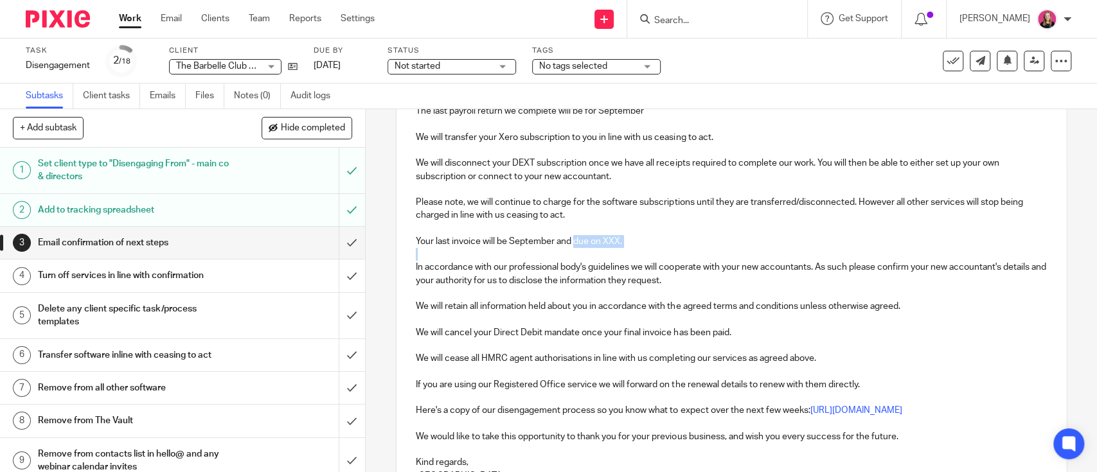
drag, startPoint x: 570, startPoint y: 240, endPoint x: 621, endPoint y: 248, distance: 52.0
click at [621, 248] on div "Hi Erin, Thank you for advising in your email dated Monday 15th September that …" at bounding box center [730, 253] width 669 height 504
click at [636, 244] on p "Your last invoice will be September and has been paid in full." at bounding box center [731, 241] width 630 height 13
click at [652, 229] on p at bounding box center [731, 228] width 630 height 13
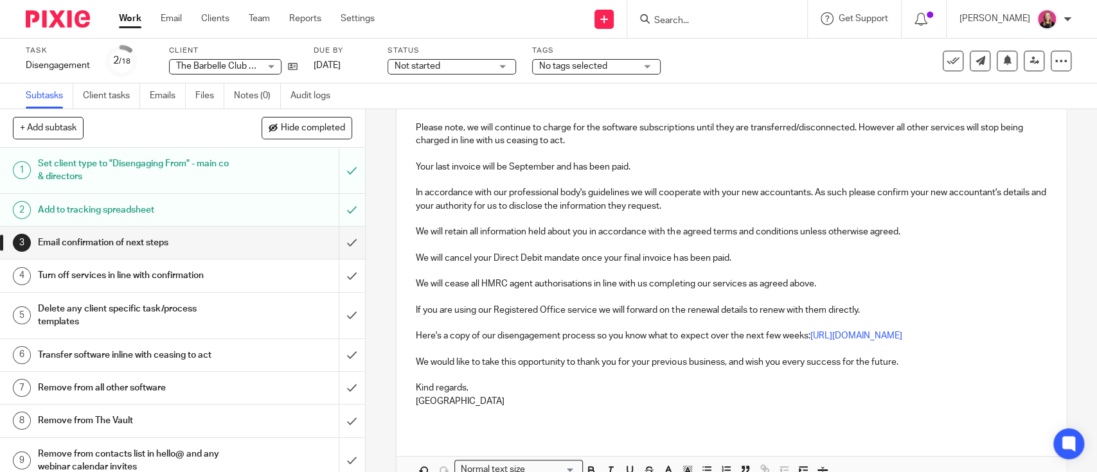
scroll to position [417, 0]
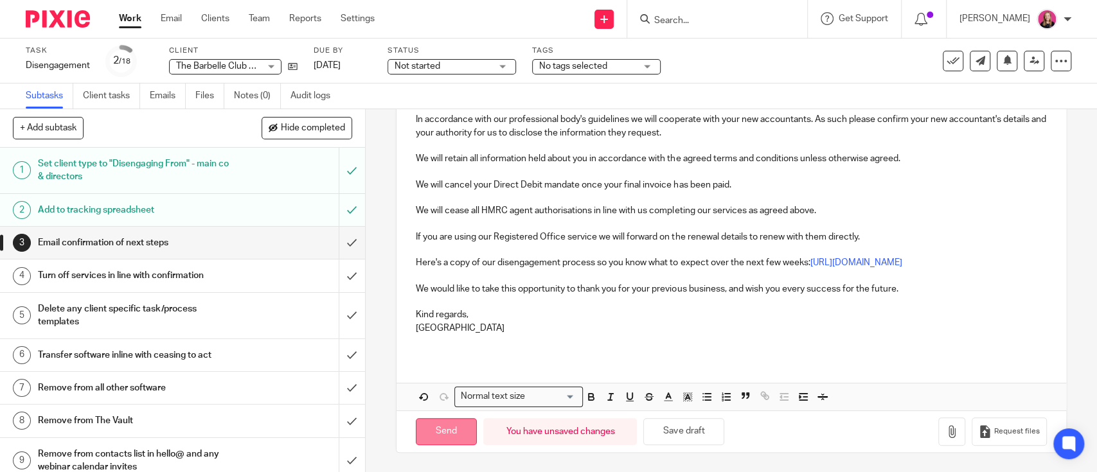
click at [439, 429] on input "Send" at bounding box center [446, 432] width 61 height 28
type input "Sent"
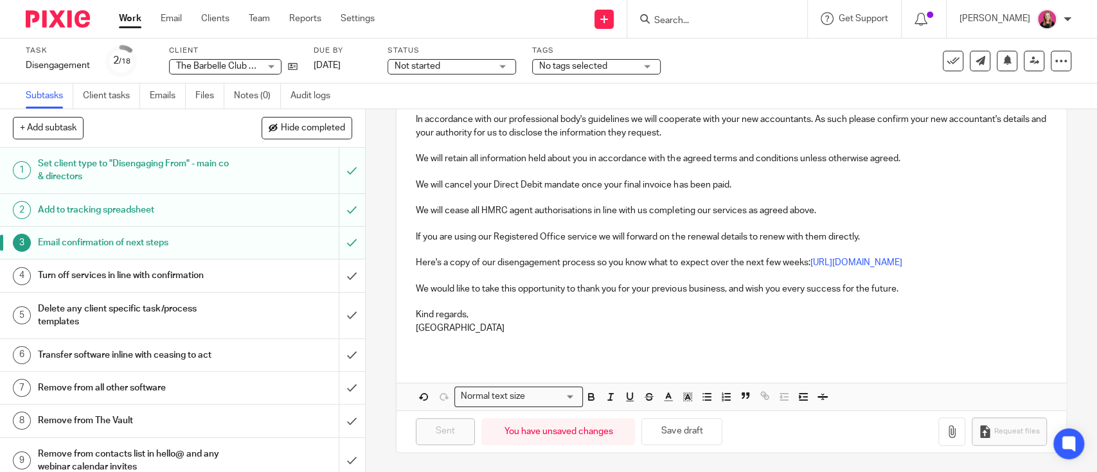
click at [202, 274] on h1 "Turn off services in line with confirmation" at bounding box center [134, 275] width 192 height 19
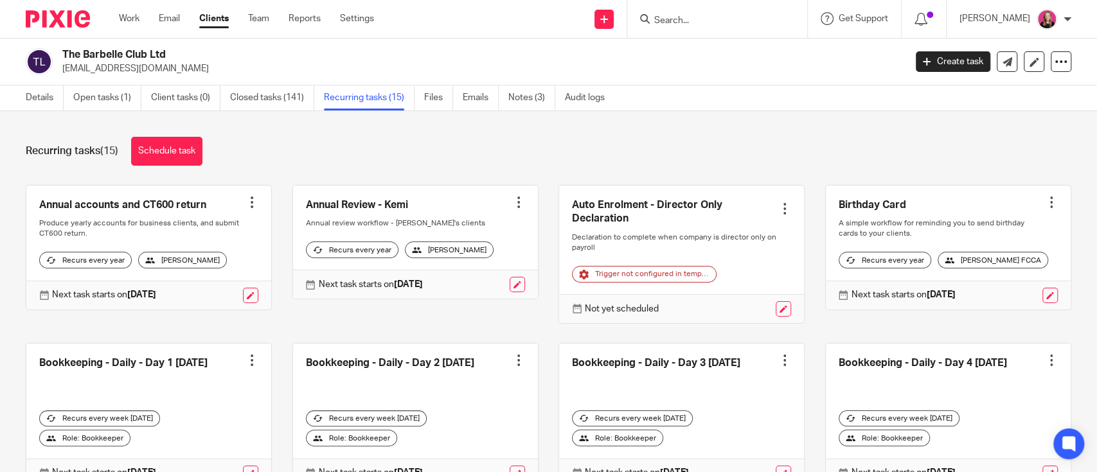
click at [247, 204] on div at bounding box center [251, 202] width 13 height 13
click at [190, 281] on span "Cancel schedule" at bounding box center [197, 283] width 67 height 9
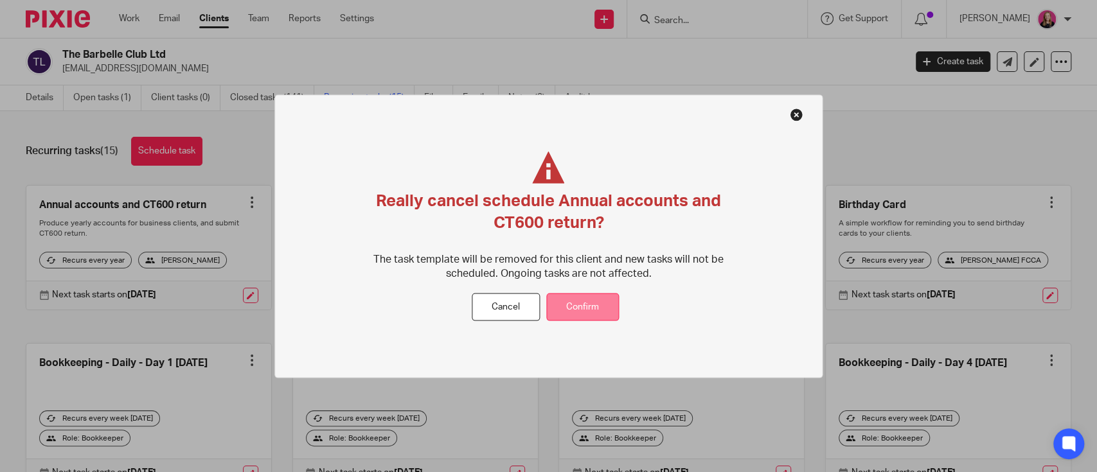
click at [578, 304] on button "Confirm" at bounding box center [582, 308] width 73 height 28
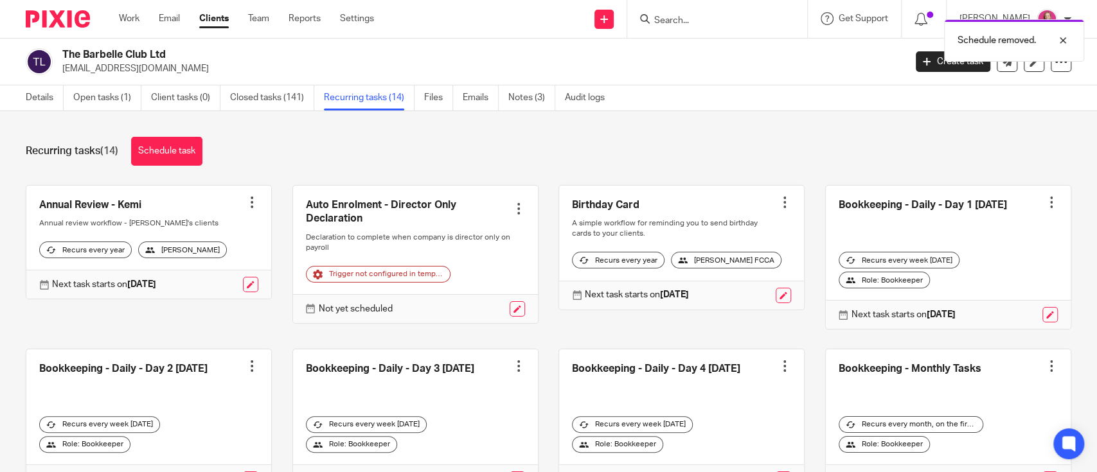
click at [245, 203] on div at bounding box center [251, 202] width 13 height 13
click at [195, 282] on span "Cancel schedule" at bounding box center [197, 283] width 67 height 9
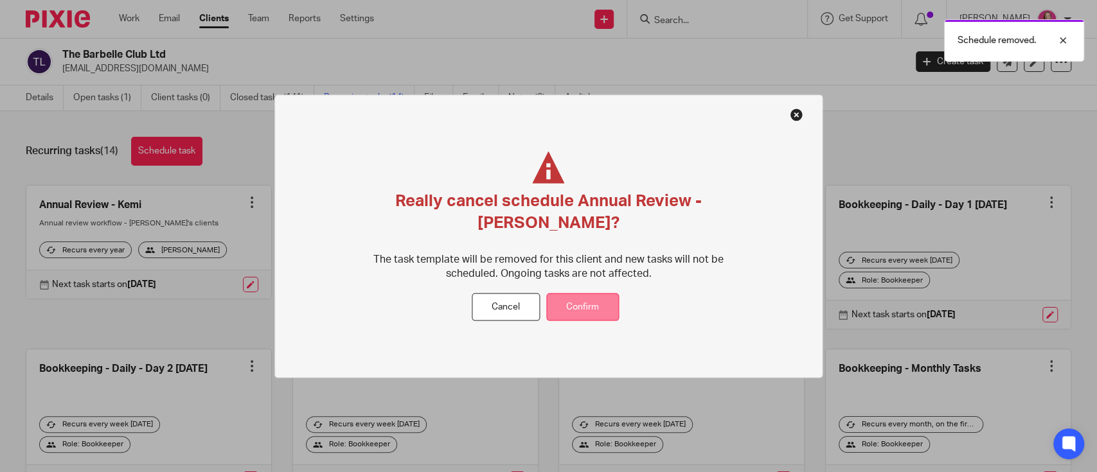
click at [549, 296] on button "Confirm" at bounding box center [582, 308] width 73 height 28
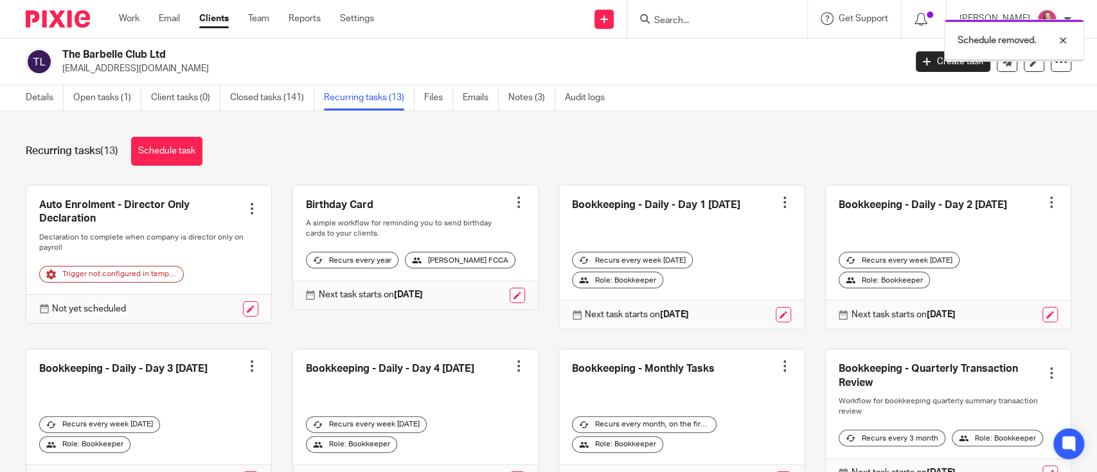
click at [247, 208] on div at bounding box center [251, 208] width 13 height 13
click at [206, 285] on button "Cancel schedule" at bounding box center [197, 291] width 103 height 17
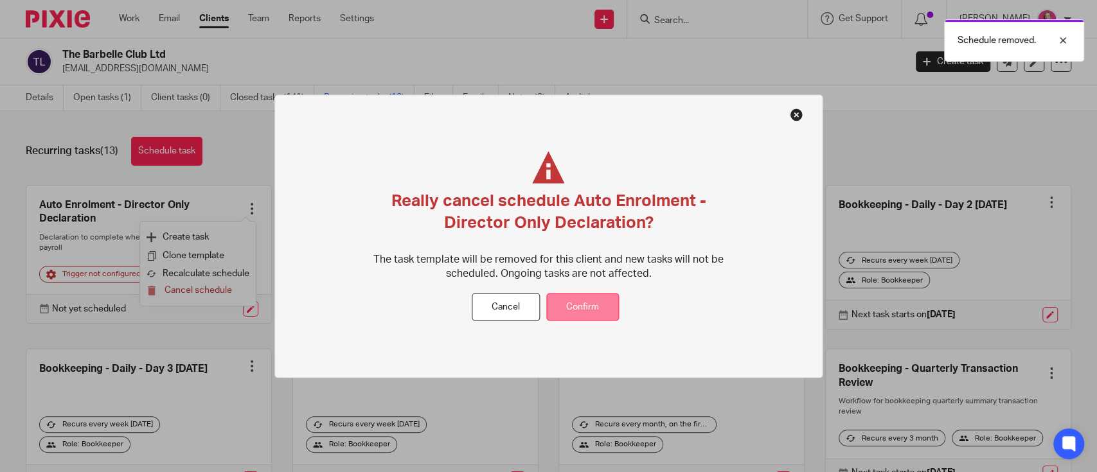
click at [564, 301] on button "Confirm" at bounding box center [582, 308] width 73 height 28
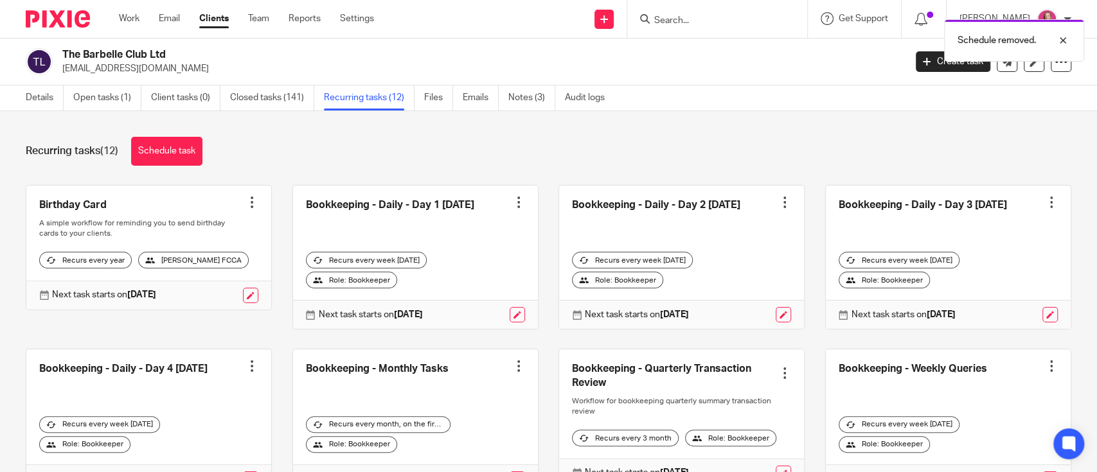
click at [250, 201] on div at bounding box center [251, 202] width 13 height 13
click at [218, 280] on span "Cancel schedule" at bounding box center [197, 283] width 67 height 9
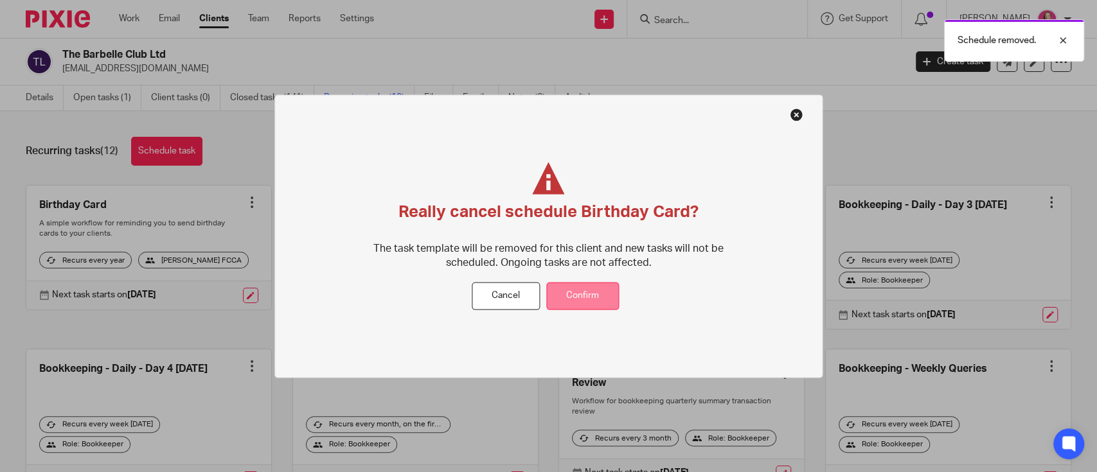
click at [572, 292] on button "Confirm" at bounding box center [582, 297] width 73 height 28
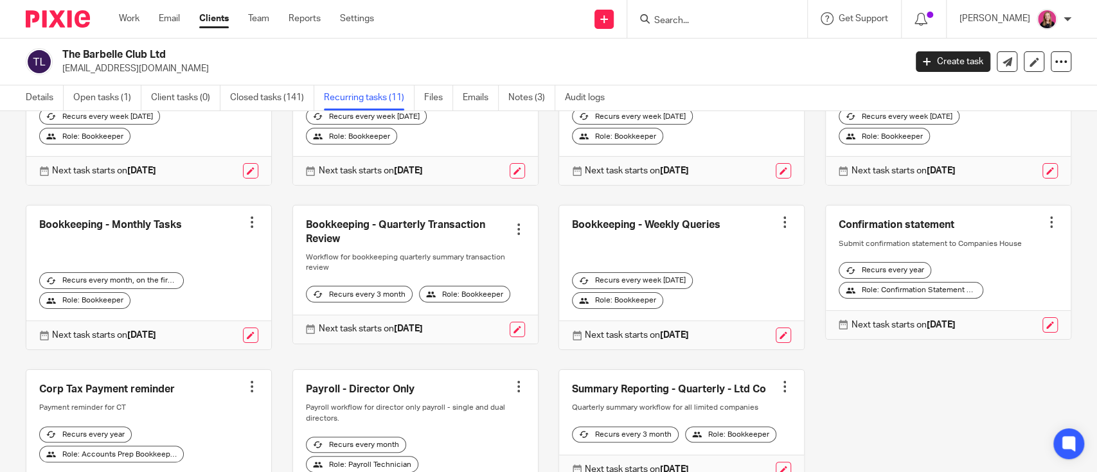
scroll to position [171, 0]
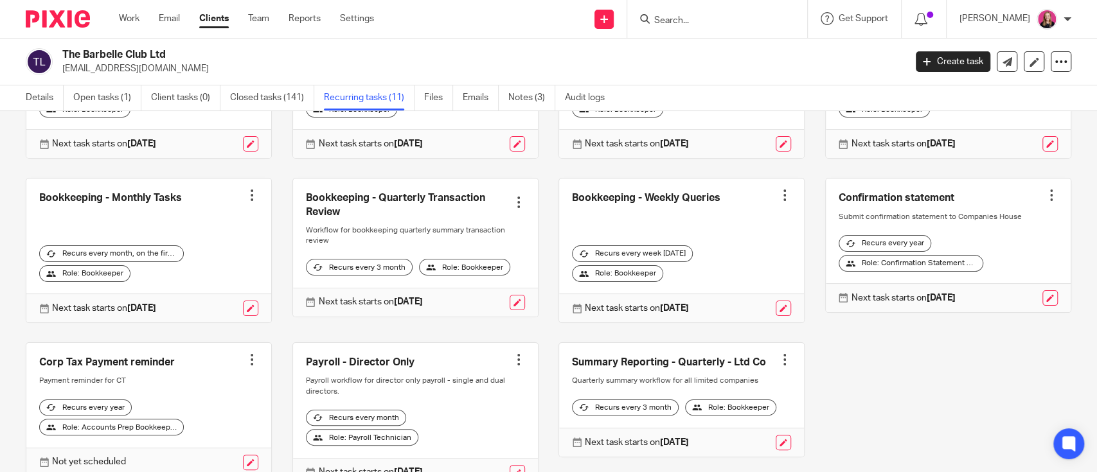
click at [245, 192] on div at bounding box center [251, 195] width 13 height 13
click at [177, 278] on span "Cancel schedule" at bounding box center [197, 275] width 67 height 9
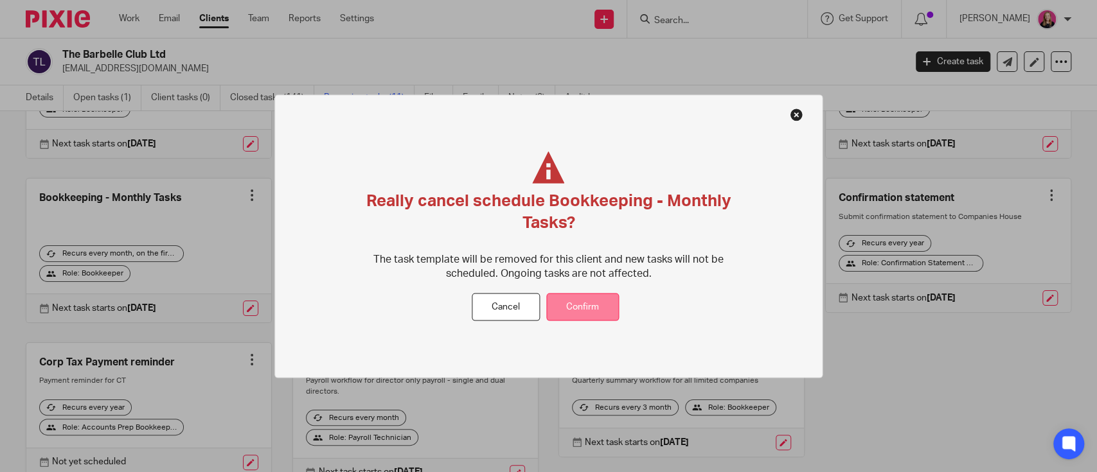
click at [604, 306] on button "Confirm" at bounding box center [582, 308] width 73 height 28
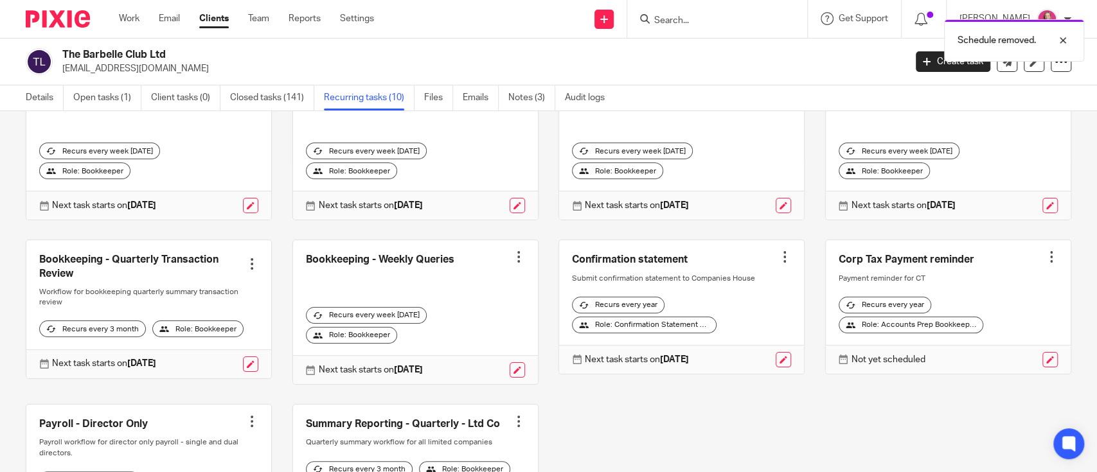
scroll to position [171, 0]
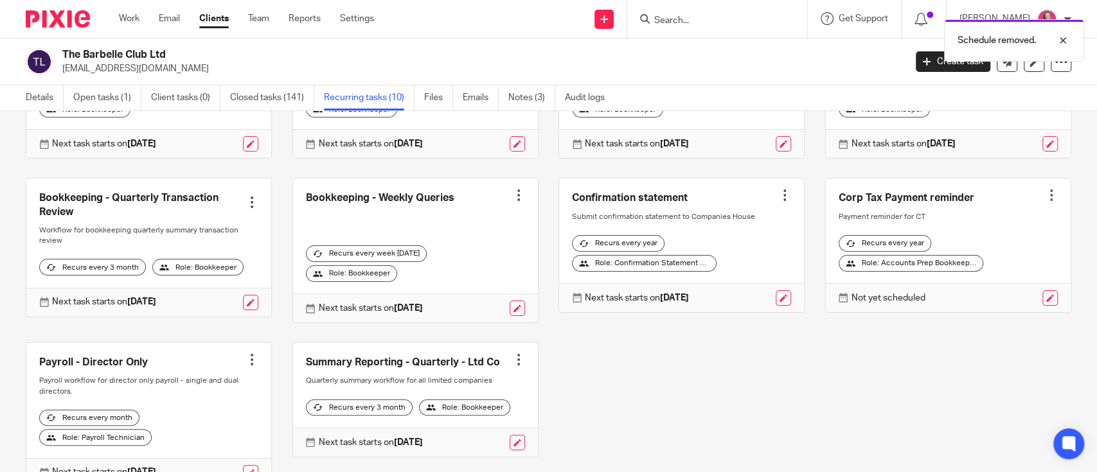
click at [251, 196] on div at bounding box center [251, 202] width 13 height 13
click at [200, 276] on button "Cancel schedule" at bounding box center [197, 283] width 103 height 17
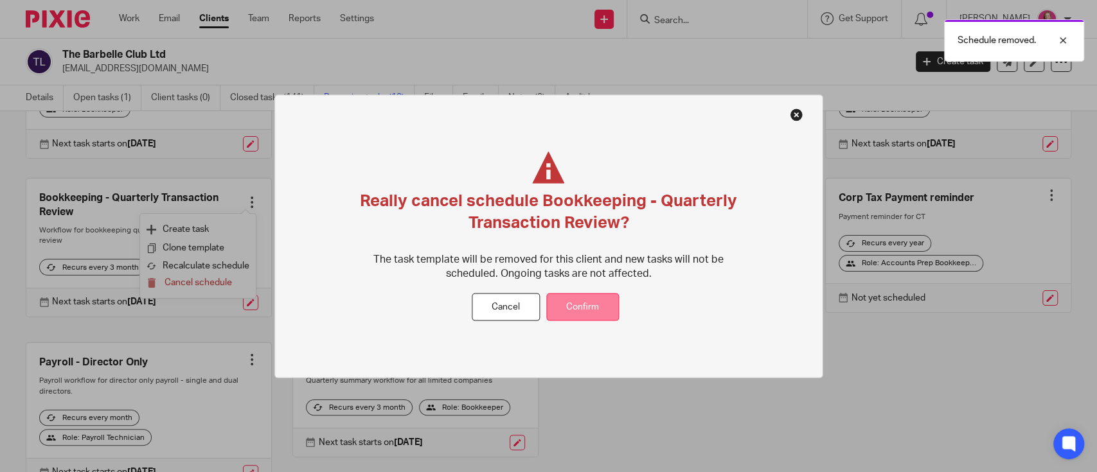
click at [567, 310] on button "Confirm" at bounding box center [582, 308] width 73 height 28
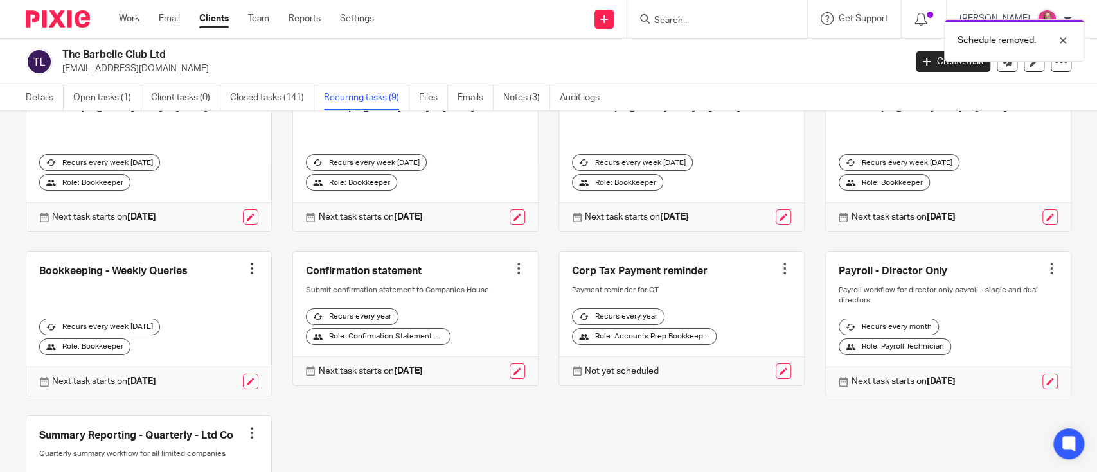
scroll to position [220, 0]
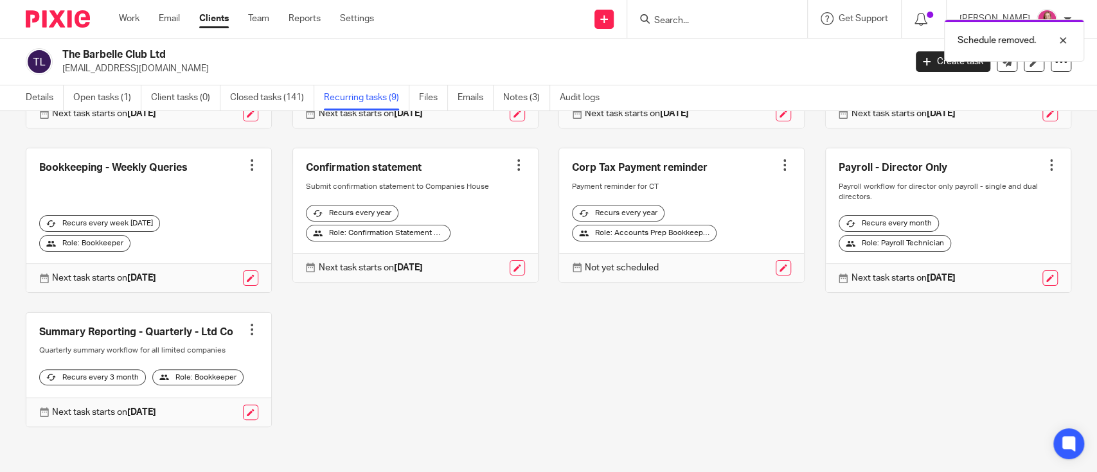
click at [512, 159] on div at bounding box center [518, 165] width 13 height 13
click at [452, 223] on span "Cancel schedule" at bounding box center [457, 227] width 67 height 9
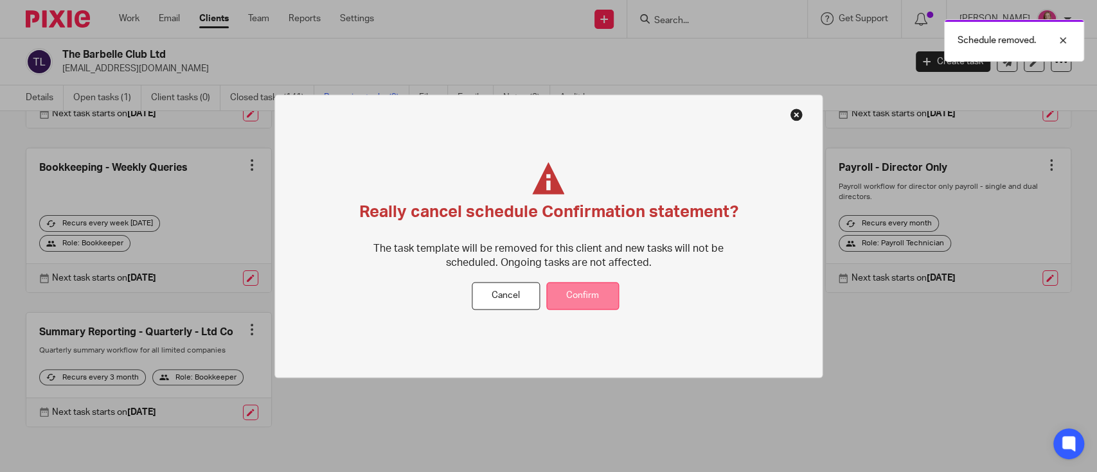
click at [565, 286] on button "Confirm" at bounding box center [582, 297] width 73 height 28
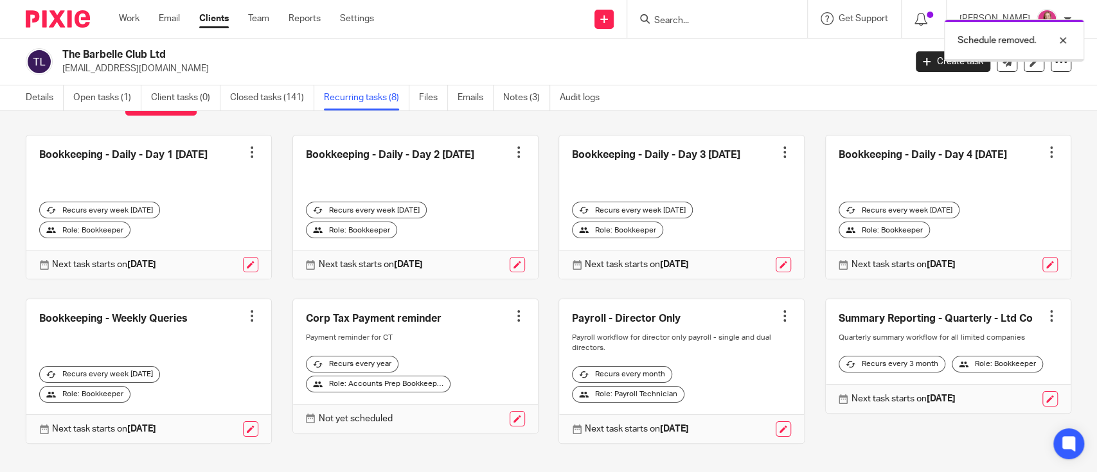
scroll to position [75, 0]
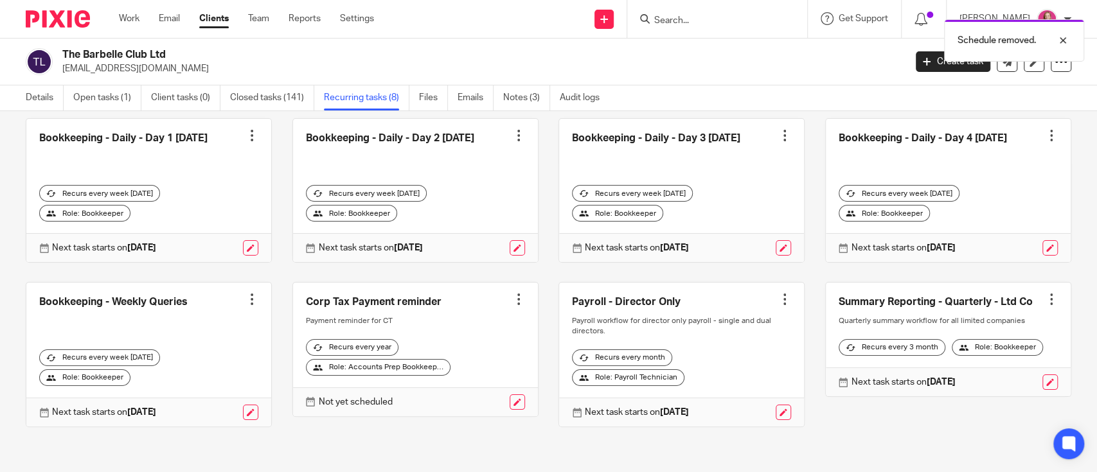
click at [512, 293] on div at bounding box center [518, 299] width 13 height 13
click at [449, 369] on span "Cancel schedule" at bounding box center [457, 372] width 67 height 9
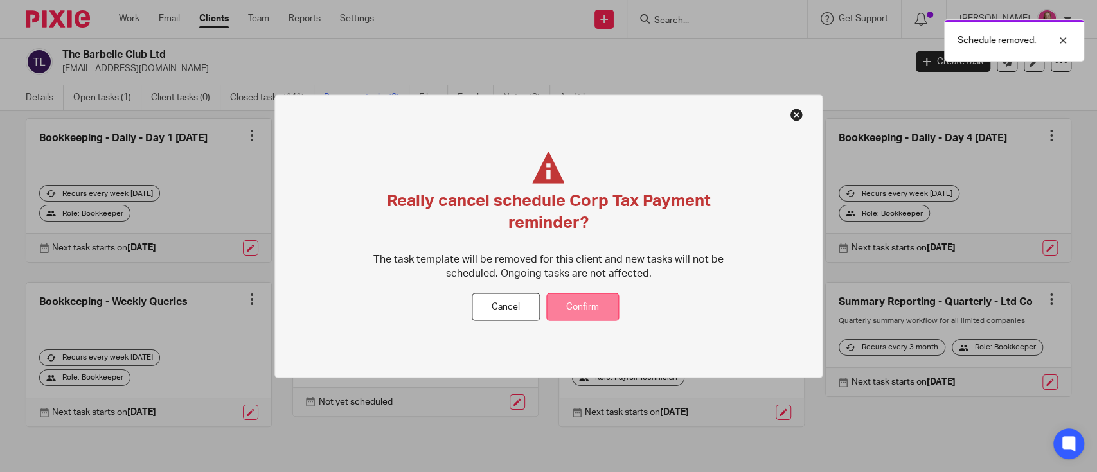
click at [565, 308] on button "Confirm" at bounding box center [582, 308] width 73 height 28
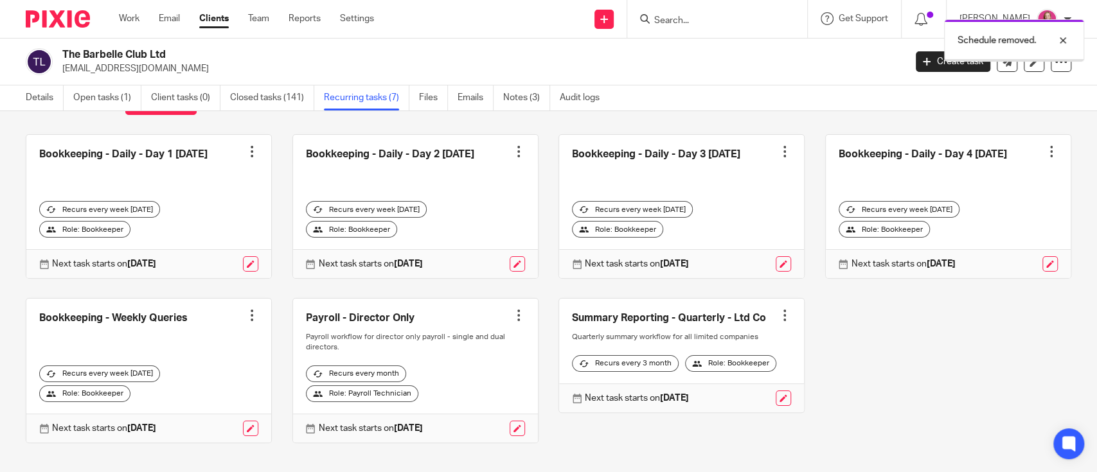
scroll to position [75, 0]
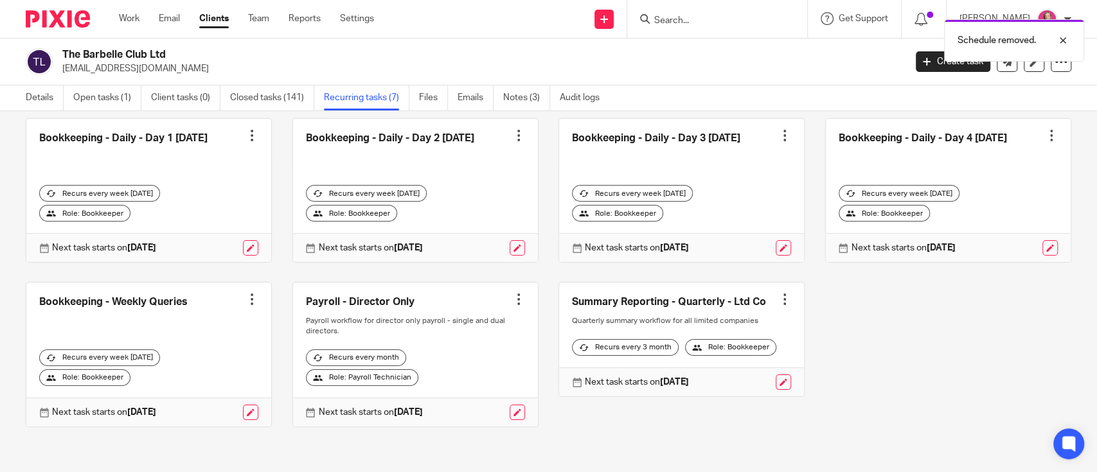
click at [512, 293] on div at bounding box center [518, 299] width 13 height 13
click at [449, 374] on span "Cancel schedule" at bounding box center [457, 372] width 67 height 9
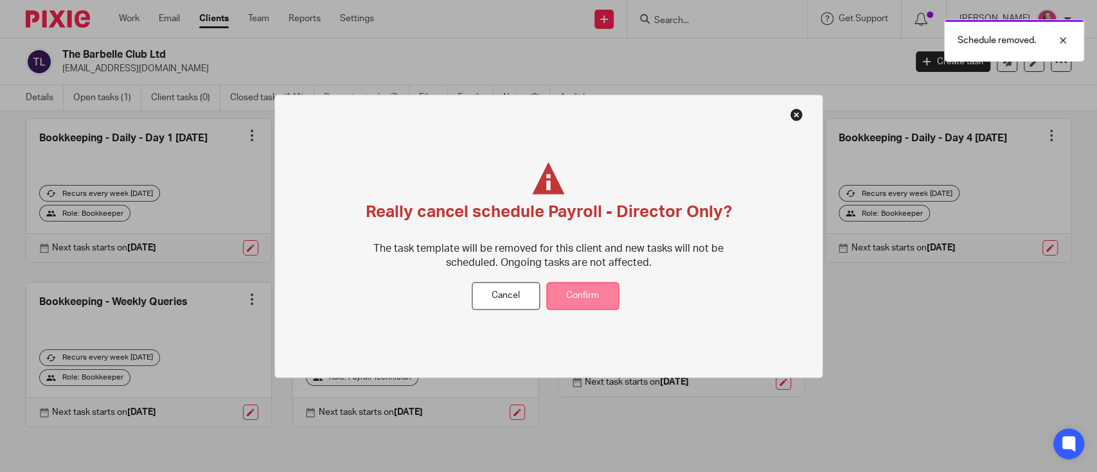
click at [583, 305] on button "Confirm" at bounding box center [582, 297] width 73 height 28
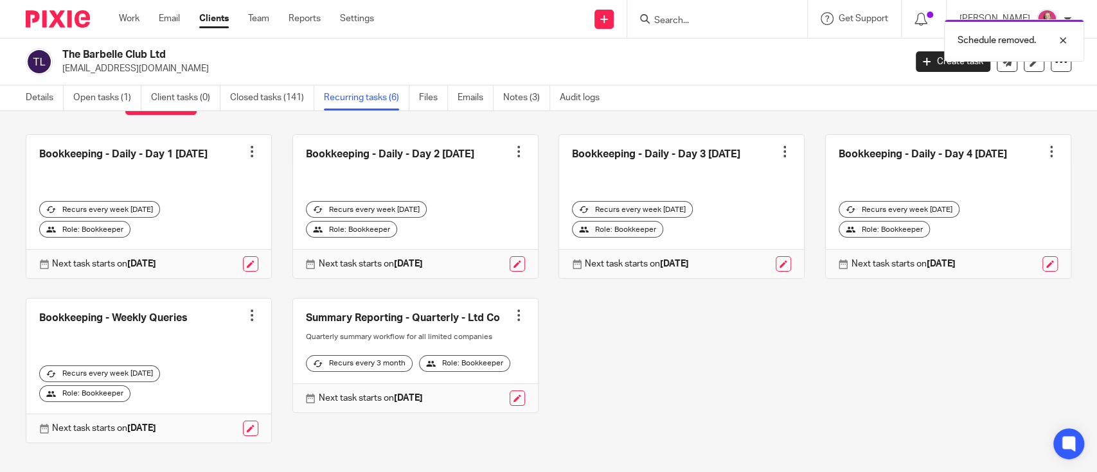
scroll to position [66, 0]
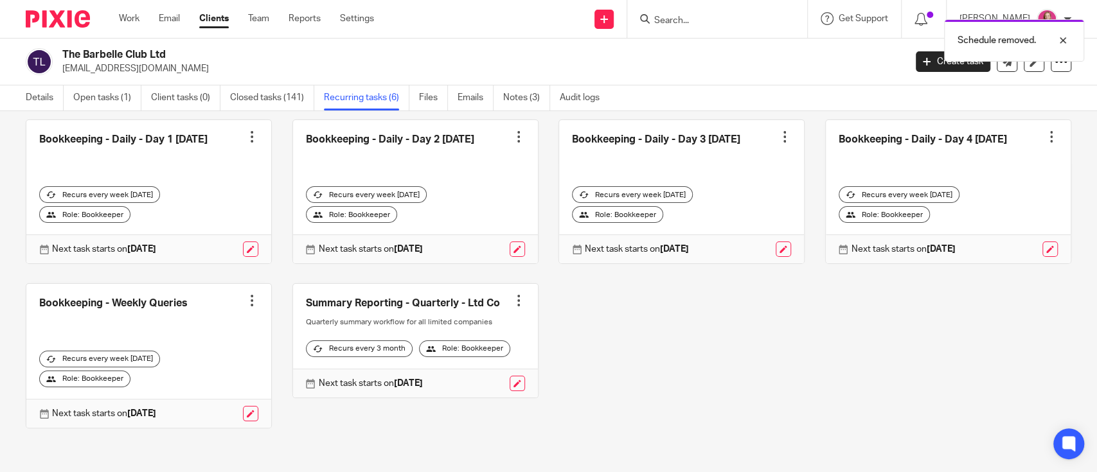
click at [512, 301] on div at bounding box center [518, 300] width 13 height 13
click at [682, 363] on div "Bookkeeping - Daily - Day 1 Monday Create task Clone template Recalculate sched…" at bounding box center [538, 284] width 1065 height 328
click at [509, 292] on link at bounding box center [415, 341] width 245 height 114
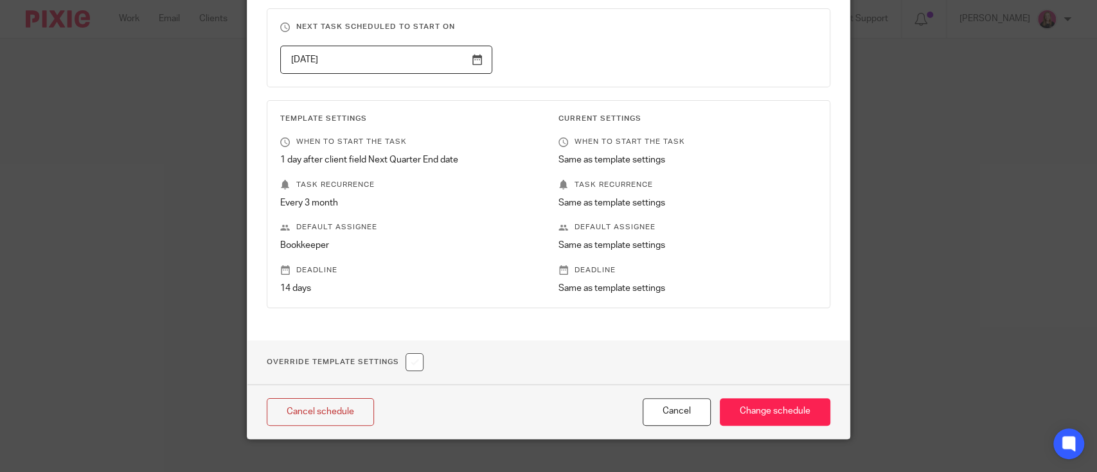
scroll to position [162, 0]
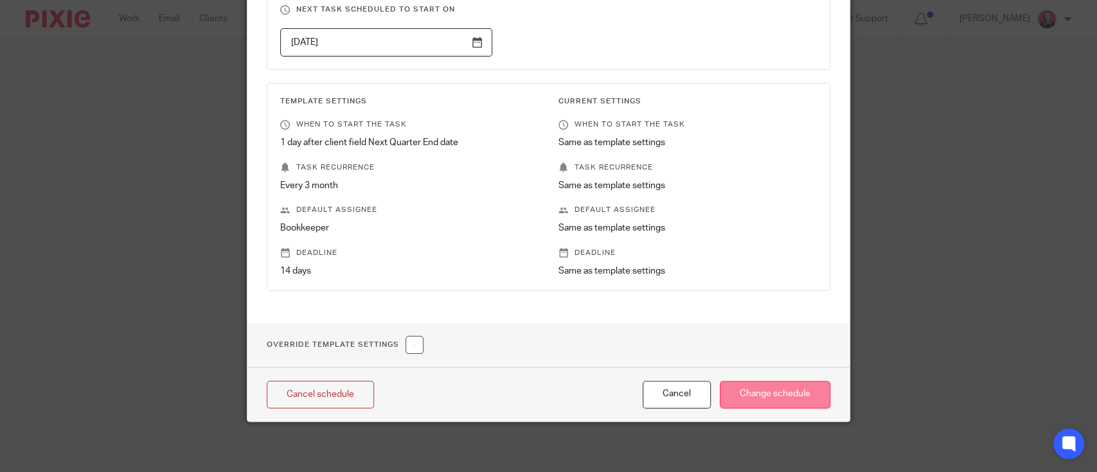
click at [774, 395] on input "Change schedule" at bounding box center [775, 395] width 111 height 28
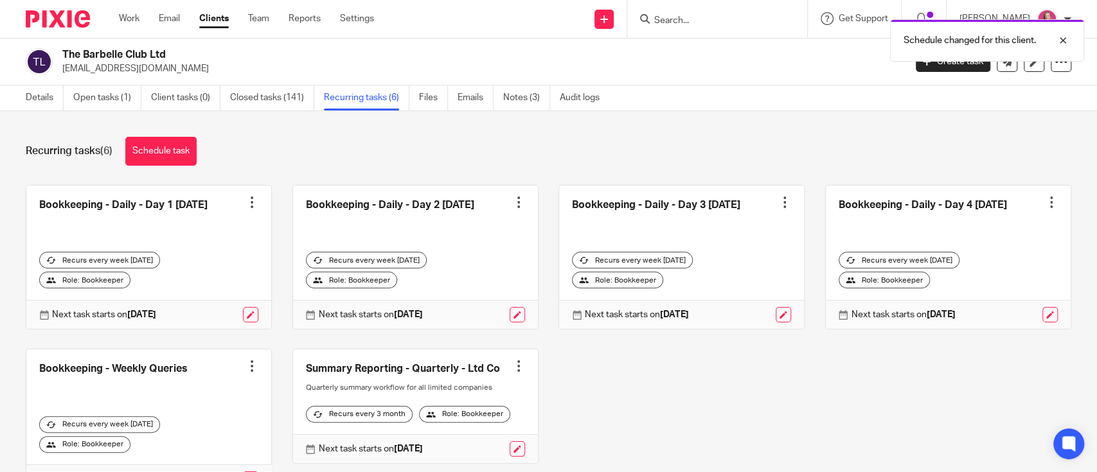
scroll to position [66, 0]
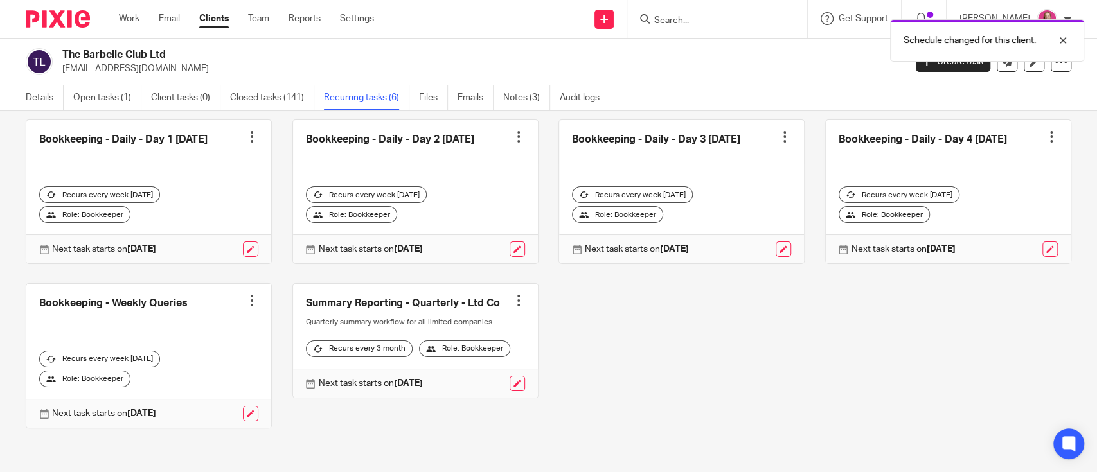
click at [515, 289] on link at bounding box center [415, 341] width 245 height 114
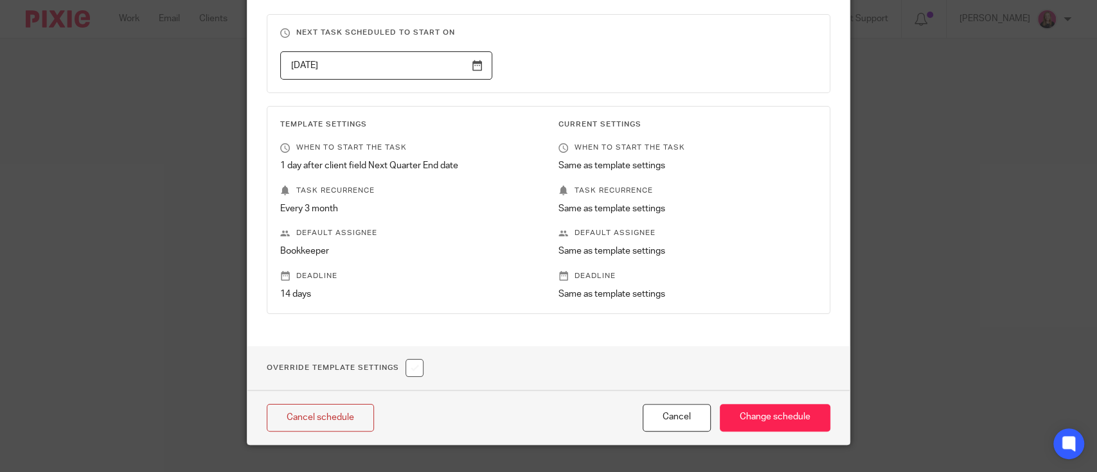
scroll to position [162, 0]
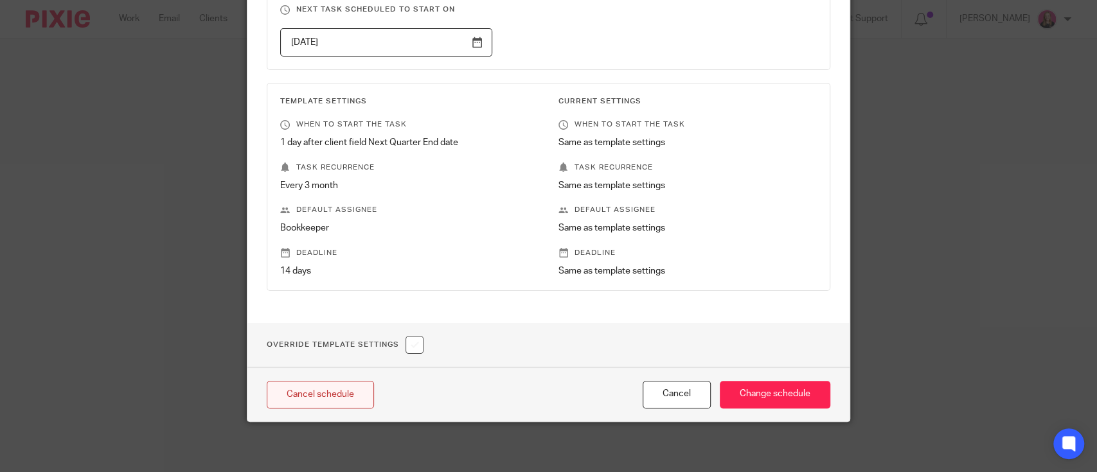
click at [332, 383] on link "Cancel schedule" at bounding box center [320, 395] width 107 height 28
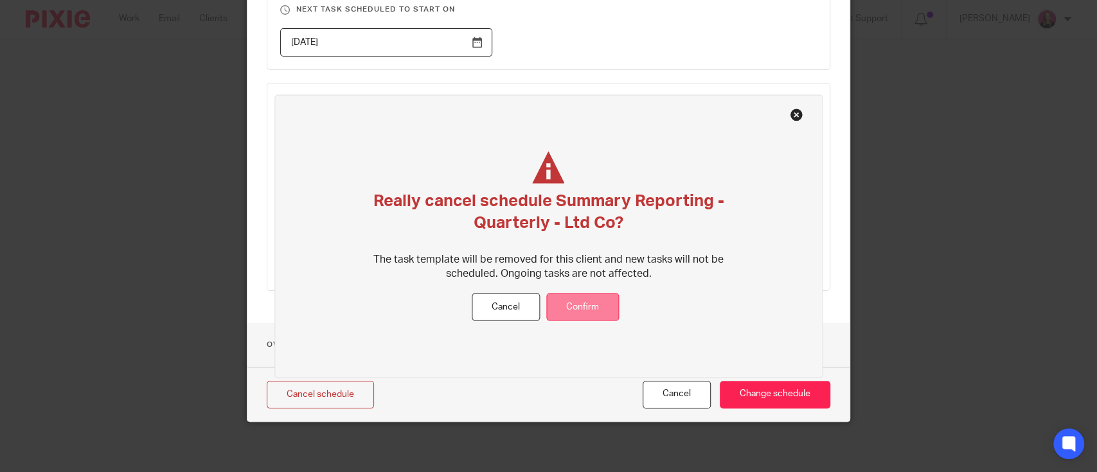
click at [598, 307] on button "Confirm" at bounding box center [582, 308] width 73 height 28
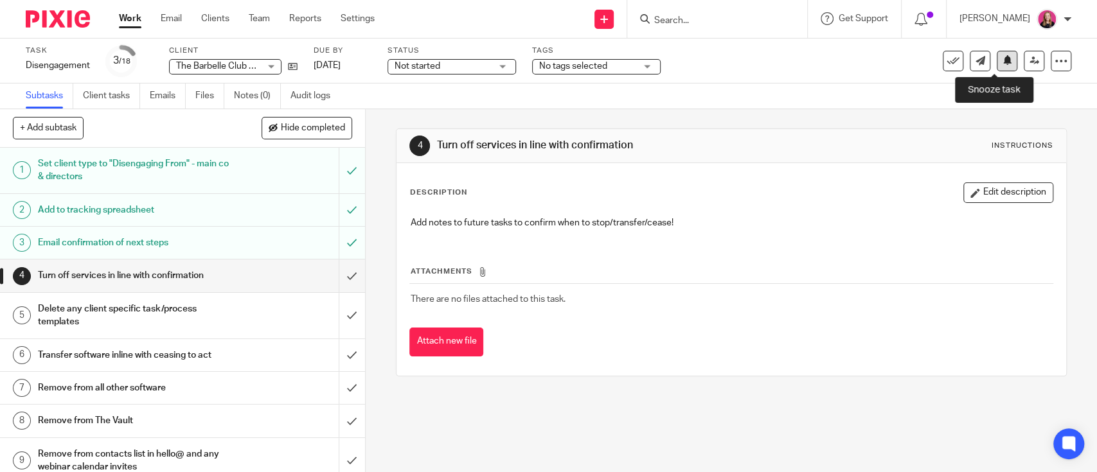
click at [1002, 63] on icon at bounding box center [1007, 60] width 10 height 10
